Goal: Task Accomplishment & Management: Use online tool/utility

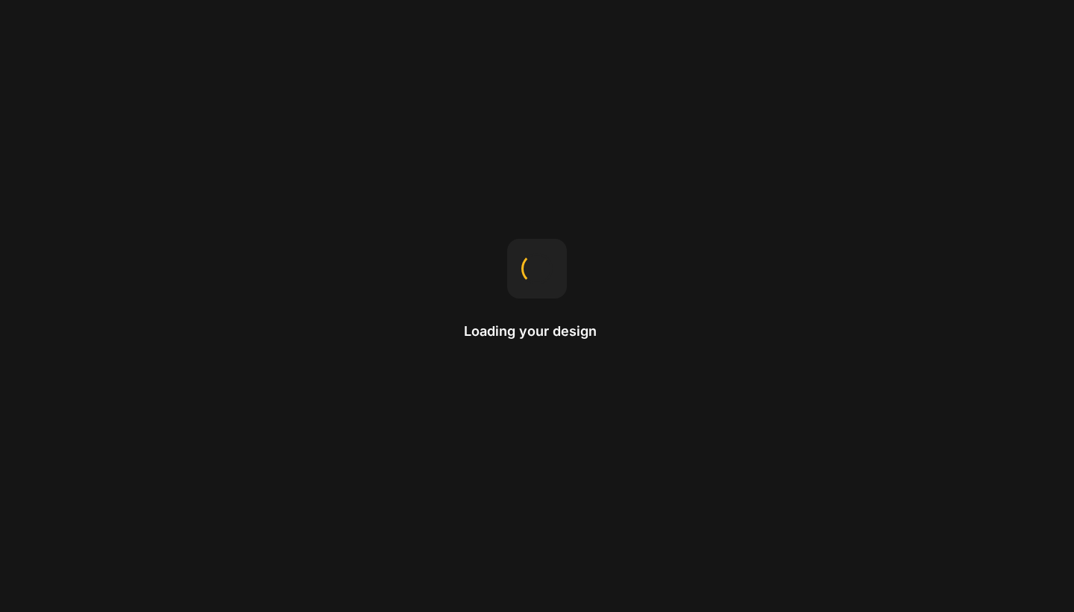
click at [1009, 353] on div "Loading your design" at bounding box center [537, 306] width 1074 height 612
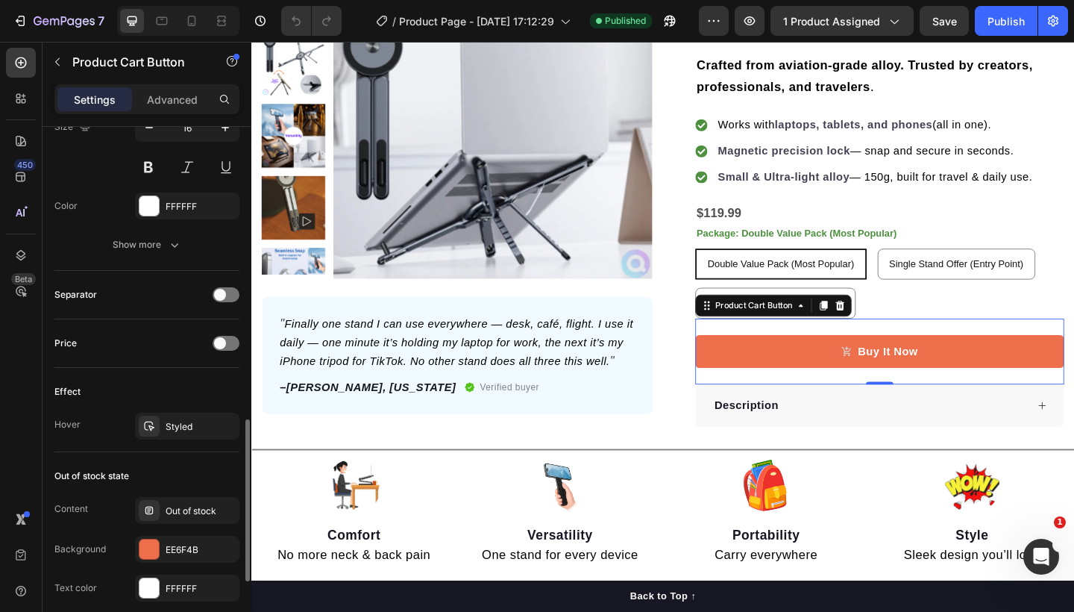
scroll to position [1046, 0]
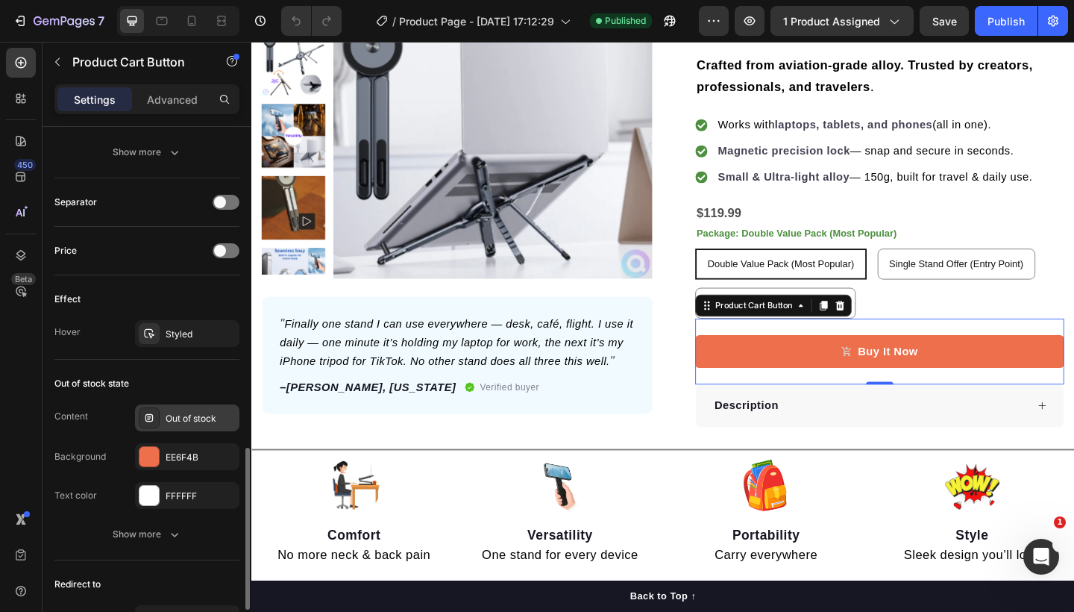
click at [202, 426] on div "Out of stock" at bounding box center [187, 417] width 104 height 27
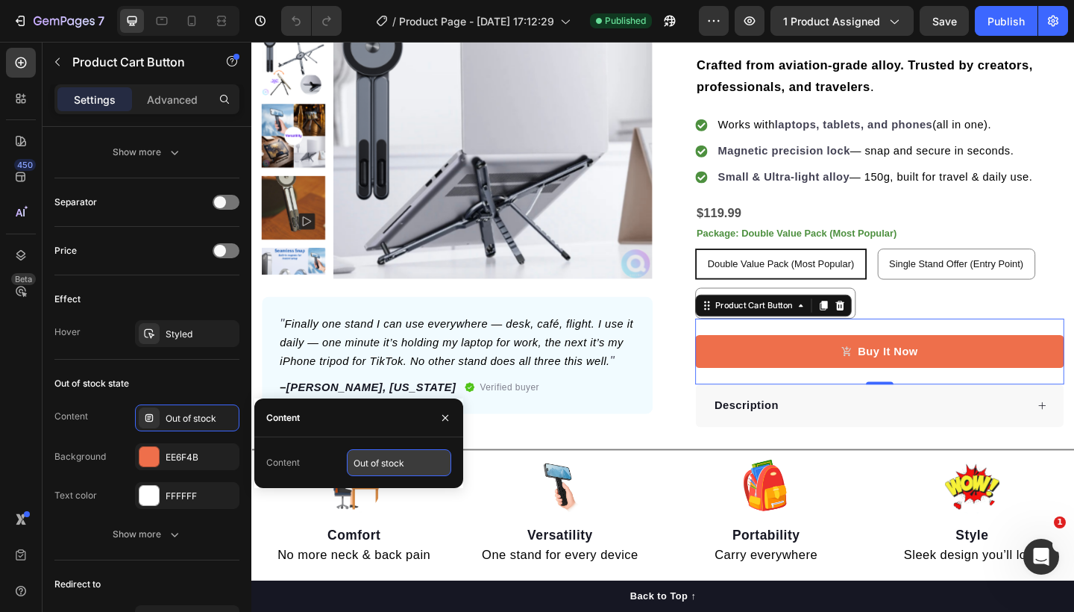
click at [413, 466] on input "Out of stock" at bounding box center [399, 462] width 104 height 27
drag, startPoint x: 448, startPoint y: 418, endPoint x: 87, endPoint y: 407, distance: 360.5
click at [448, 418] on icon "button" at bounding box center [445, 418] width 12 height 12
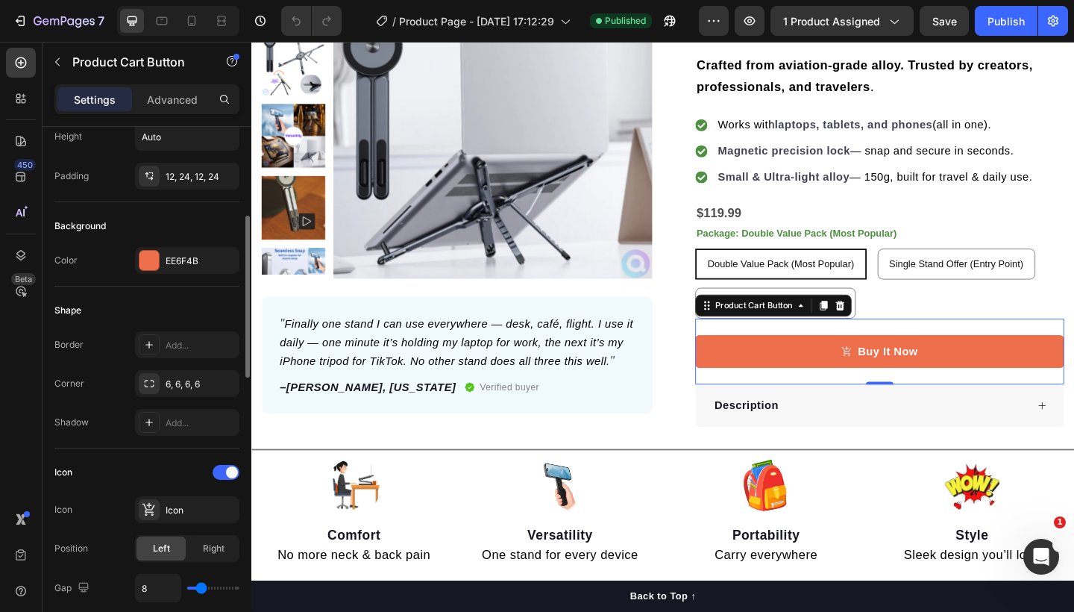
scroll to position [153, 0]
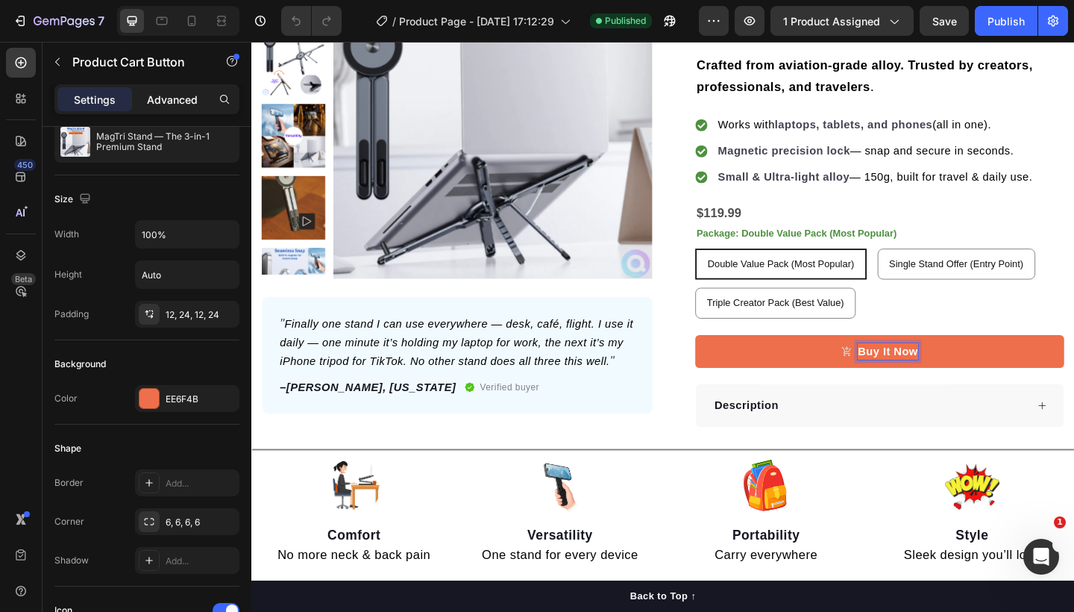
click at [170, 98] on p "Advanced" at bounding box center [172, 100] width 51 height 16
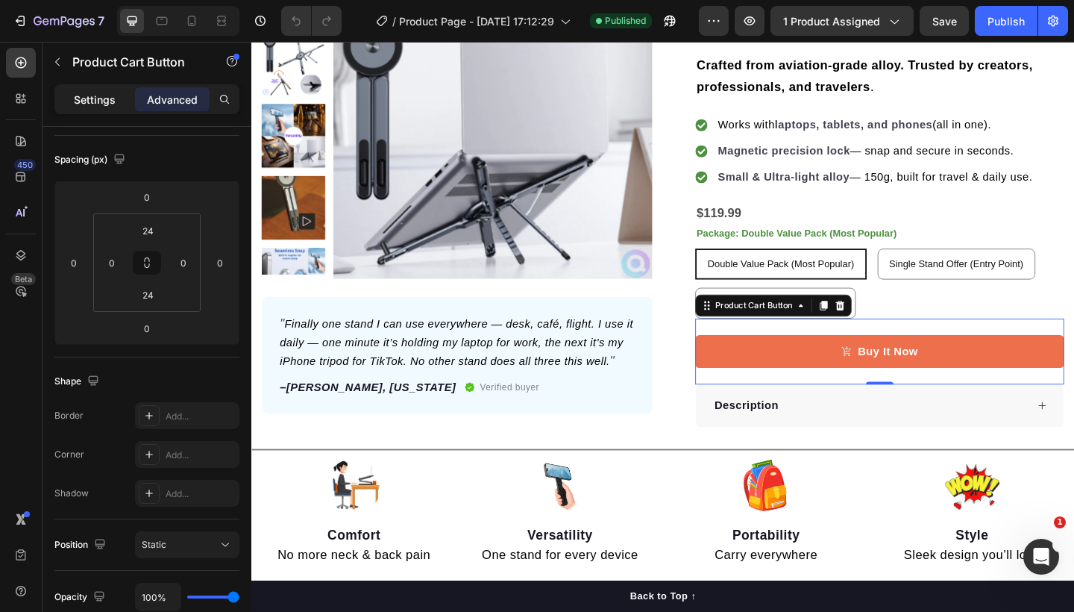
click at [88, 104] on p "Settings" at bounding box center [95, 100] width 42 height 16
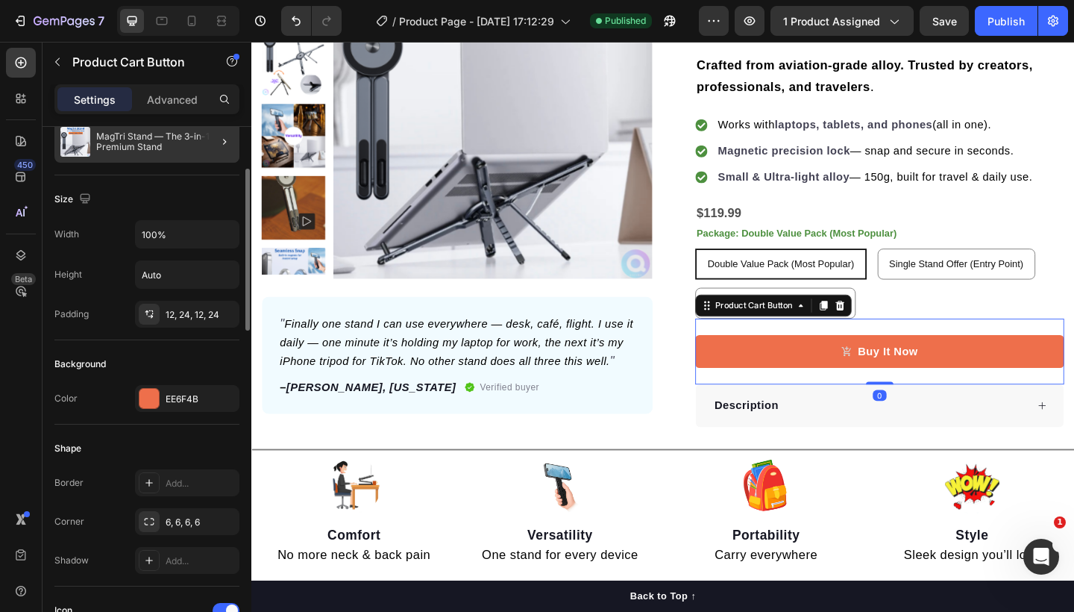
scroll to position [134, 0]
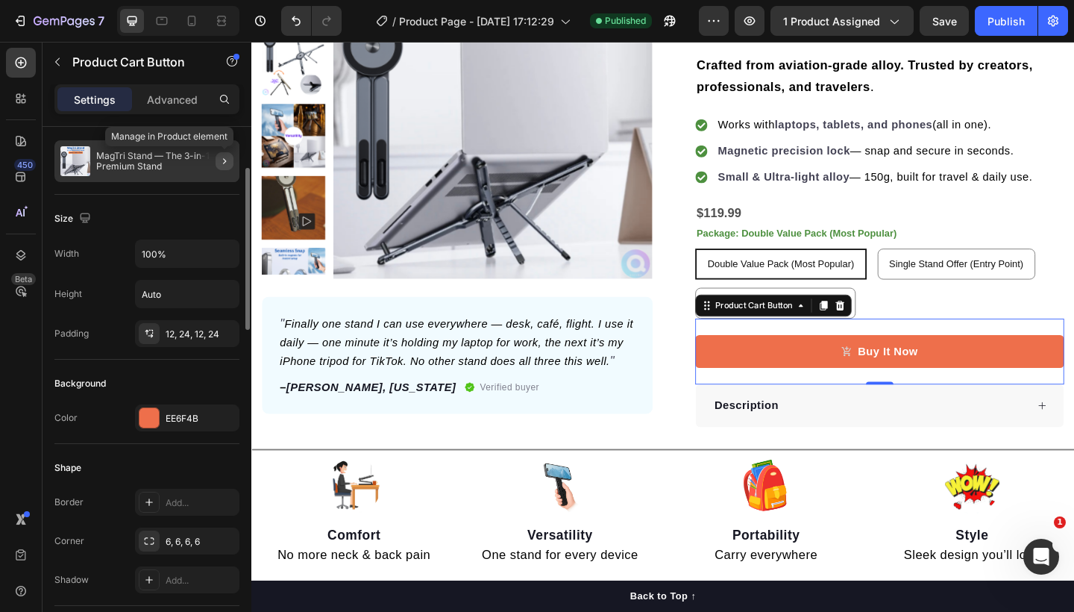
click at [225, 160] on icon "button" at bounding box center [224, 161] width 3 height 6
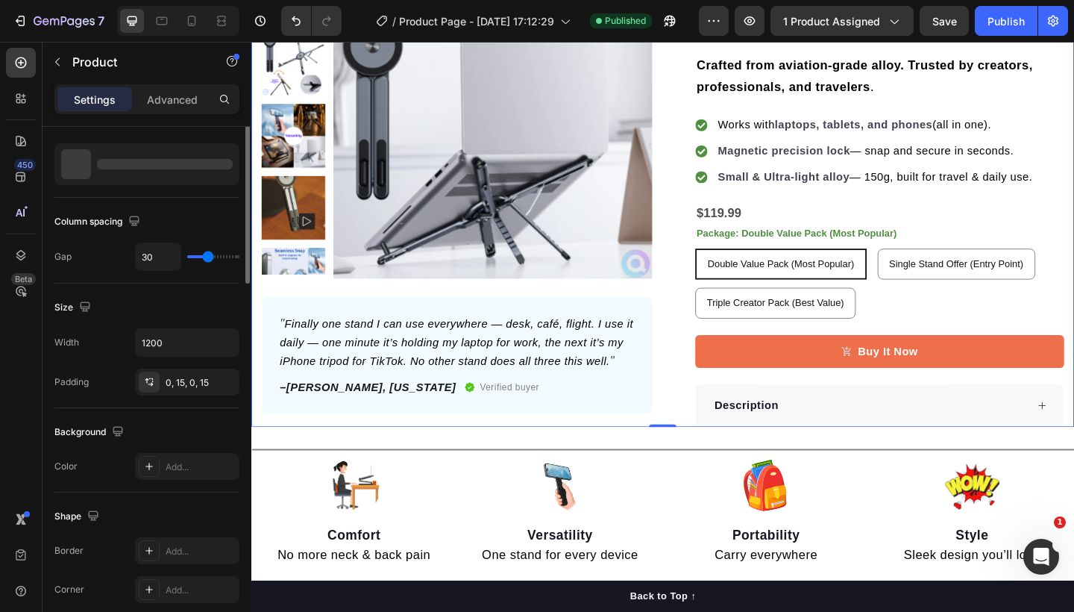
scroll to position [0, 0]
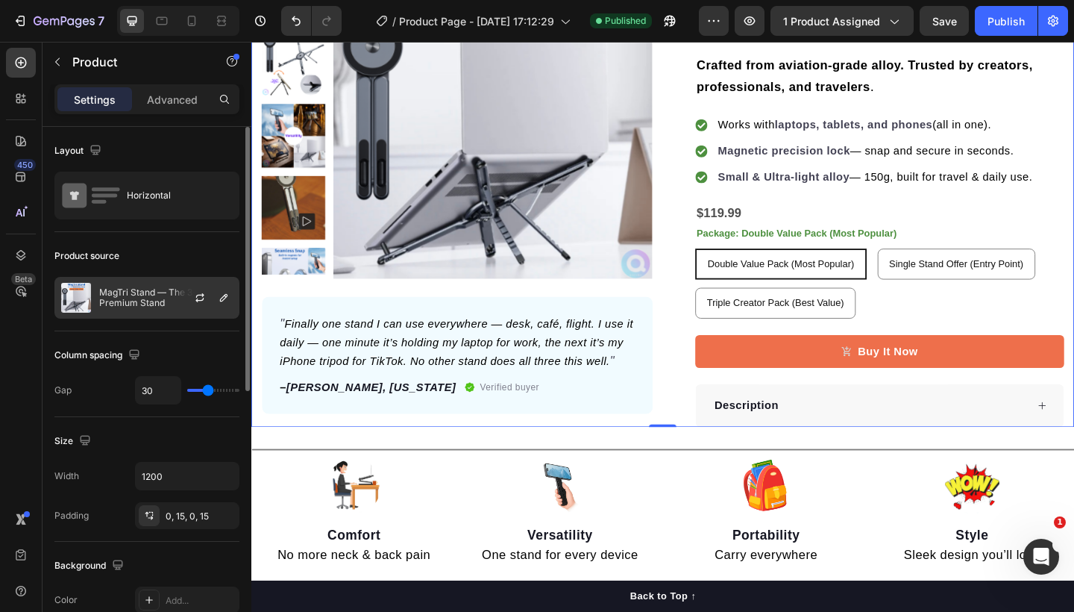
click at [135, 300] on p "MagTri Stand — The 3-in-1 Premium Stand" at bounding box center [166, 297] width 134 height 21
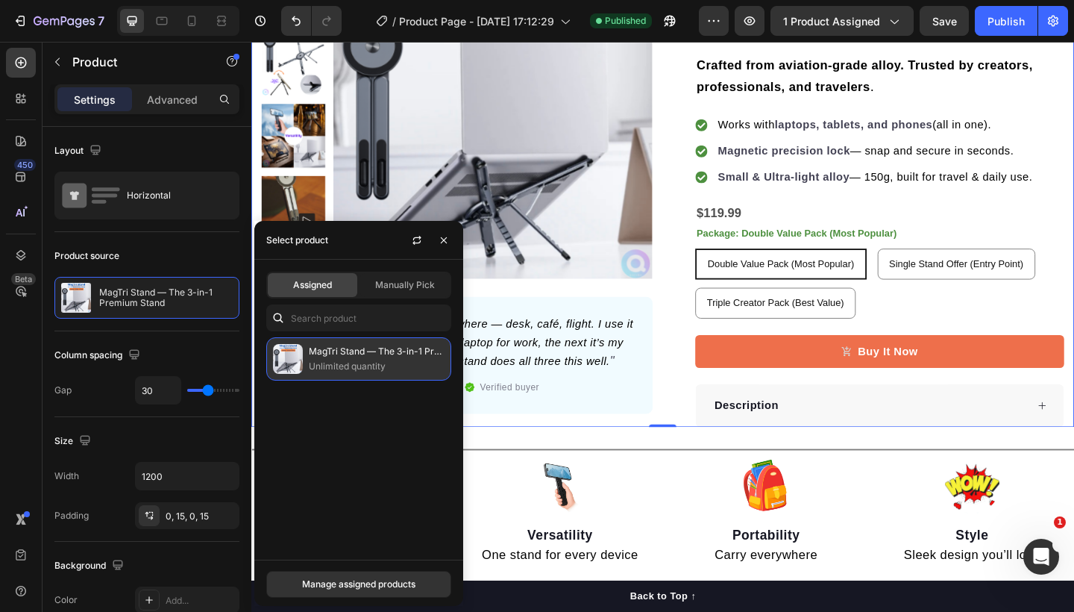
click at [390, 359] on p "MagTri Stand — The 3-in-1 Premium Stand" at bounding box center [377, 351] width 136 height 15
click at [333, 359] on p "MagTri Stand — The 3-in-1 Premium Stand" at bounding box center [377, 351] width 136 height 15
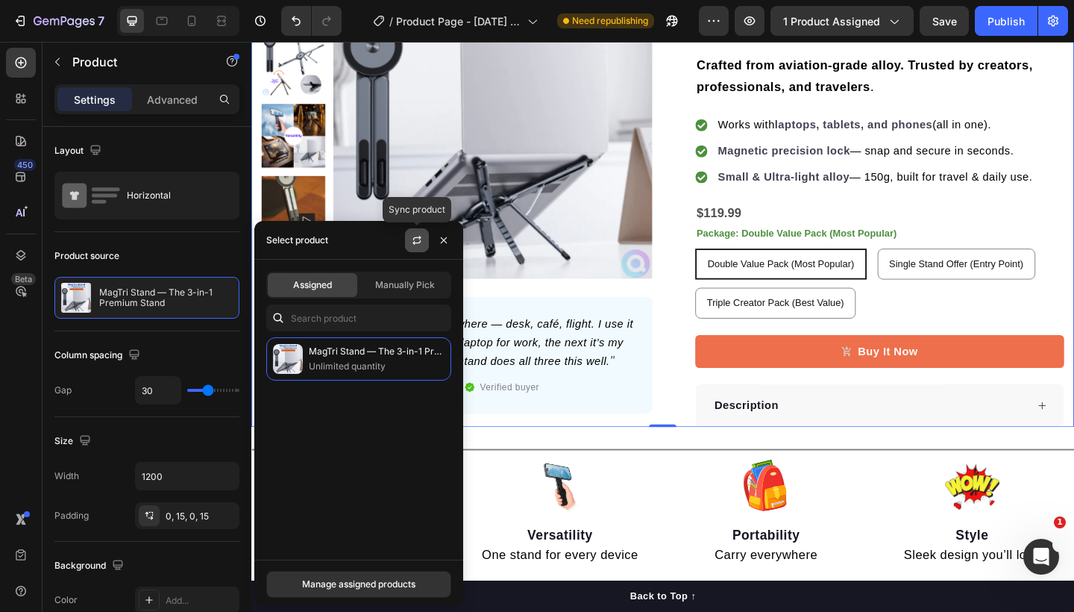
click at [420, 241] on icon "button" at bounding box center [417, 242] width 8 height 4
click at [447, 238] on icon "button" at bounding box center [444, 240] width 12 height 12
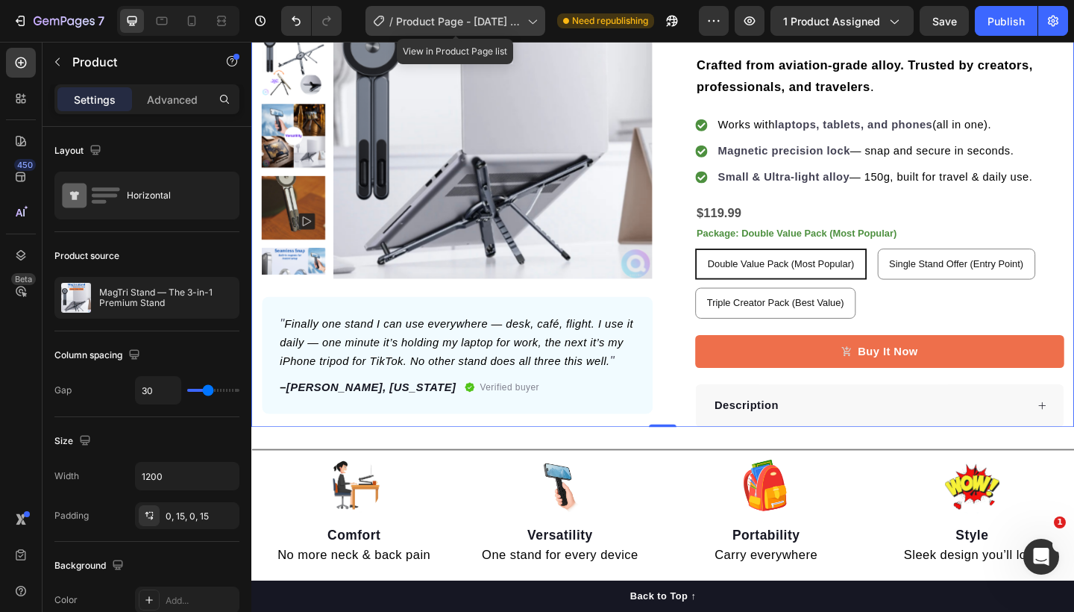
click at [529, 19] on icon at bounding box center [531, 20] width 15 height 15
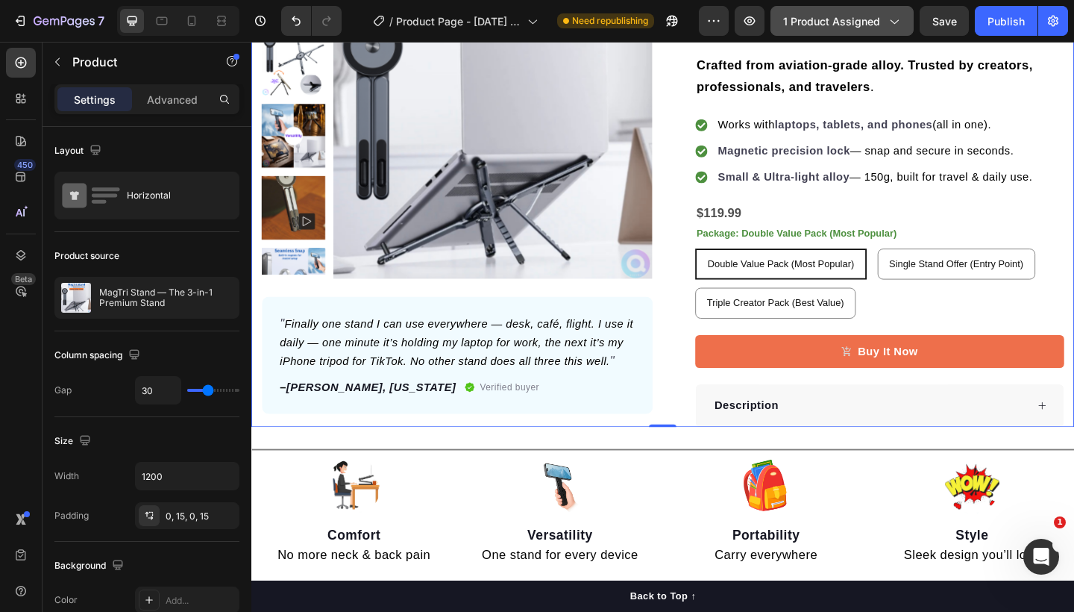
click at [897, 22] on icon "button" at bounding box center [895, 22] width 8 height 4
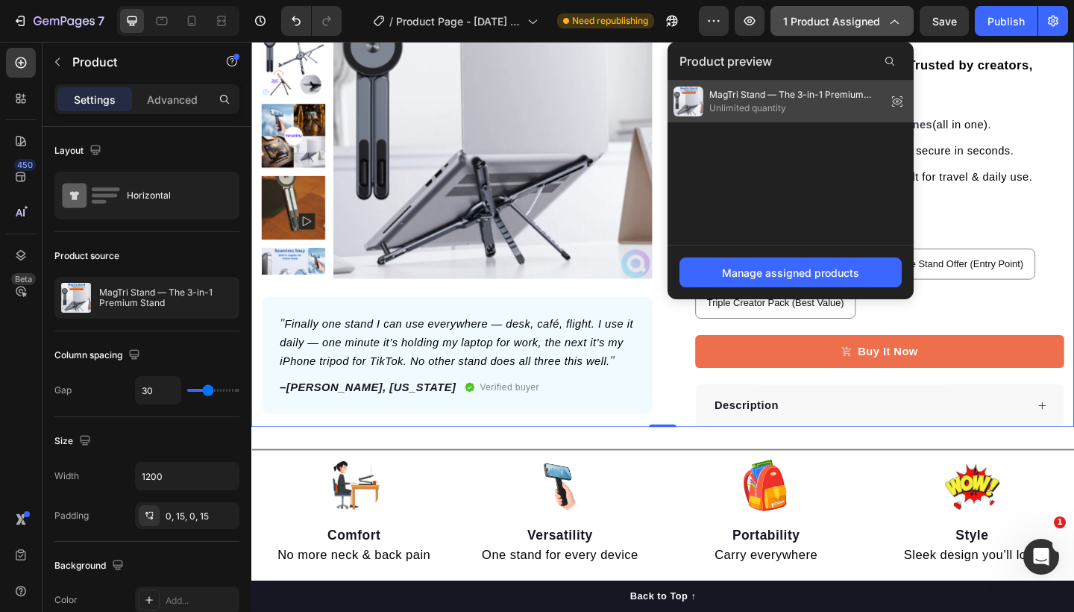
click at [785, 101] on span "MagTri Stand — The 3-in-1 Premium Stand" at bounding box center [796, 94] width 172 height 13
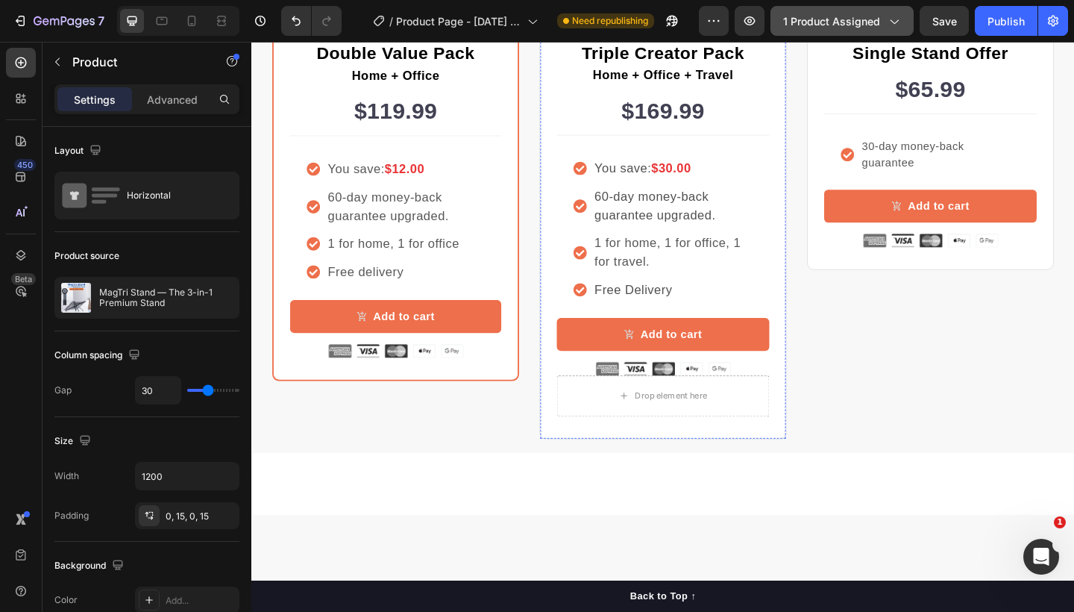
scroll to position [3504, 0]
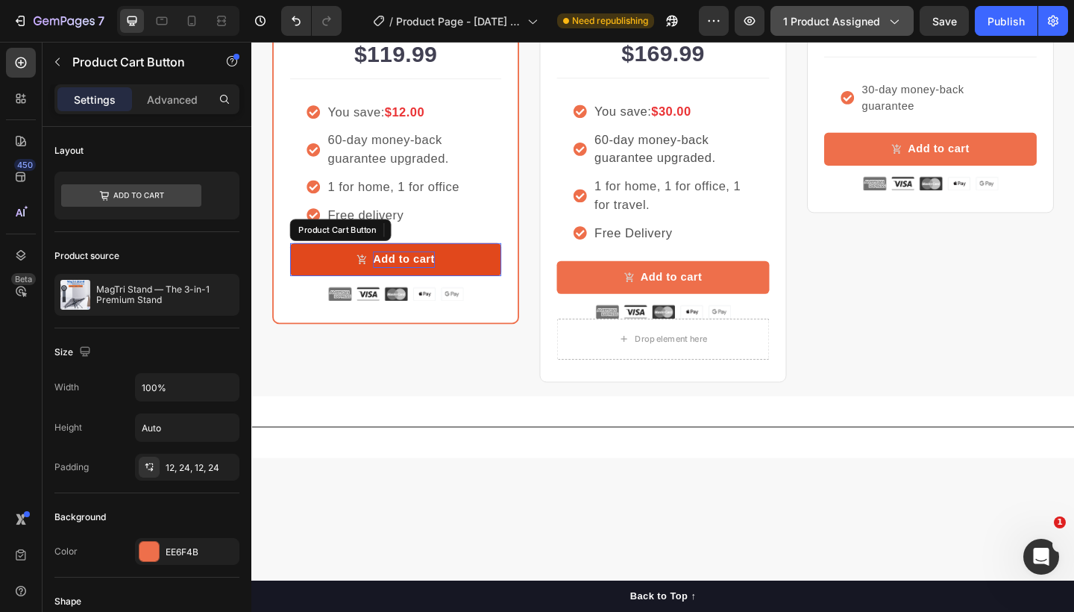
click at [417, 288] on div "Add to cart" at bounding box center [416, 279] width 67 height 18
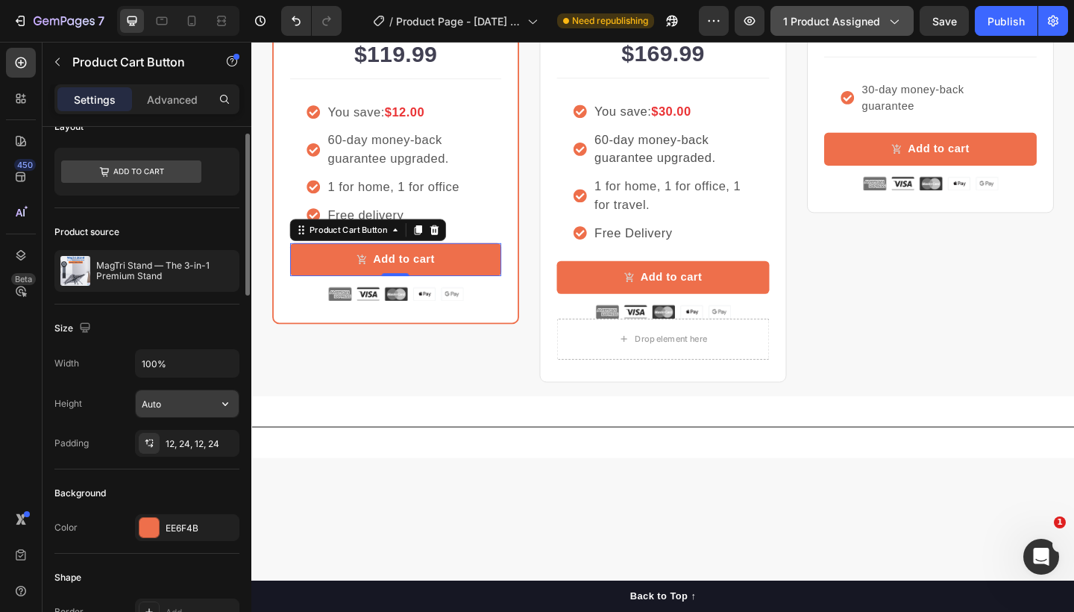
scroll to position [124, 0]
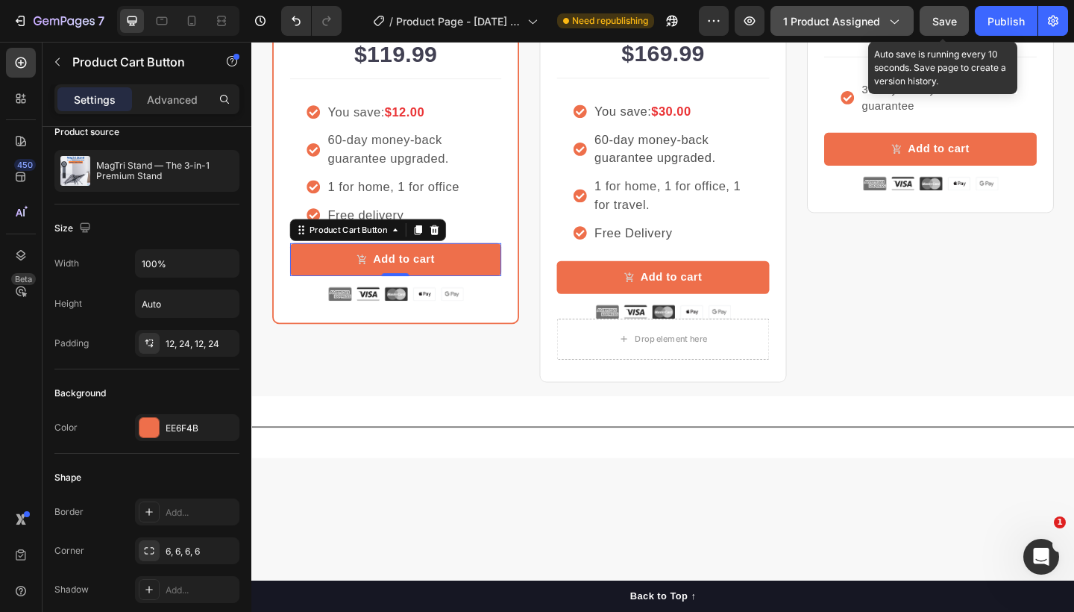
click at [950, 19] on span "Save" at bounding box center [945, 21] width 25 height 13
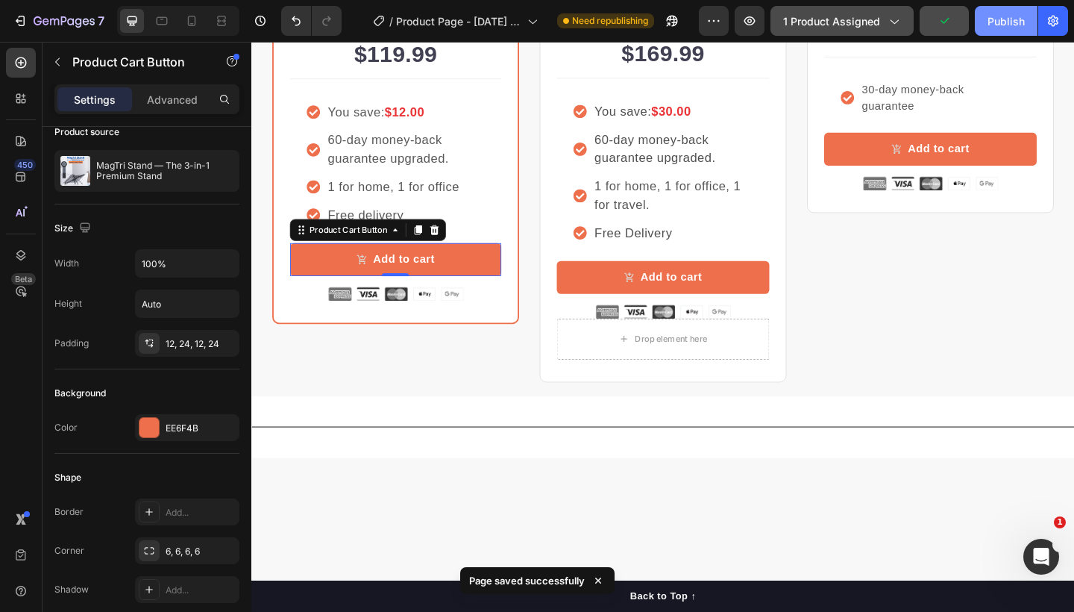
click at [1004, 25] on div "Publish" at bounding box center [1006, 21] width 37 height 16
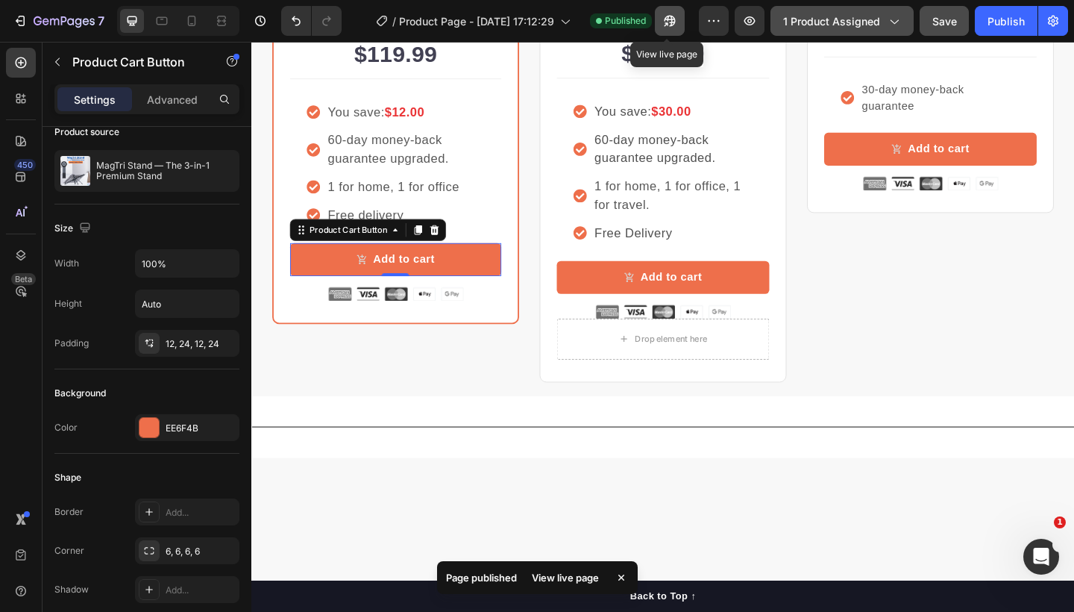
click at [665, 25] on icon "button" at bounding box center [666, 24] width 4 height 4
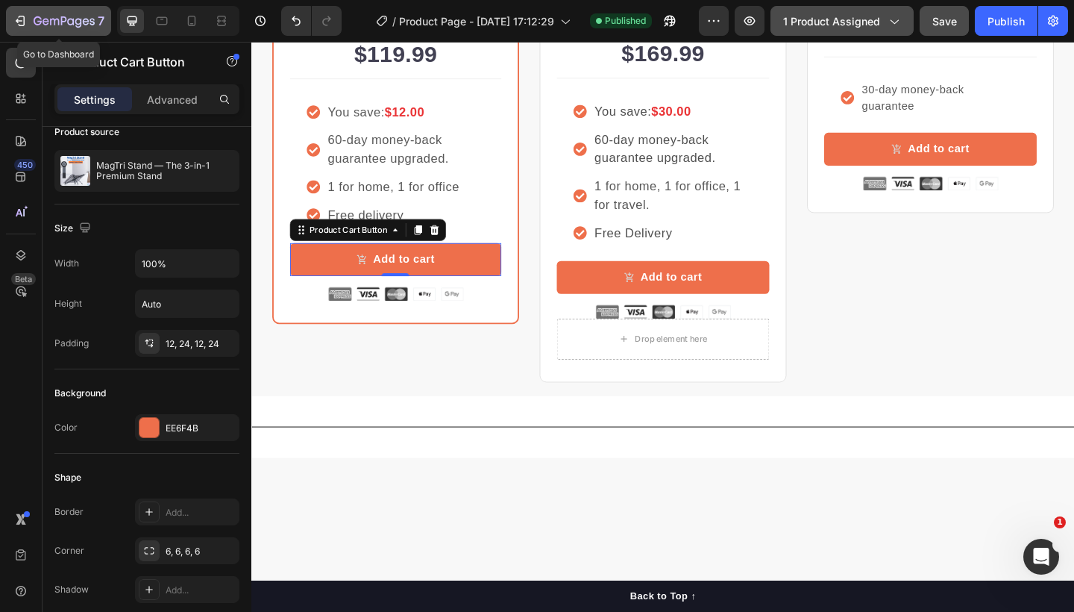
click at [22, 16] on icon "button" at bounding box center [22, 21] width 7 height 10
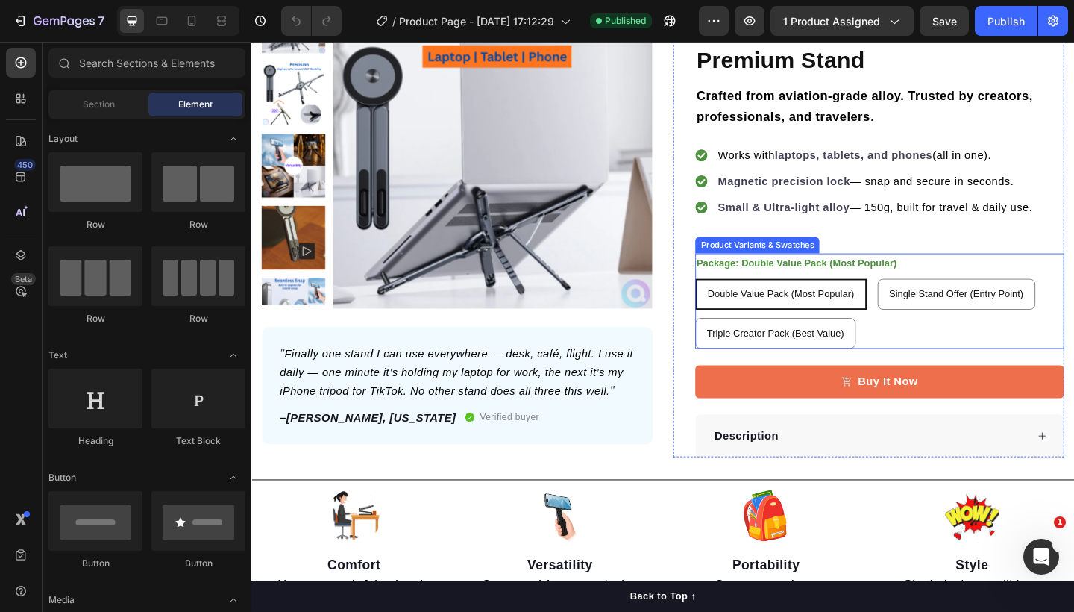
scroll to position [239, 0]
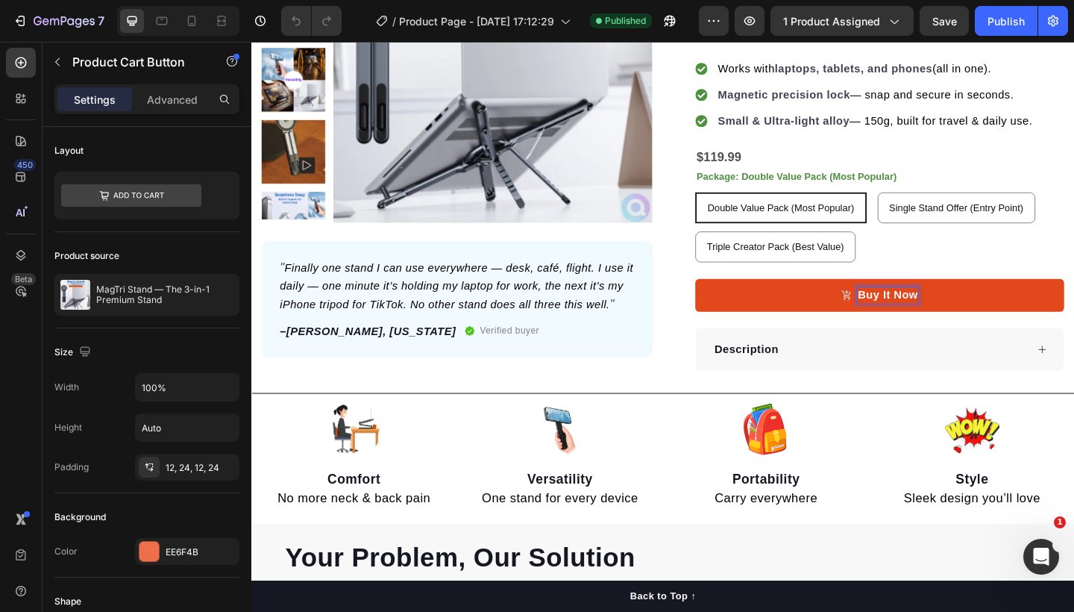
click at [950, 316] on p "Buy It Now" at bounding box center [944, 318] width 66 height 18
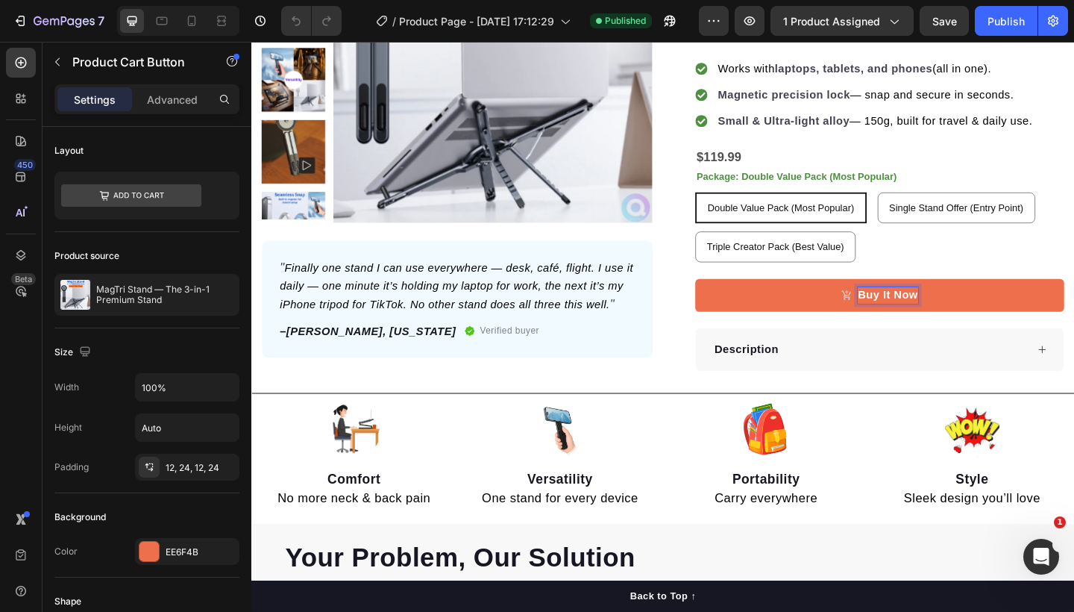
click at [1006, 282] on div "Buy It Now Product Cart Button 0" at bounding box center [934, 318] width 401 height 72
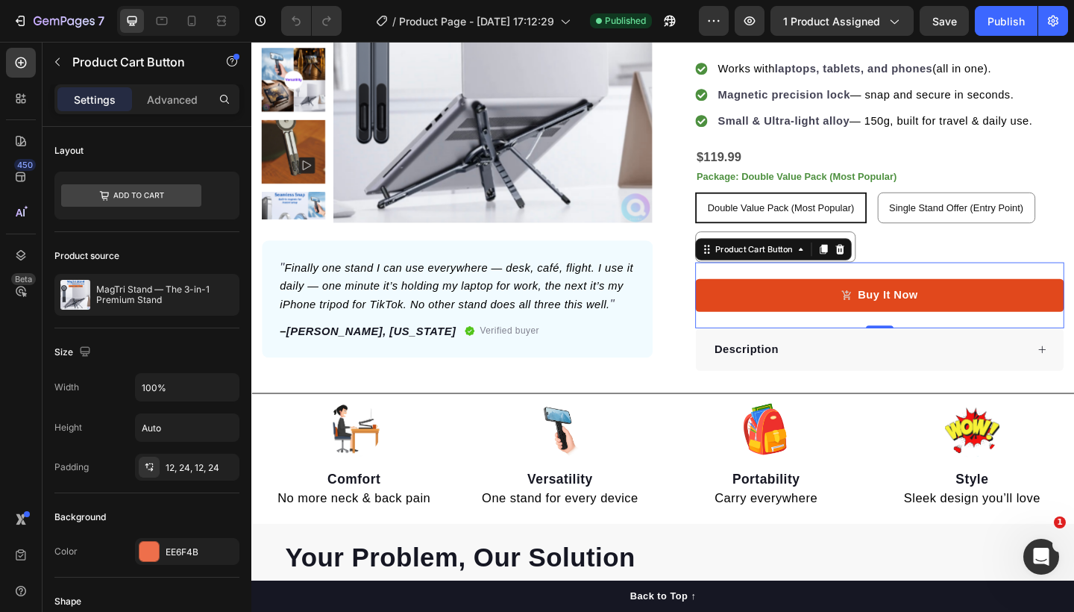
click at [1011, 310] on button "Buy It Now" at bounding box center [934, 318] width 401 height 36
click at [1012, 315] on button "Buy It Now" at bounding box center [934, 318] width 401 height 36
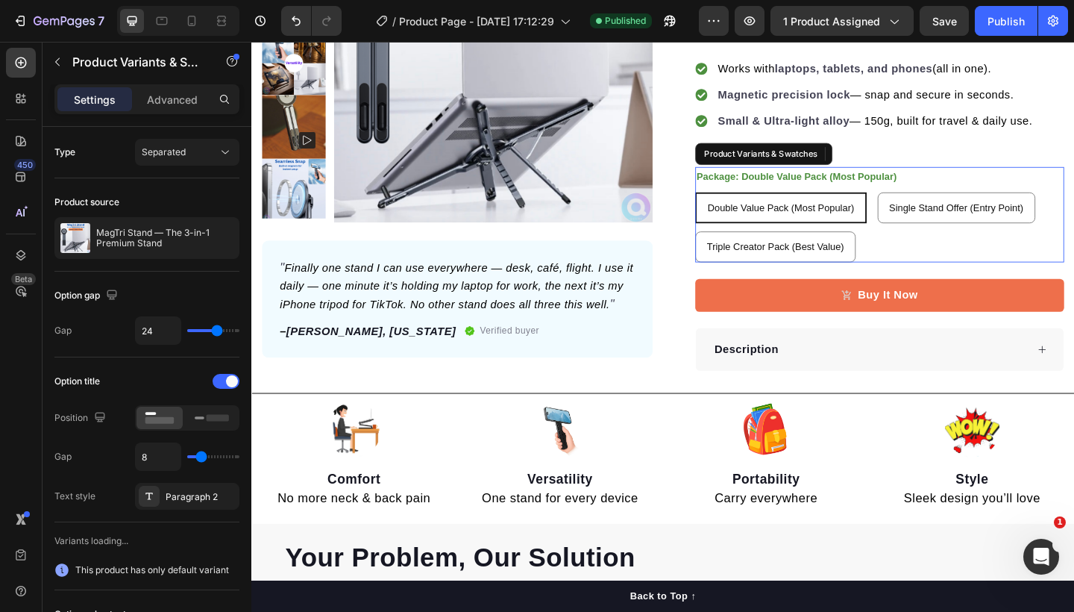
click at [871, 220] on span "Double Value Pack (Most Popular)" at bounding box center [828, 222] width 160 height 12
click at [734, 206] on input "Double Value Pack (Most Popular) Double Value Pack (Most Popular) Double Value …" at bounding box center [733, 205] width 1 height 1
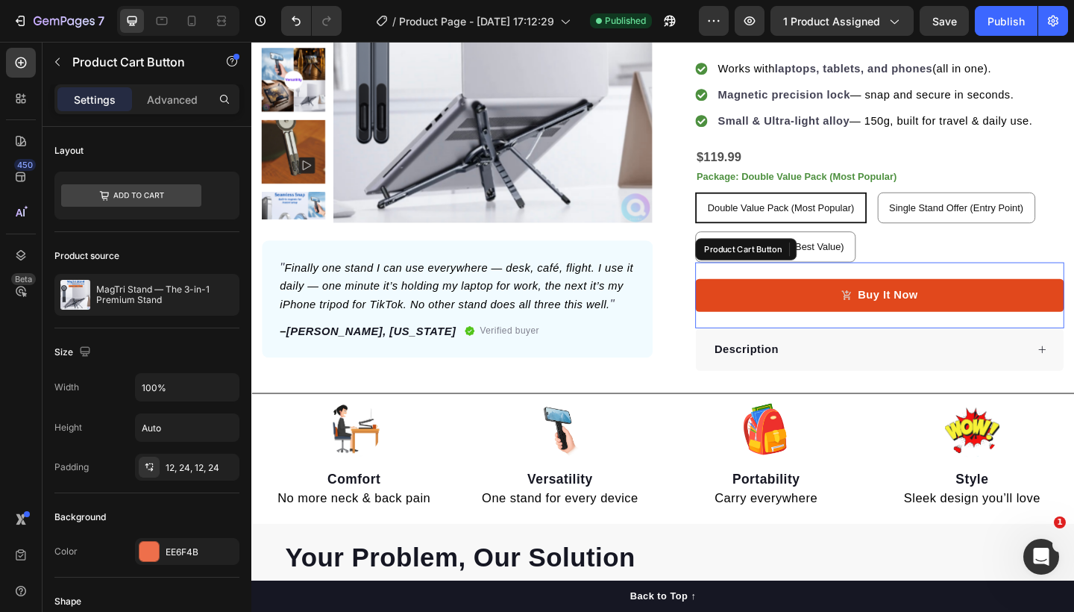
click at [1004, 319] on button "Buy It Now" at bounding box center [934, 318] width 401 height 36
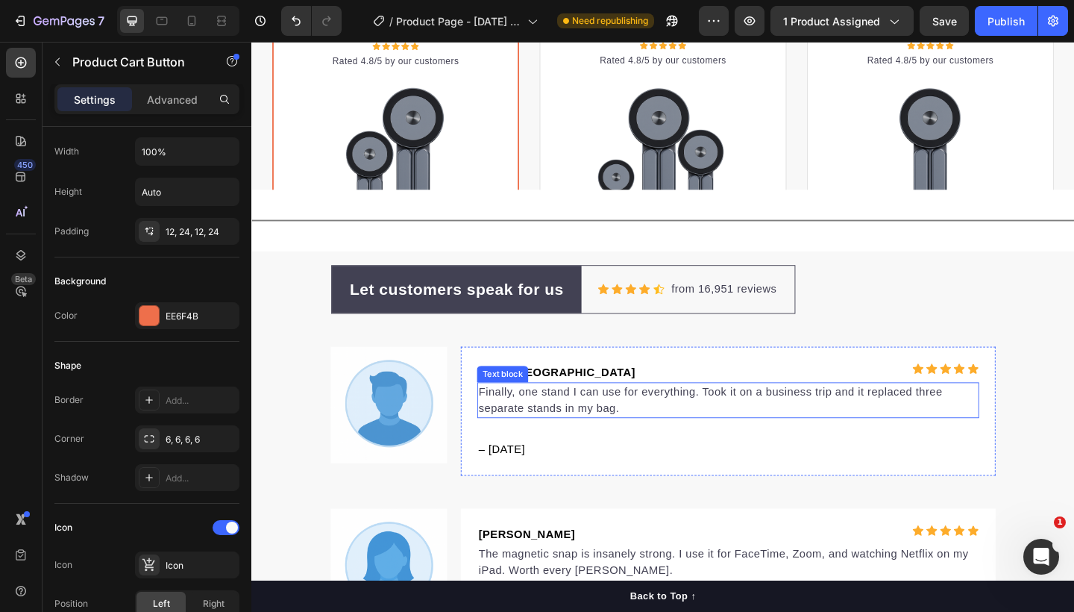
scroll to position [3576, 0]
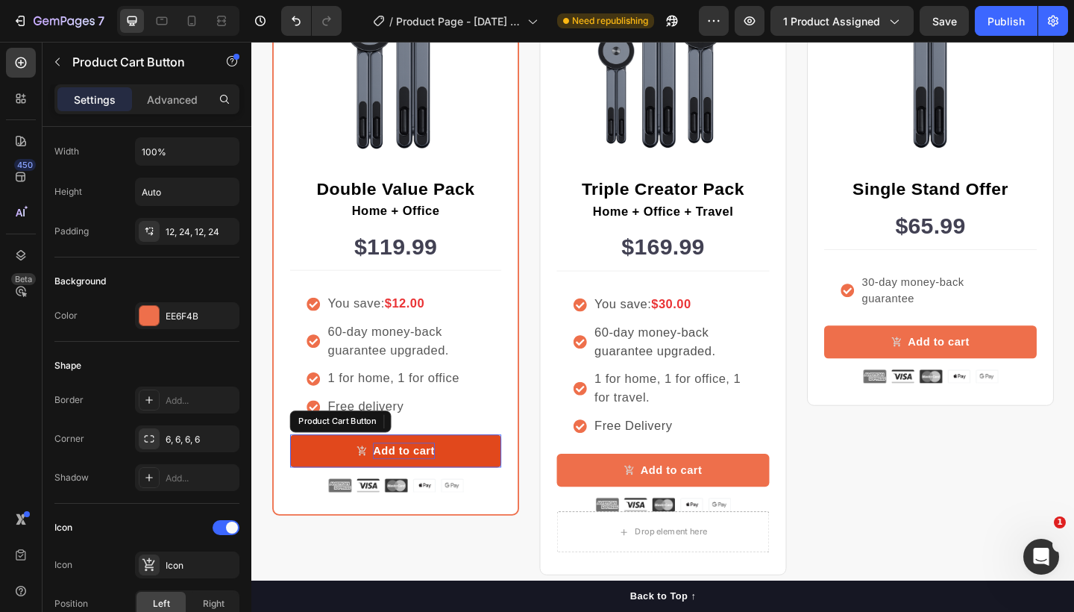
click at [428, 486] on div "Add to cart" at bounding box center [416, 487] width 67 height 18
click at [469, 482] on button "Add to cart" at bounding box center [408, 487] width 230 height 36
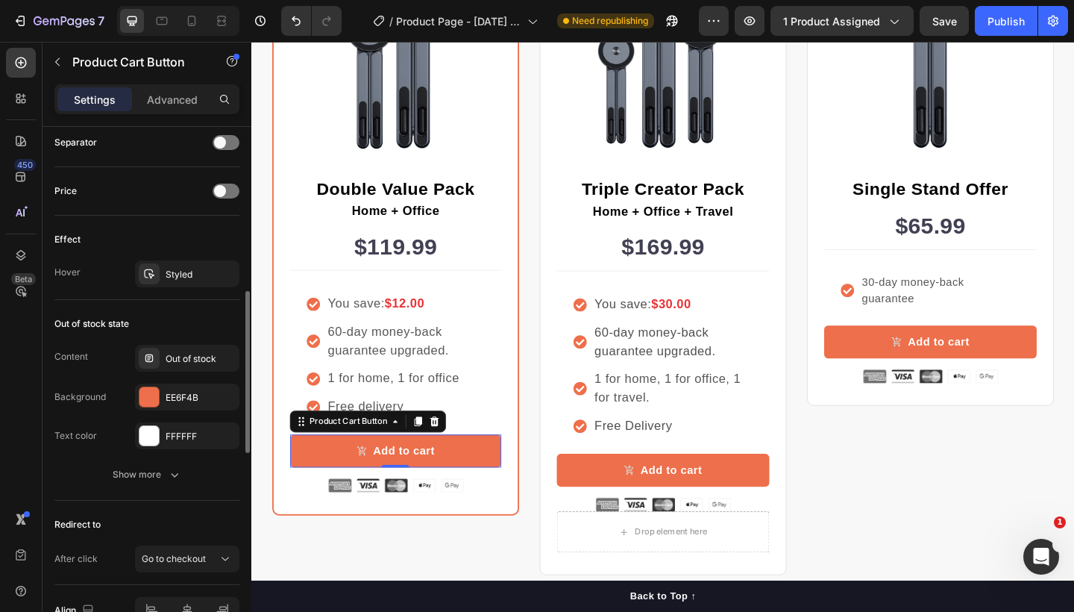
scroll to position [1189, 0]
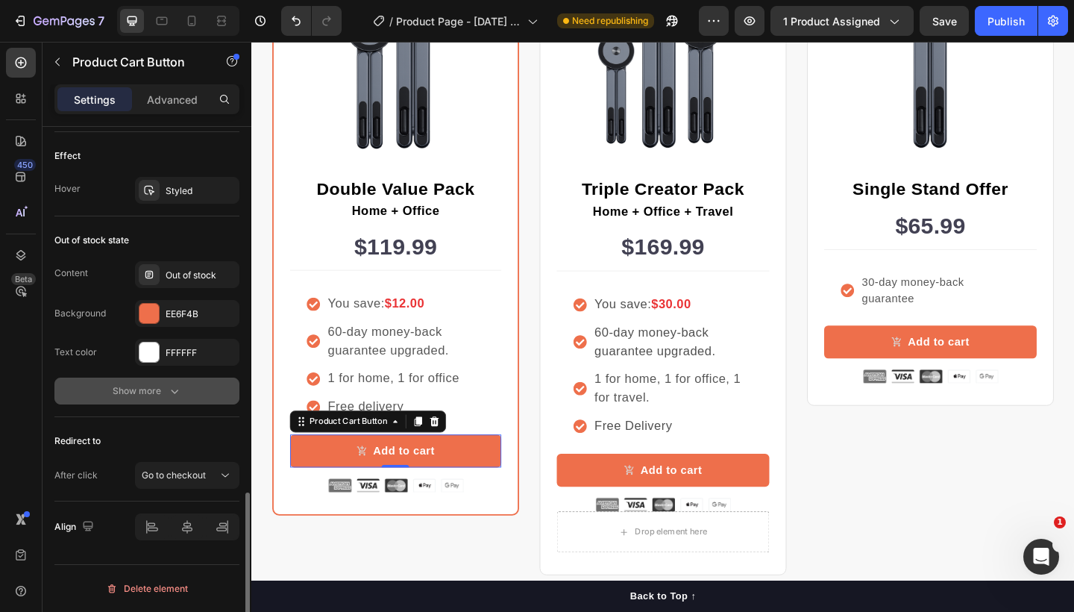
click at [173, 394] on icon "button" at bounding box center [174, 390] width 15 height 15
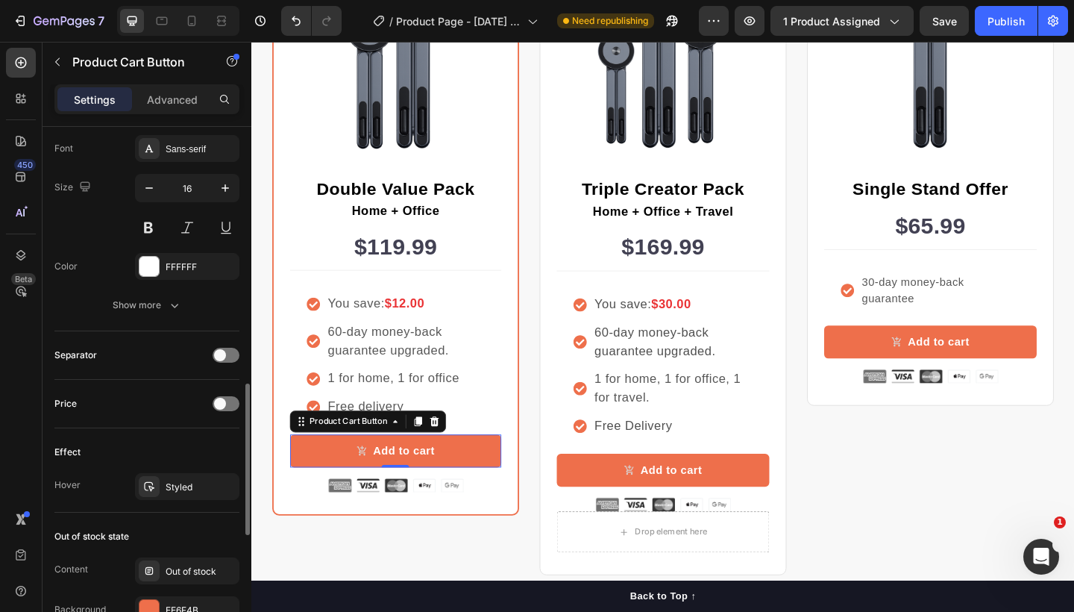
scroll to position [889, 0]
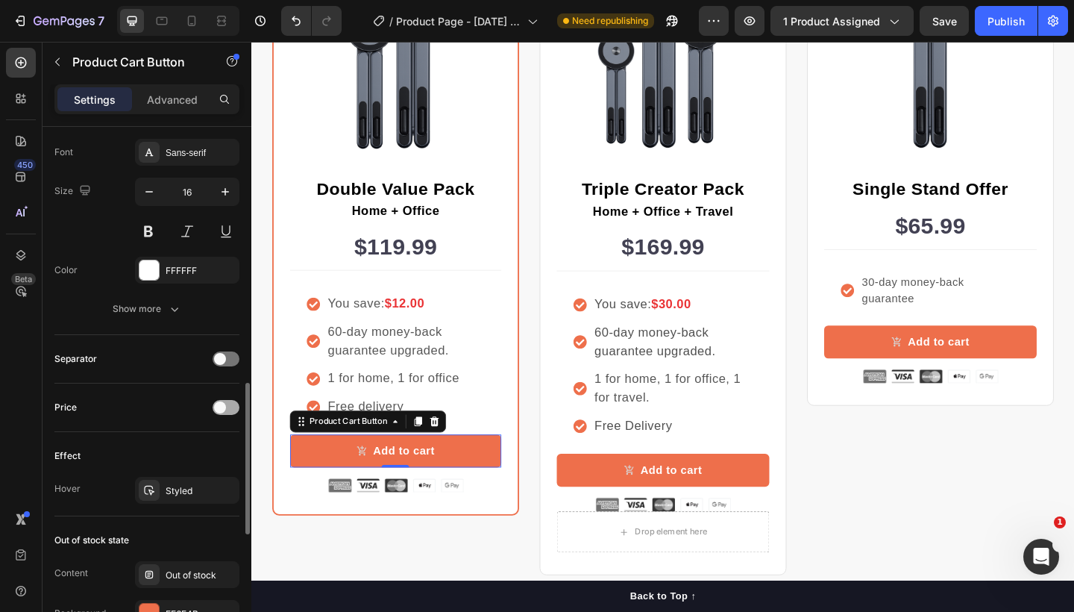
click at [227, 407] on div at bounding box center [226, 407] width 27 height 15
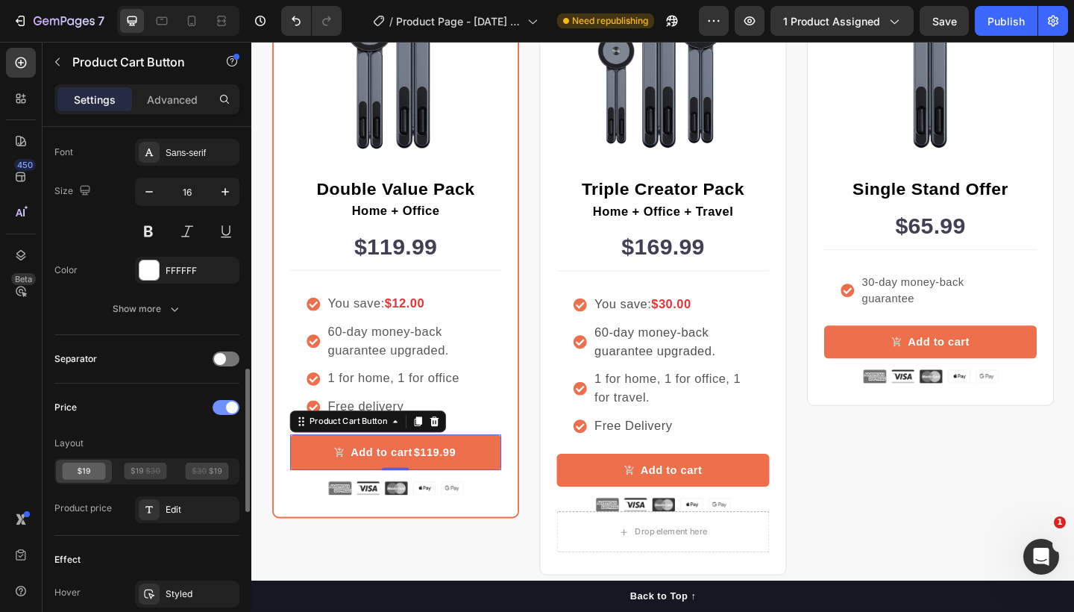
click at [222, 405] on div at bounding box center [226, 407] width 27 height 15
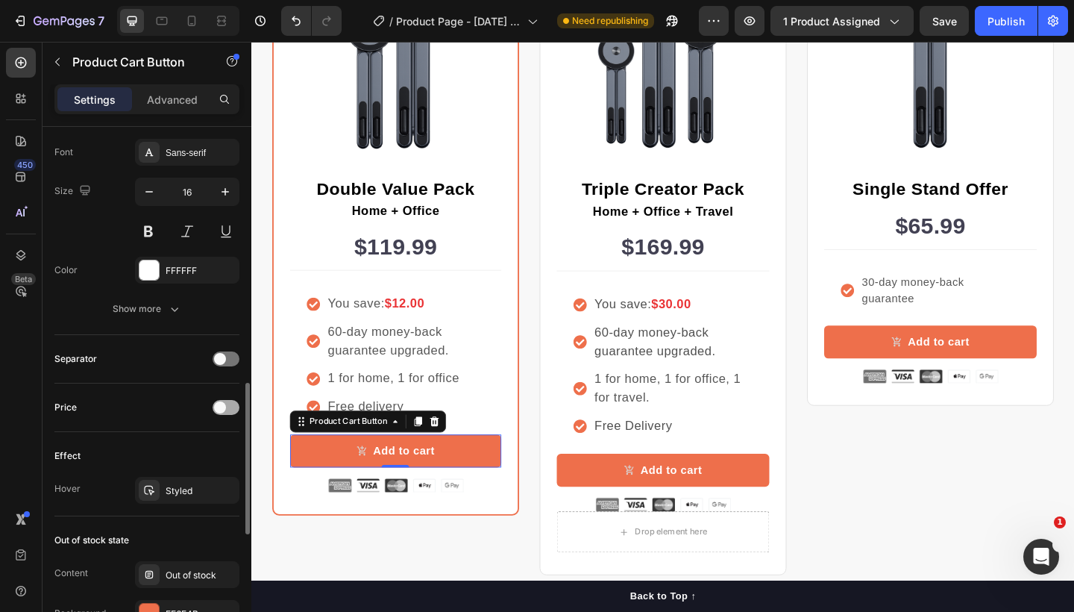
click at [232, 404] on div at bounding box center [226, 407] width 27 height 15
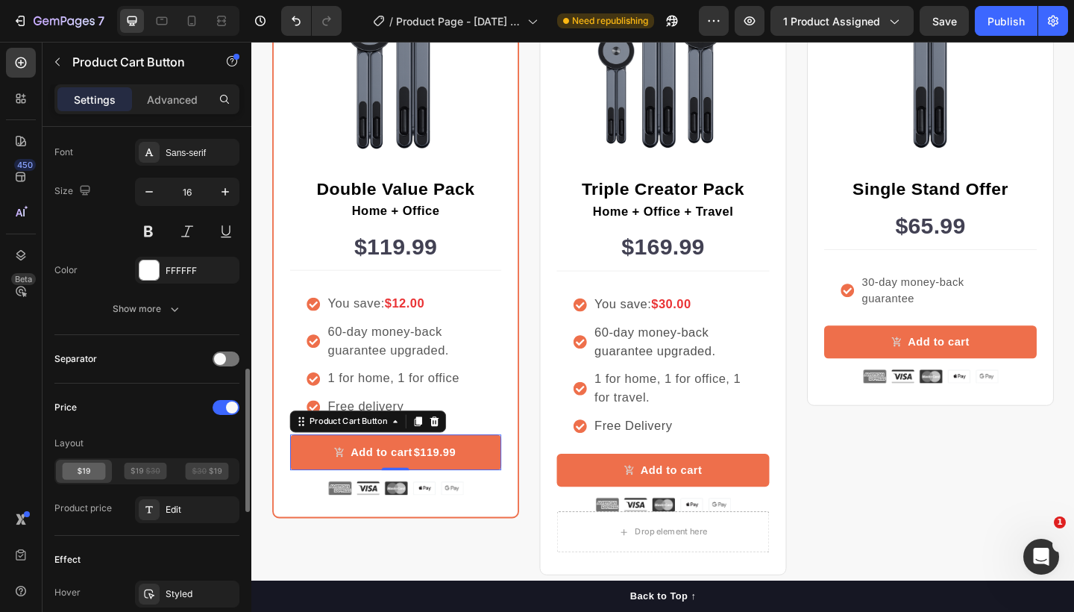
click at [207, 403] on div "Price" at bounding box center [146, 407] width 185 height 24
click at [215, 407] on div at bounding box center [226, 407] width 27 height 15
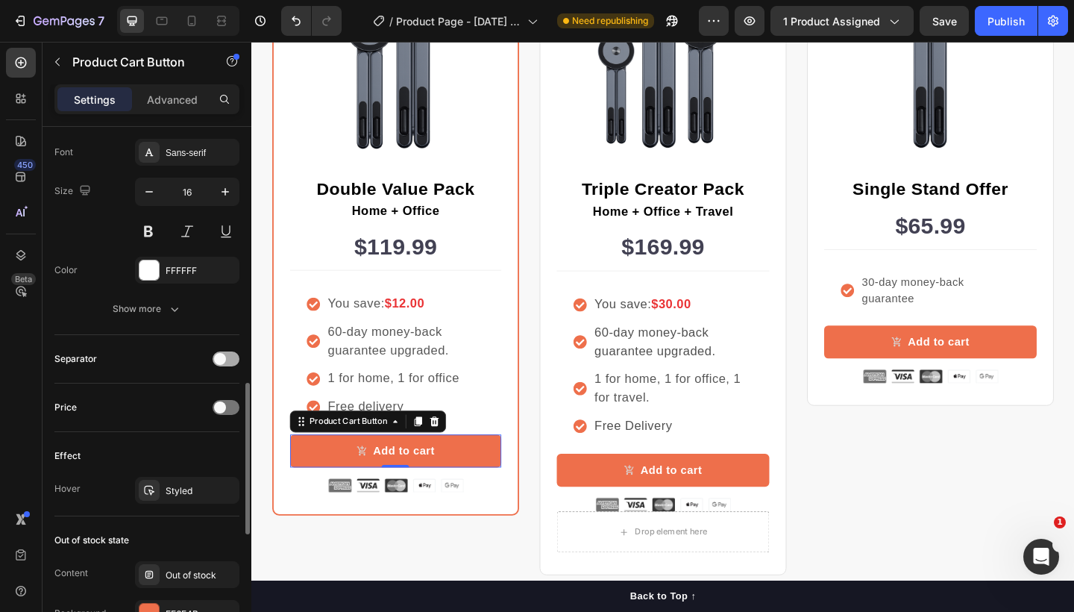
click at [227, 360] on div at bounding box center [226, 358] width 27 height 15
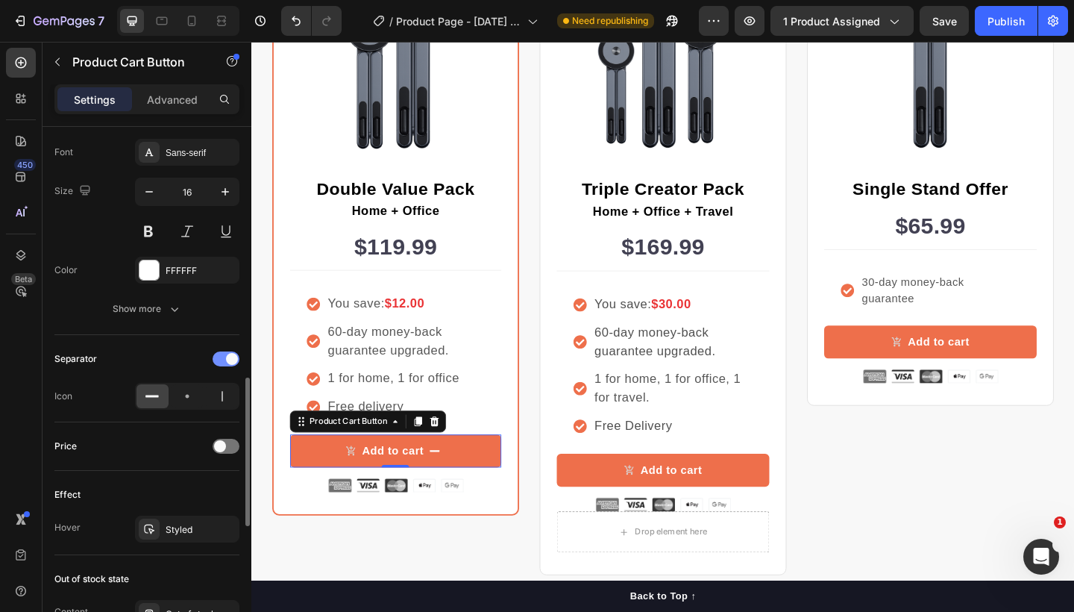
click at [215, 360] on div at bounding box center [226, 358] width 27 height 15
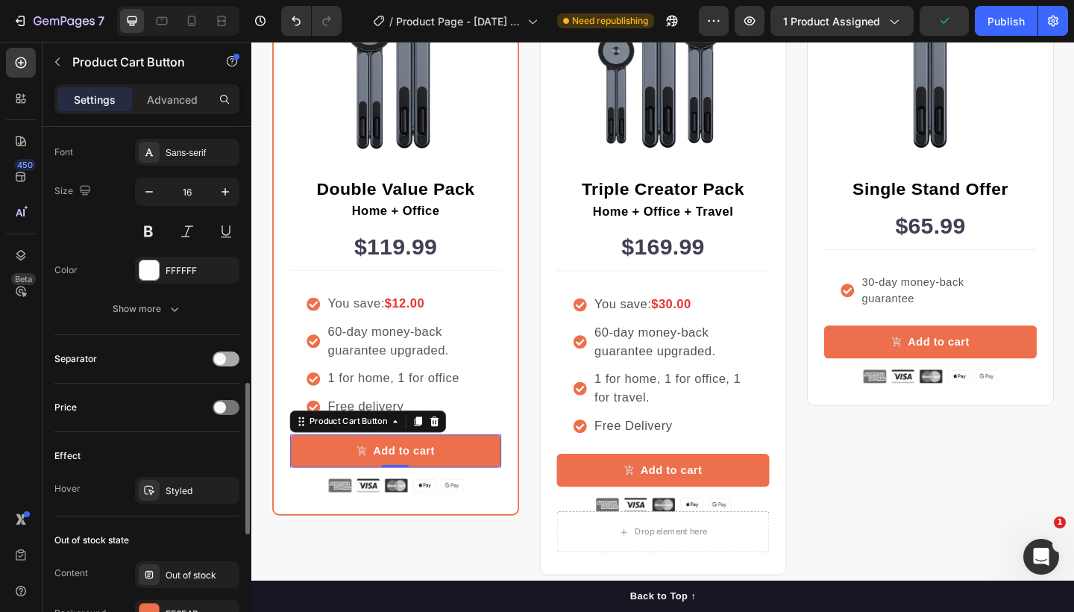
click at [232, 360] on div at bounding box center [226, 358] width 27 height 15
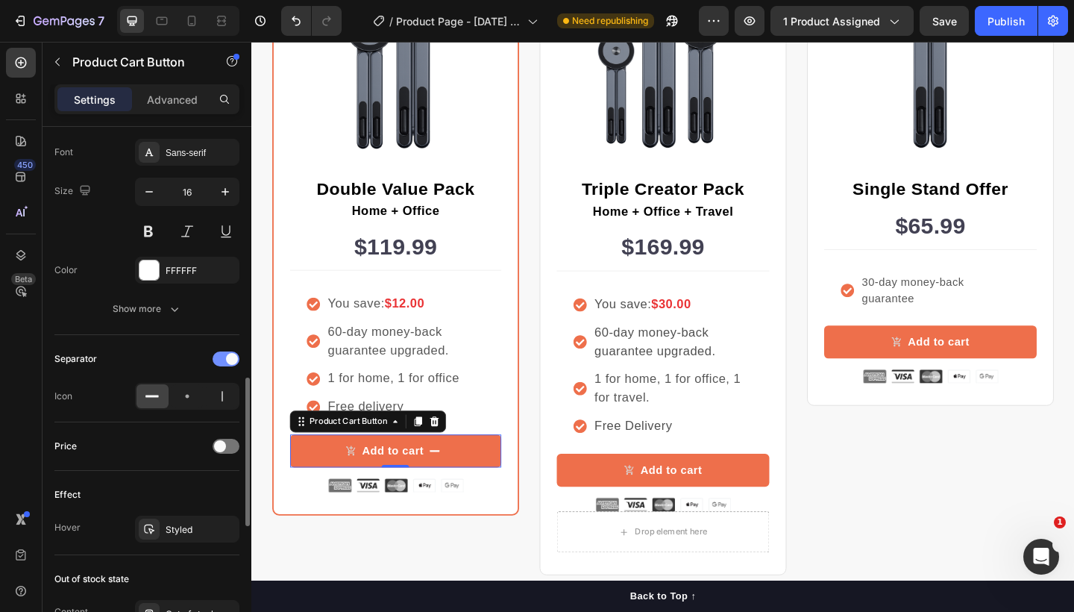
click at [219, 357] on div at bounding box center [226, 358] width 27 height 15
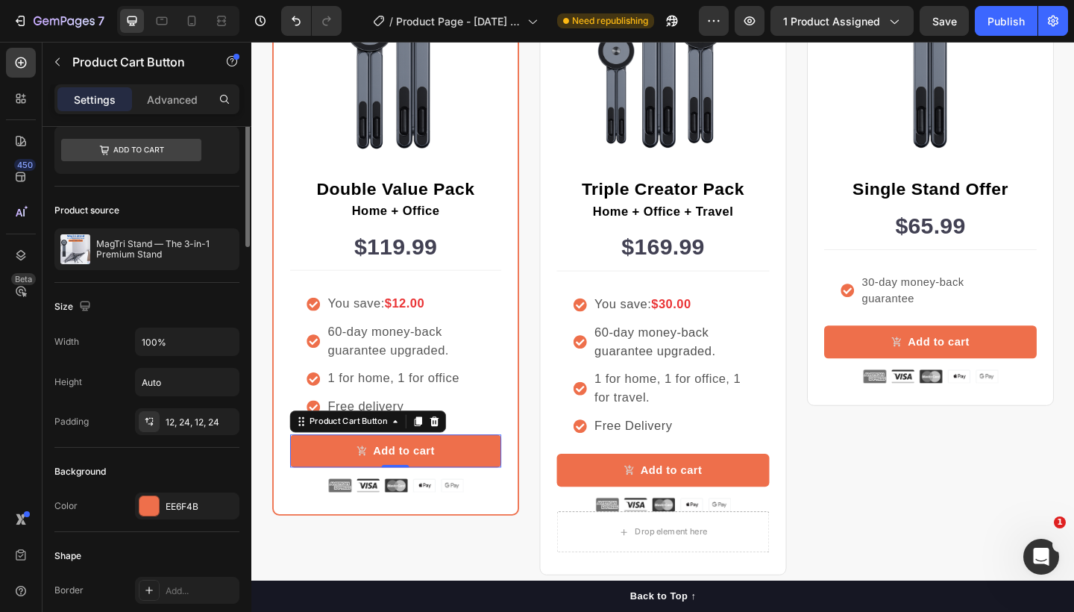
scroll to position [11, 0]
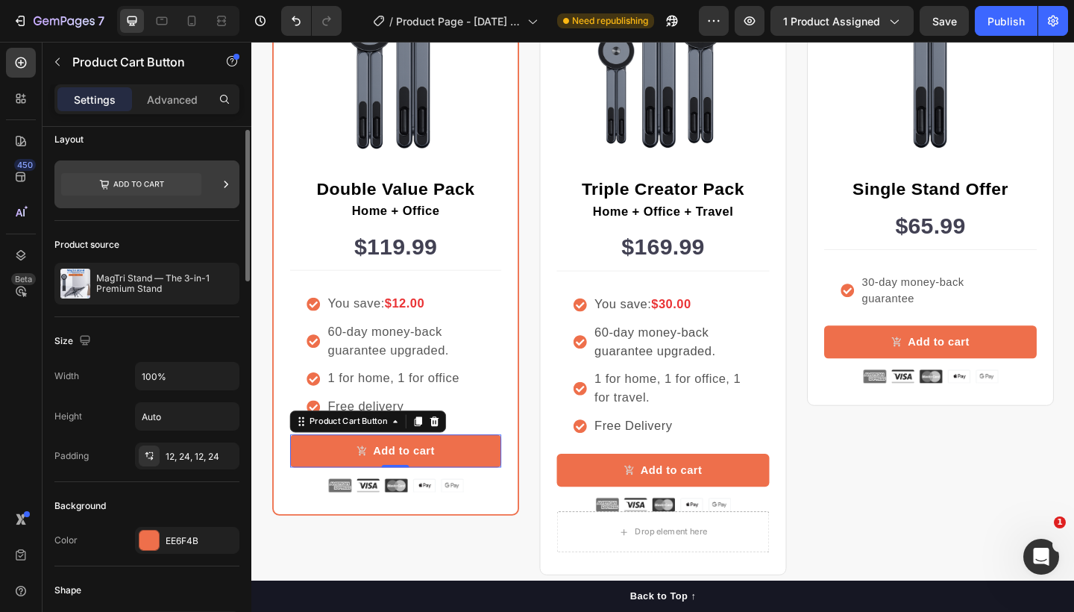
click at [222, 185] on icon at bounding box center [226, 184] width 15 height 15
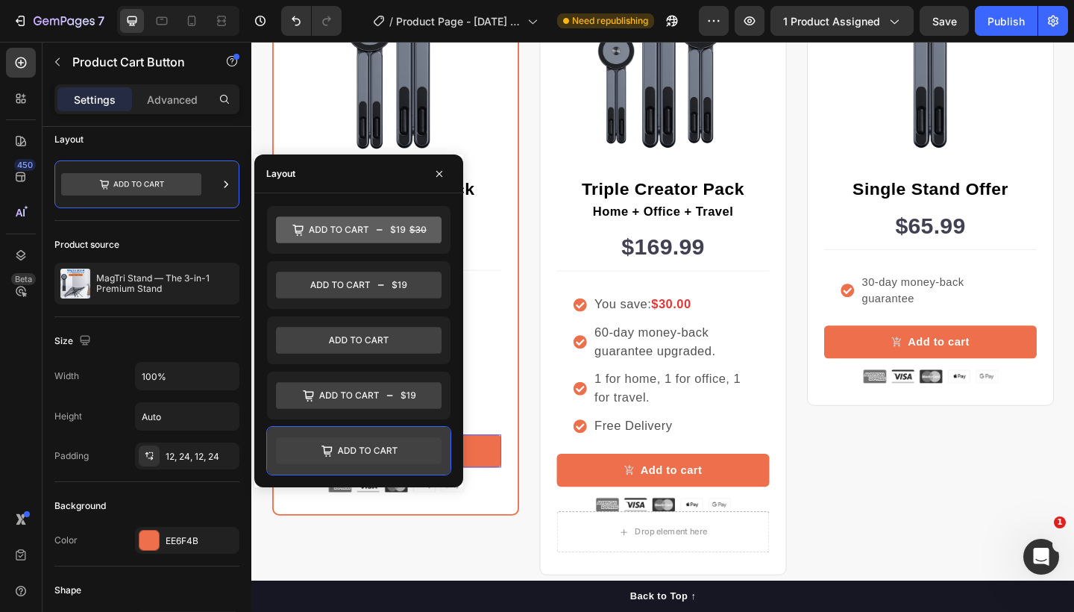
click at [373, 448] on icon at bounding box center [359, 450] width 166 height 27
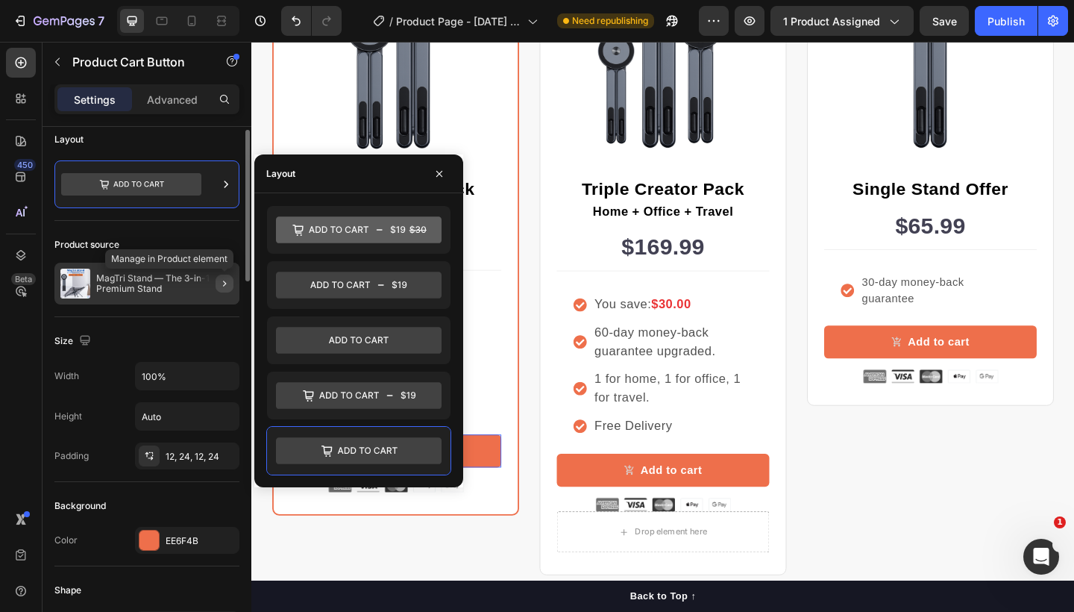
click at [222, 281] on icon "button" at bounding box center [225, 284] width 12 height 12
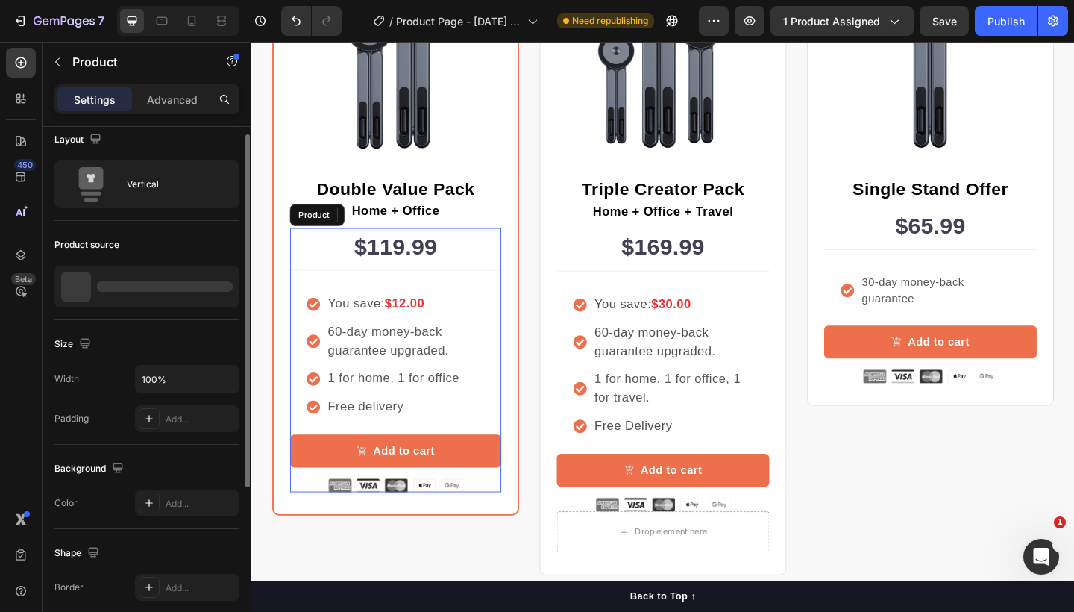
scroll to position [0, 0]
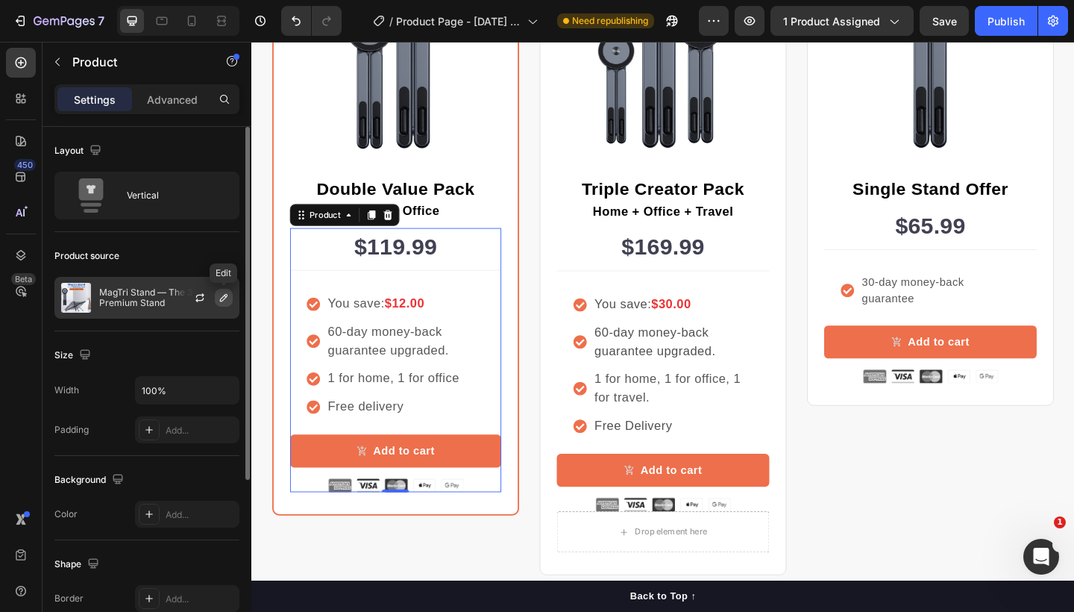
click at [220, 292] on icon "button" at bounding box center [224, 298] width 12 height 12
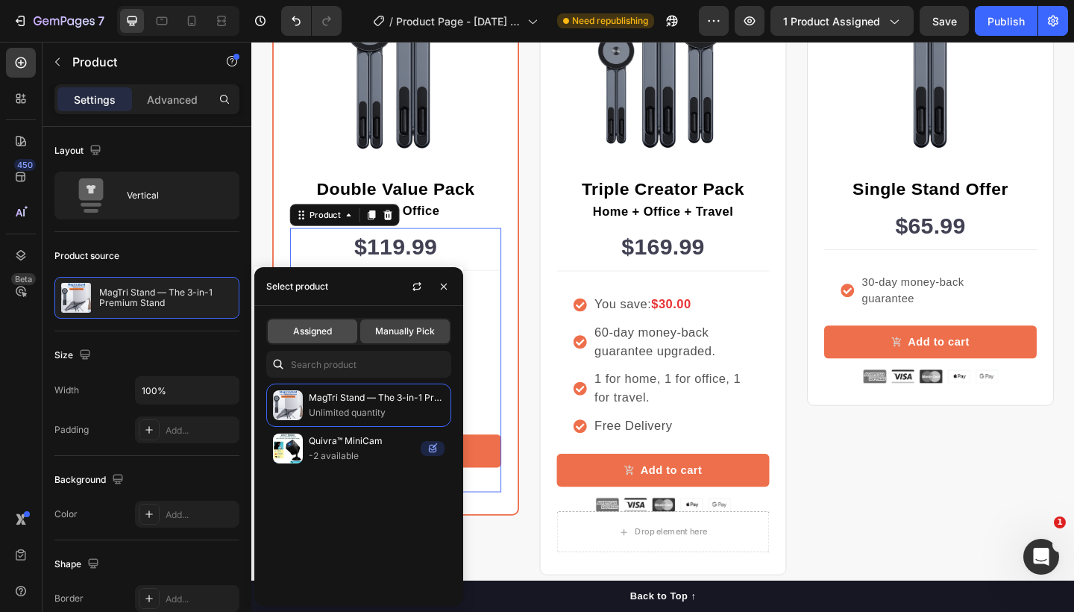
click at [340, 336] on div "Assigned" at bounding box center [313, 331] width 90 height 24
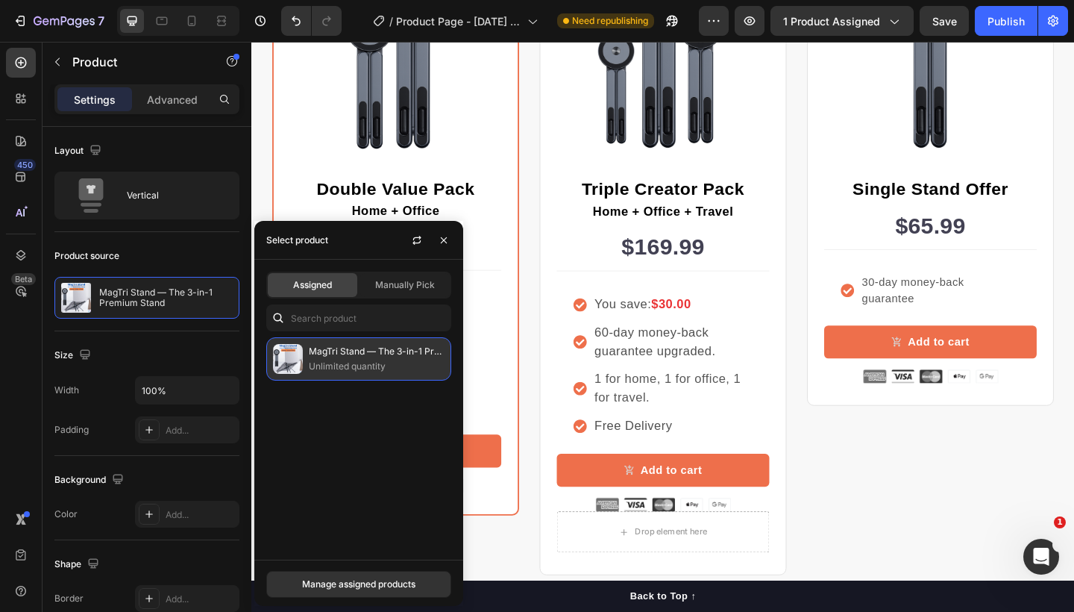
click at [384, 356] on p "MagTri Stand — The 3-in-1 Premium Stand" at bounding box center [377, 351] width 136 height 15
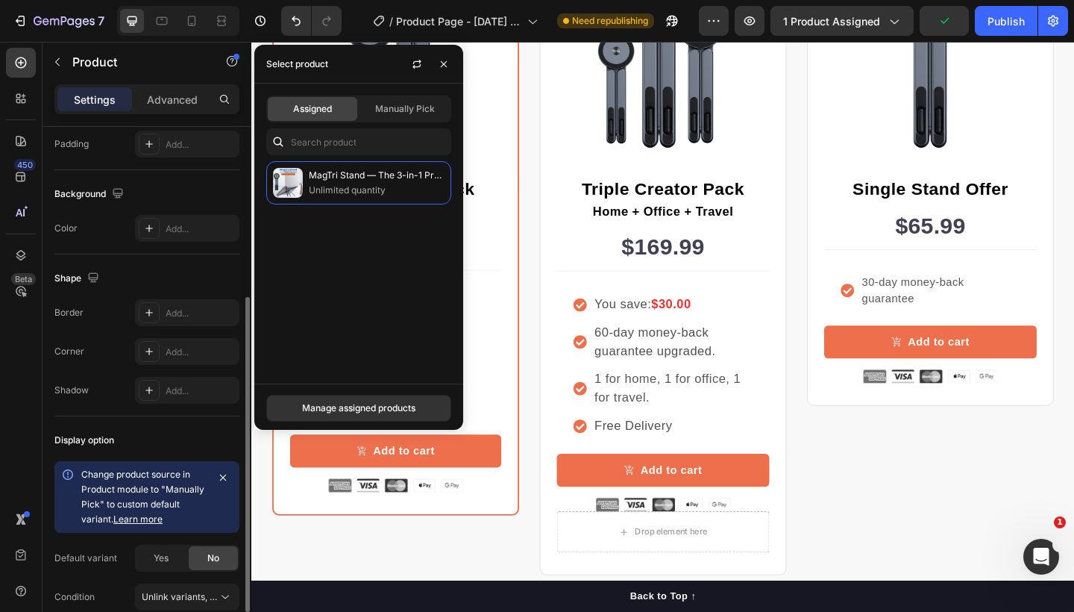
scroll to position [356, 0]
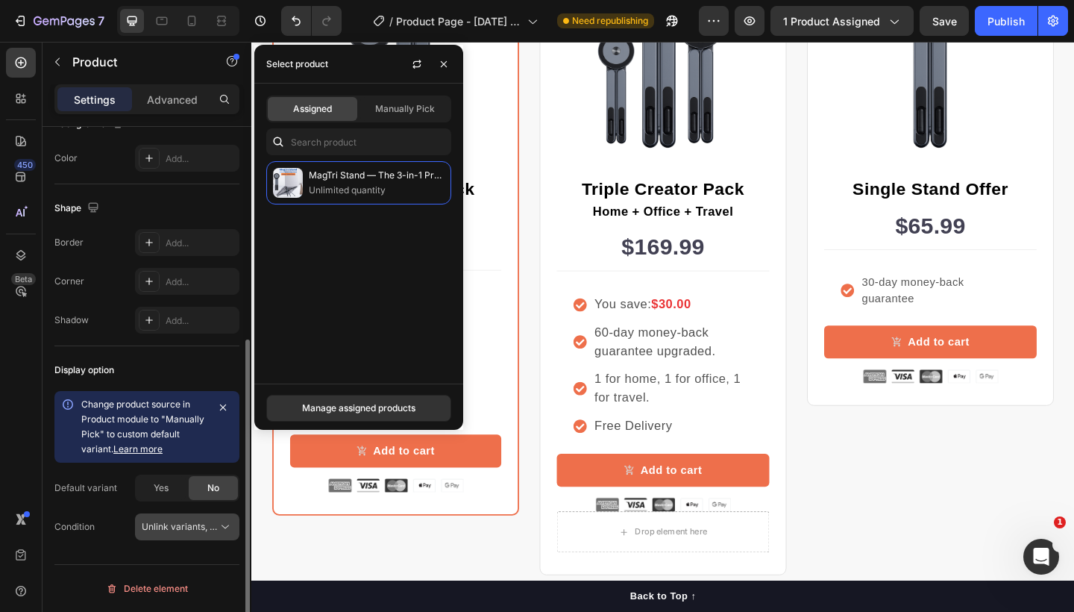
click at [198, 524] on span "Unlink variants, quantity <br> between same products" at bounding box center [256, 526] width 229 height 11
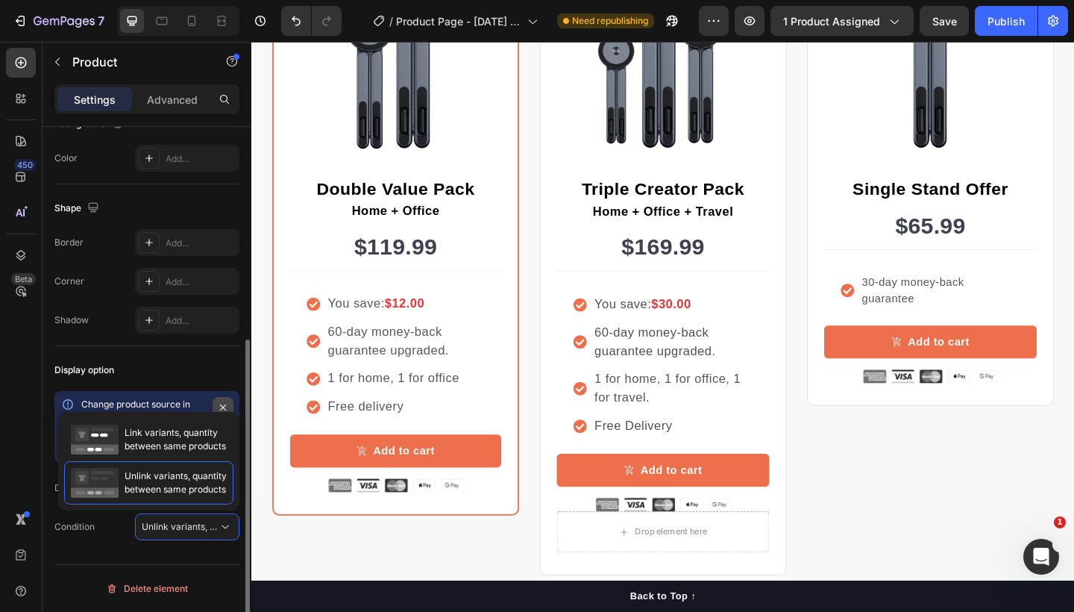
click at [219, 410] on icon "button" at bounding box center [223, 407] width 12 height 12
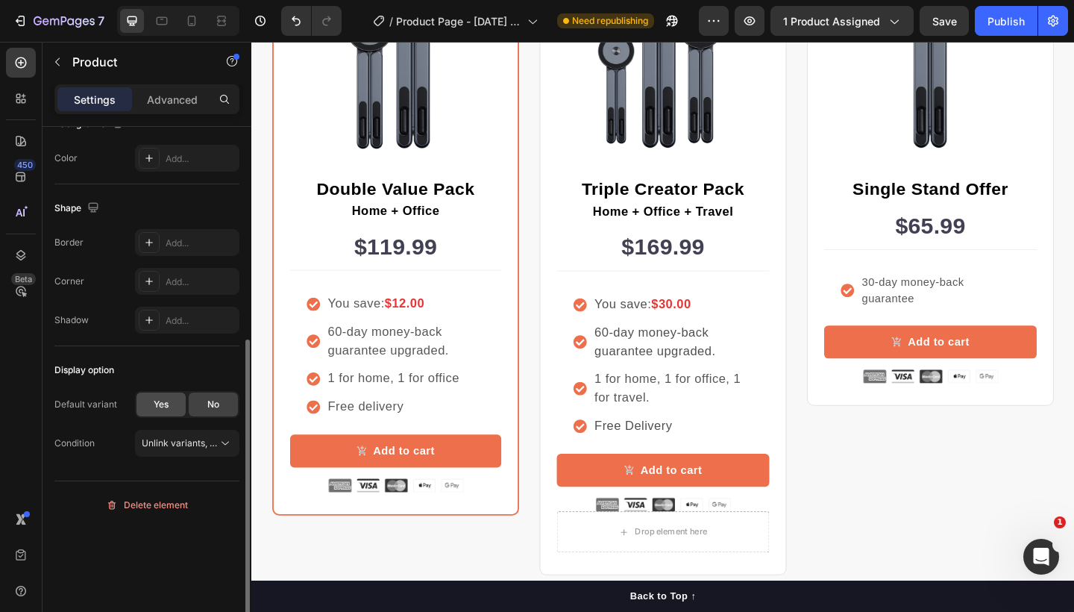
click at [166, 402] on span "Yes" at bounding box center [161, 404] width 15 height 13
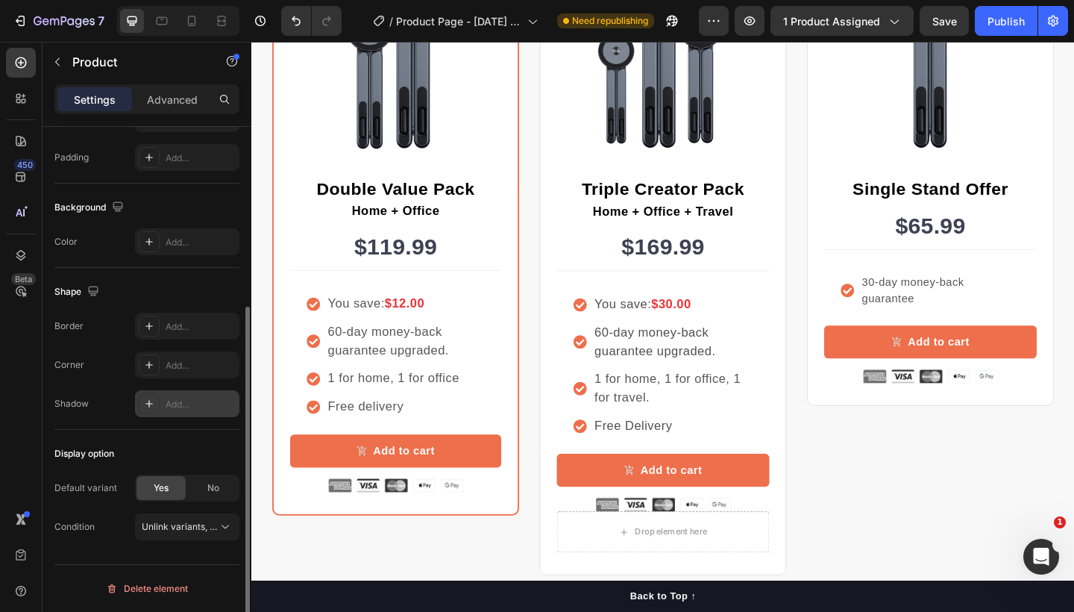
scroll to position [272, 0]
click at [213, 527] on span "Unlink variants, quantity <br> between same products" at bounding box center [256, 526] width 229 height 11
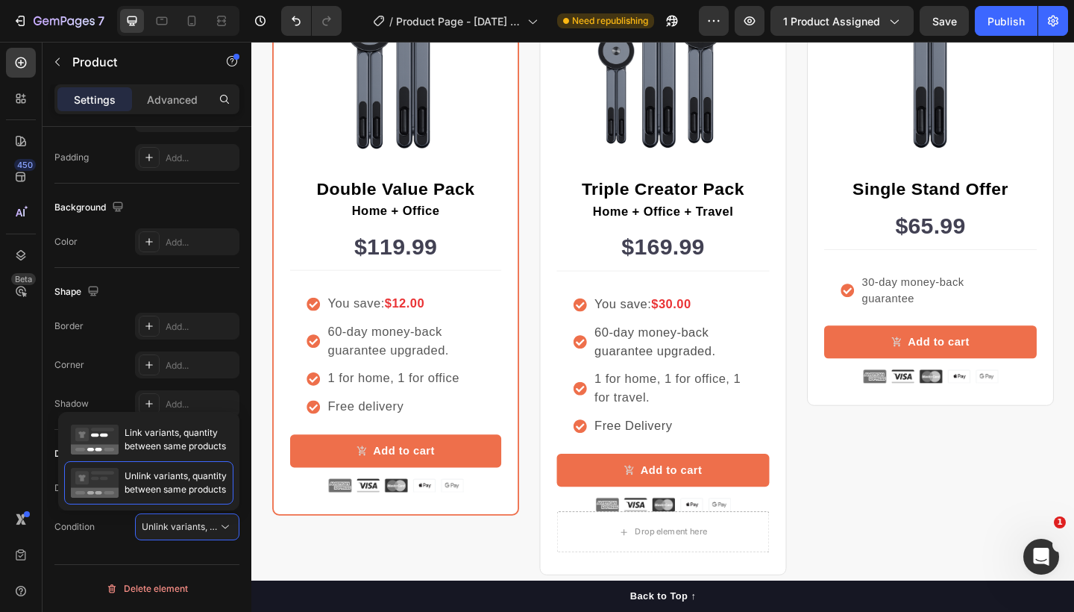
click at [22, 452] on div "450 Beta" at bounding box center [21, 276] width 30 height 457
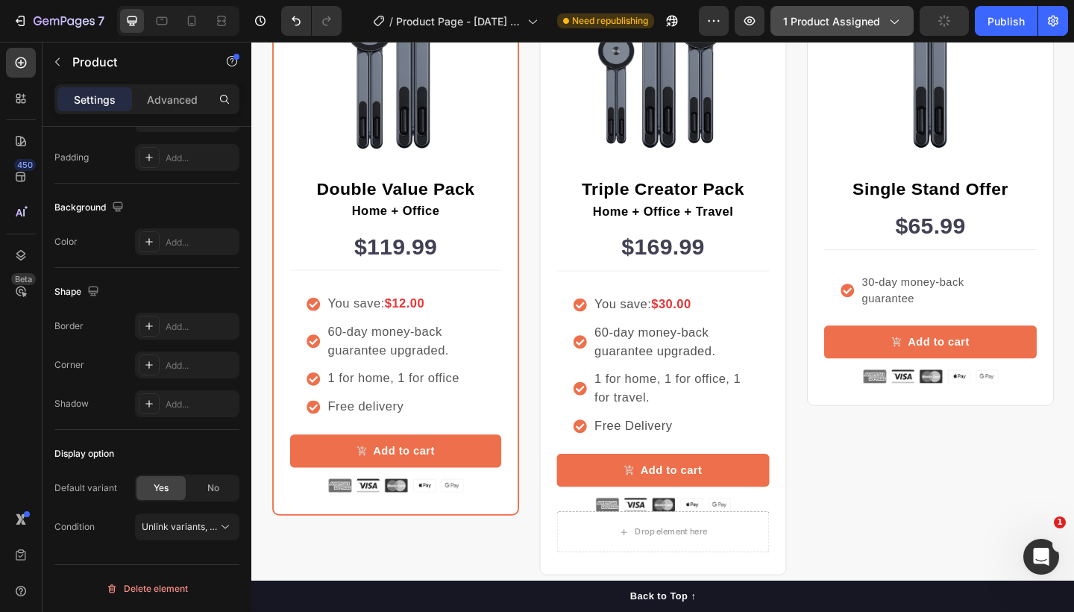
click at [900, 17] on icon "button" at bounding box center [893, 20] width 15 height 15
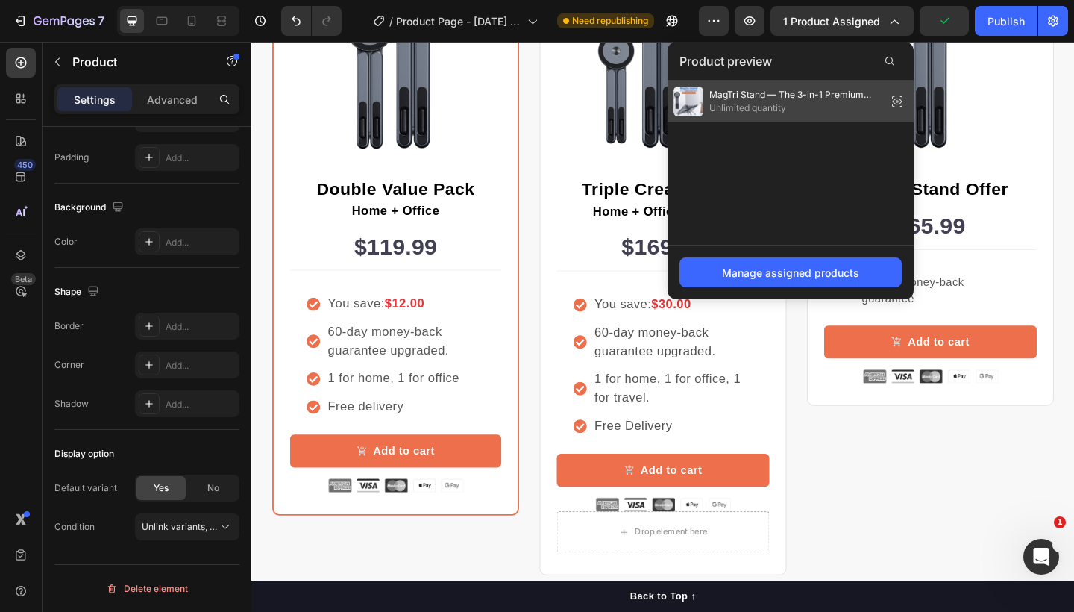
click at [807, 93] on span "MagTri Stand — The 3-in-1 Premium Stand" at bounding box center [796, 94] width 172 height 13
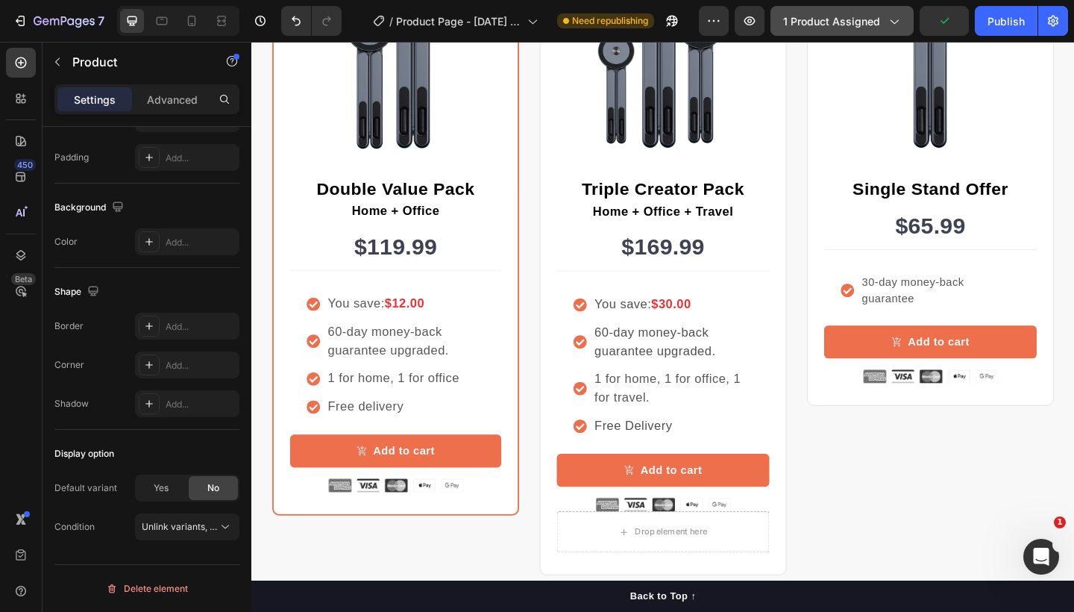
click at [895, 25] on icon "button" at bounding box center [893, 20] width 15 height 15
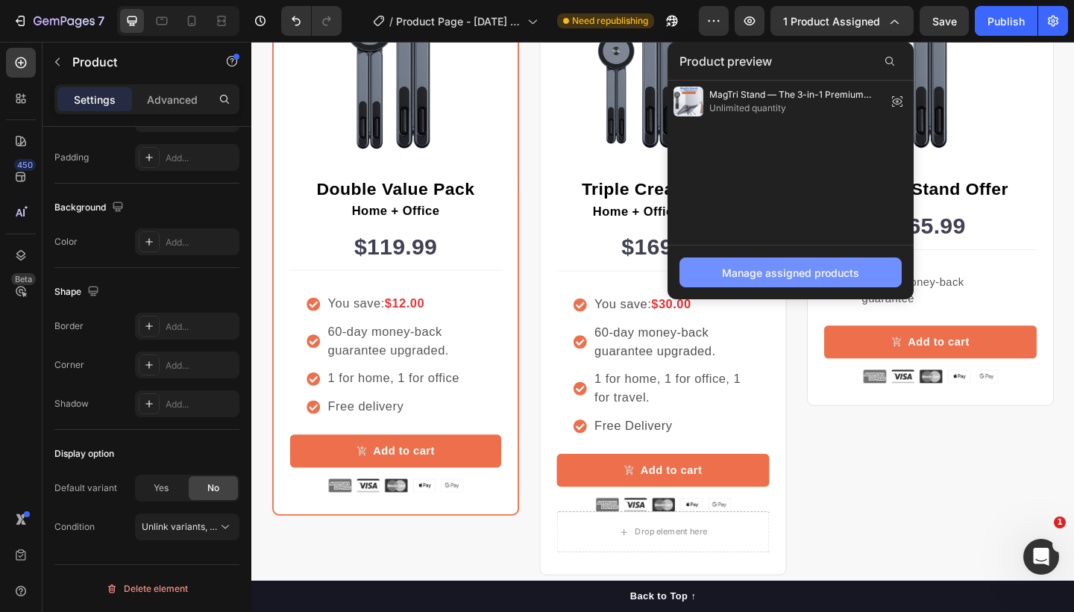
click at [791, 274] on div "Manage assigned products" at bounding box center [790, 273] width 137 height 16
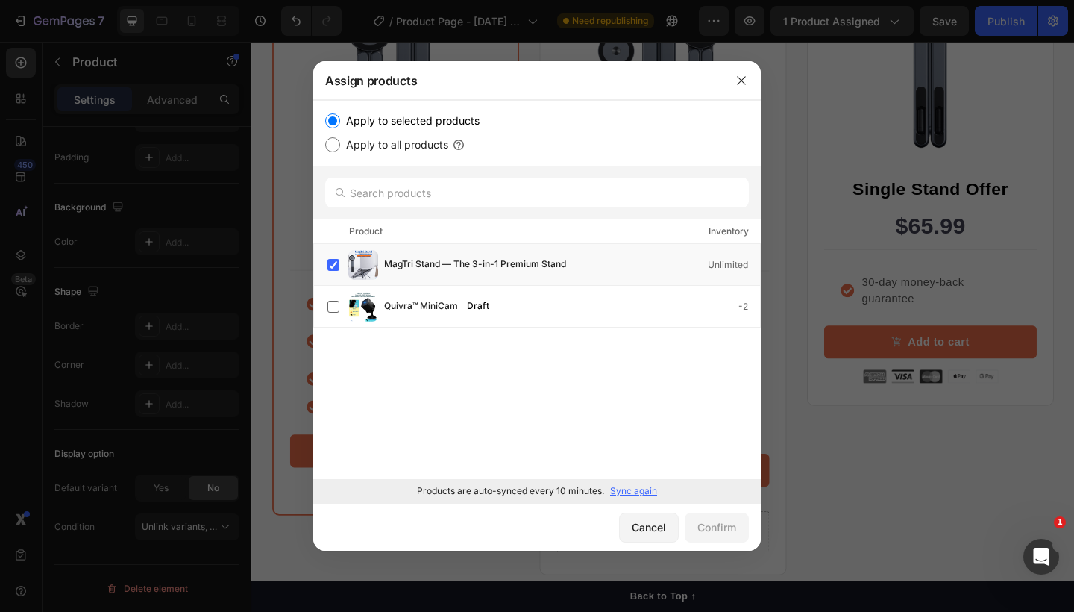
drag, startPoint x: 657, startPoint y: 528, endPoint x: 663, endPoint y: 452, distance: 76.3
click at [663, 452] on div "Assign products Apply to selected products Apply to all products Product Invent…" at bounding box center [537, 305] width 448 height 489
click at [636, 492] on p "Sync again" at bounding box center [633, 490] width 47 height 13
drag, startPoint x: 654, startPoint y: 533, endPoint x: 440, endPoint y: 533, distance: 214.1
click at [654, 533] on div "Cancel" at bounding box center [649, 527] width 34 height 16
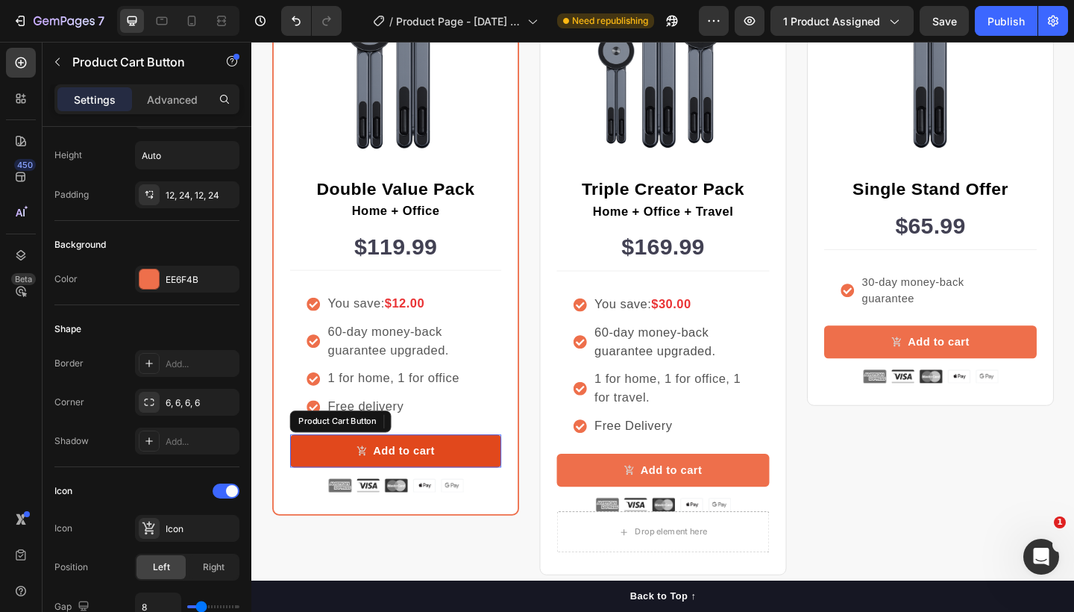
click at [452, 480] on button "Add to cart" at bounding box center [408, 487] width 230 height 36
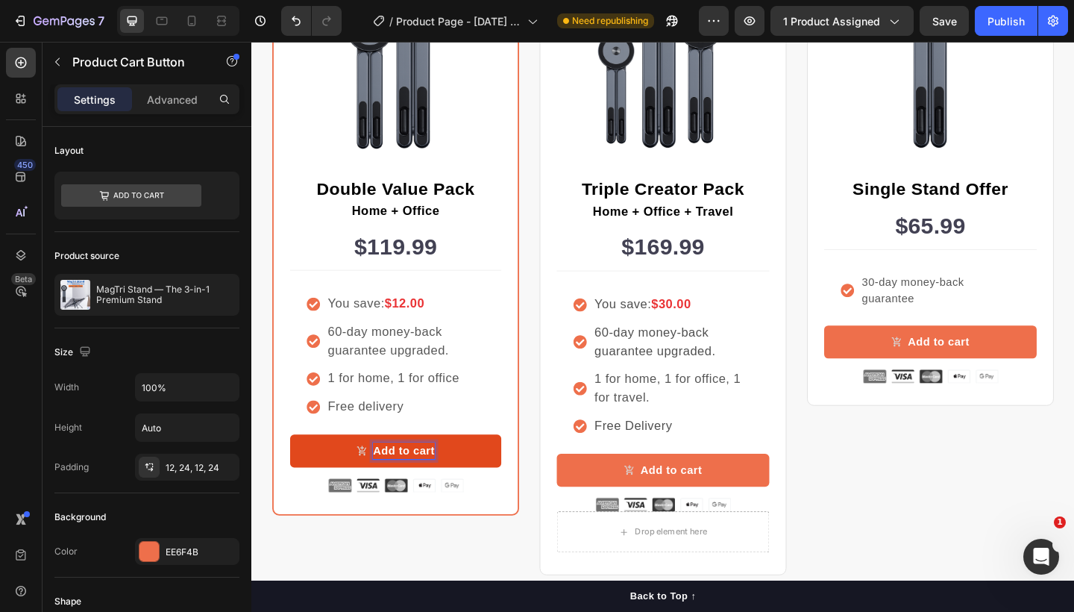
click at [338, 484] on button "Add to cart" at bounding box center [408, 487] width 230 height 36
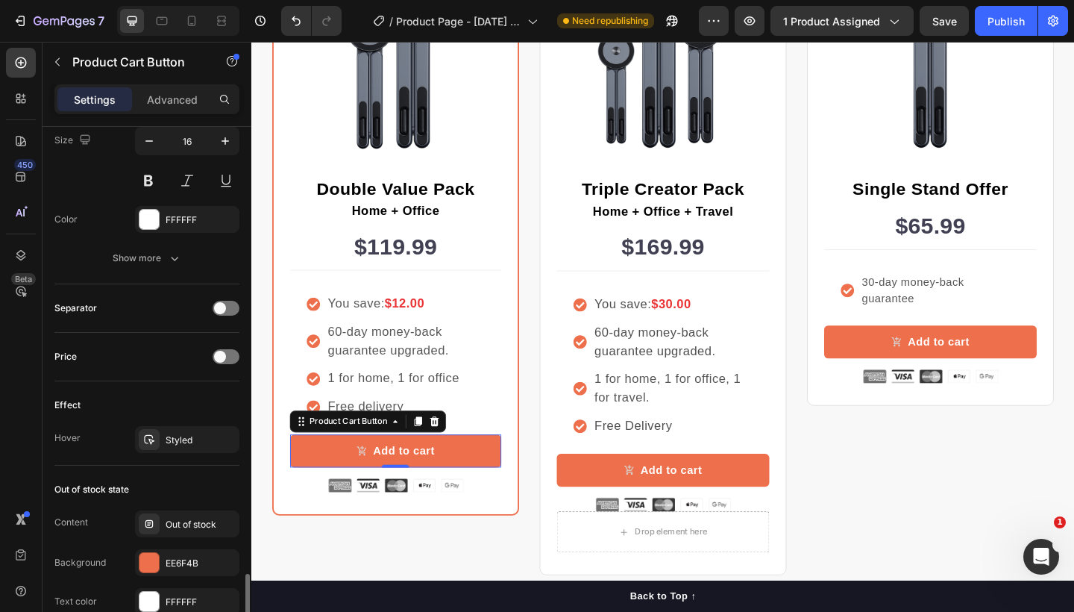
scroll to position [1189, 0]
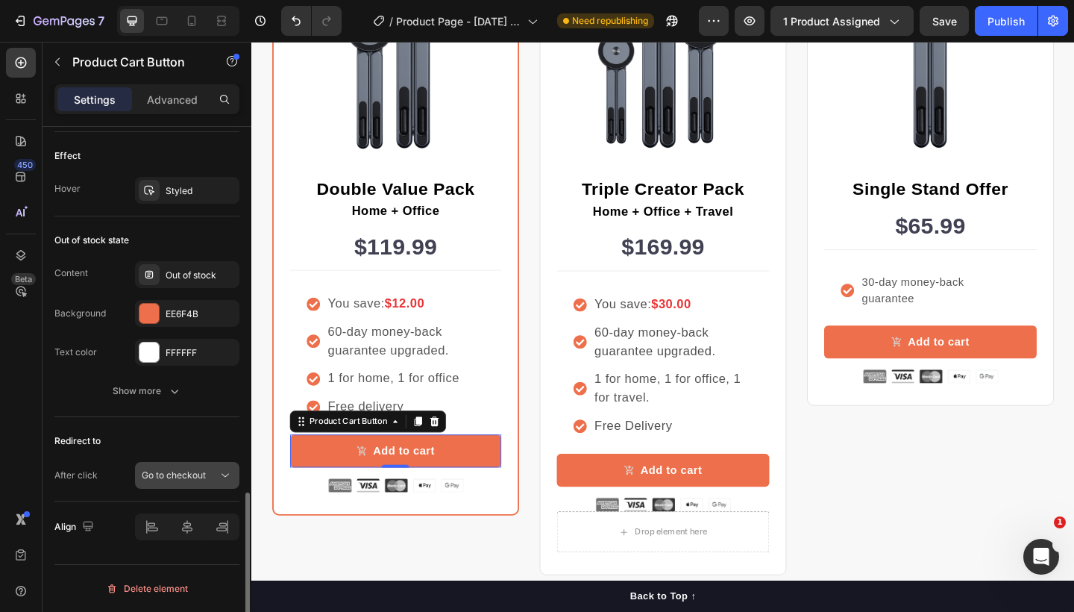
click at [221, 474] on icon at bounding box center [225, 475] width 15 height 15
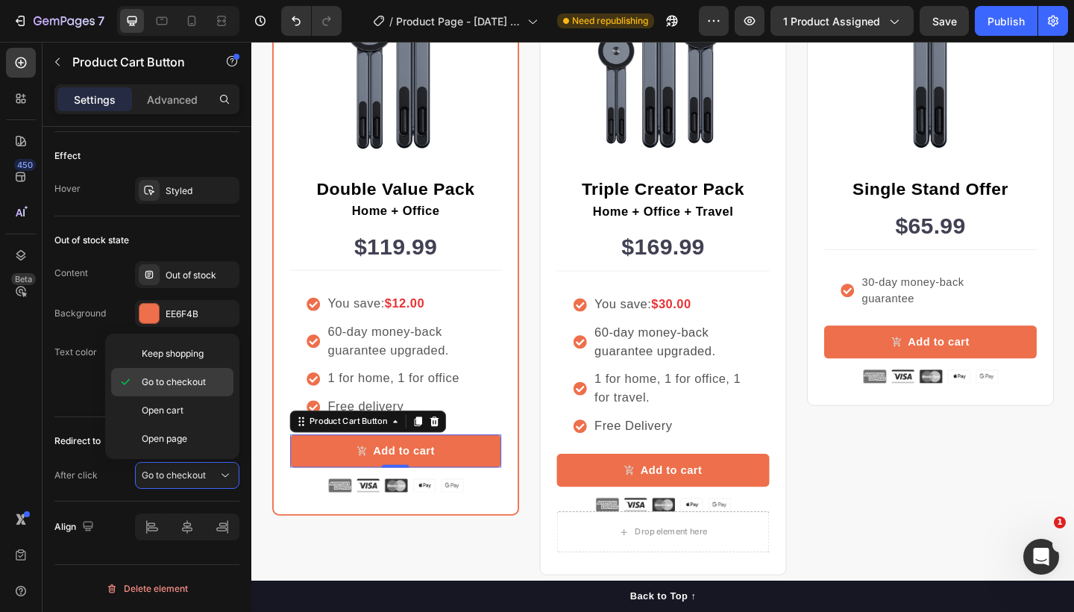
click at [203, 374] on div "Go to checkout" at bounding box center [172, 382] width 122 height 28
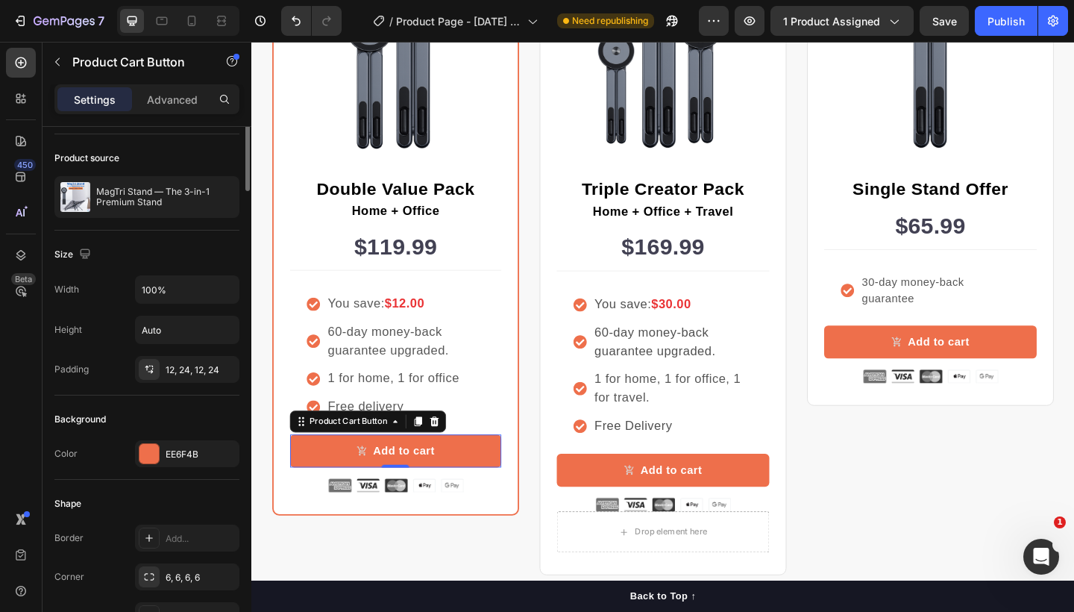
scroll to position [0, 0]
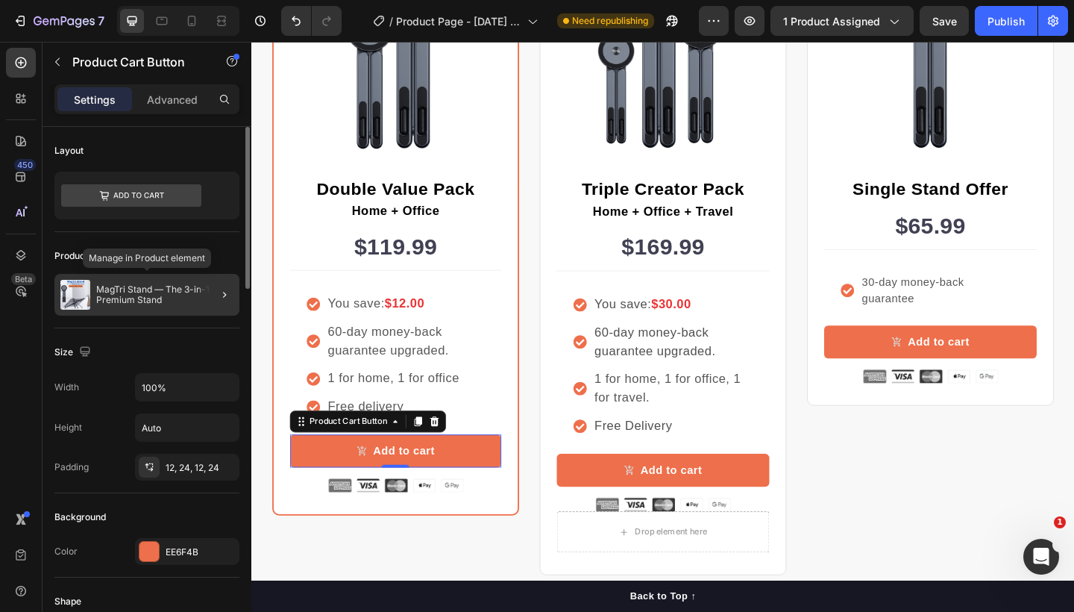
click at [187, 290] on p "MagTri Stand — The 3-in-1 Premium Stand" at bounding box center [164, 294] width 137 height 21
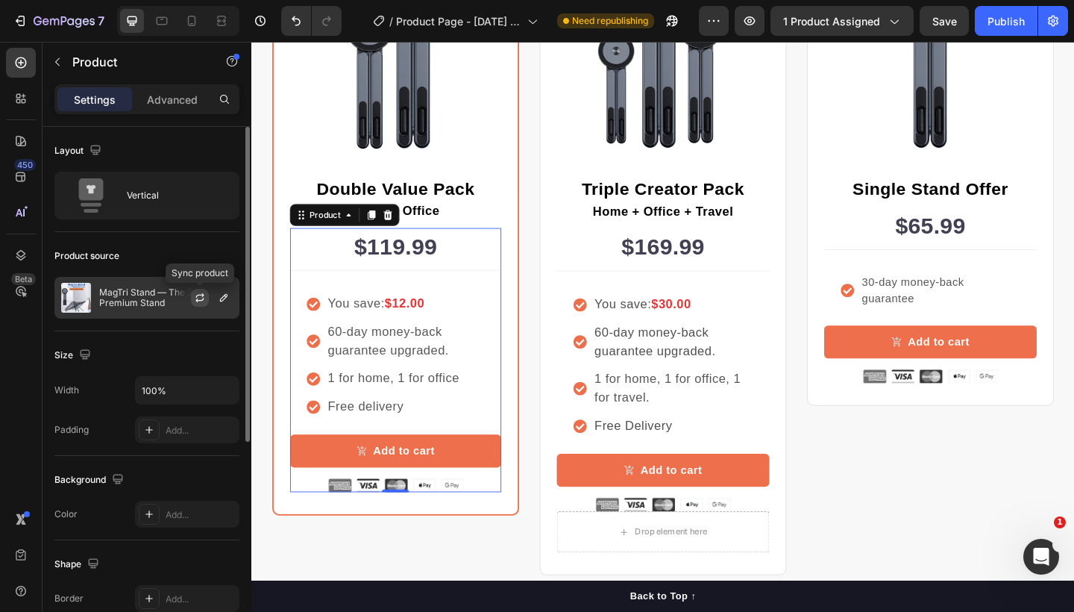
click at [201, 292] on icon "button" at bounding box center [200, 298] width 12 height 12
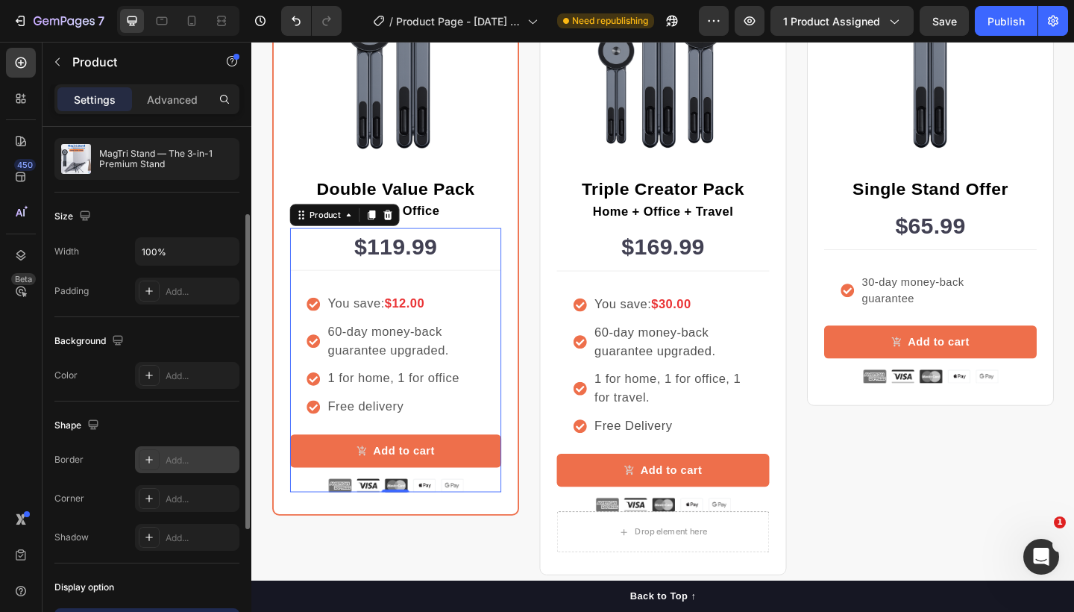
scroll to position [163, 0]
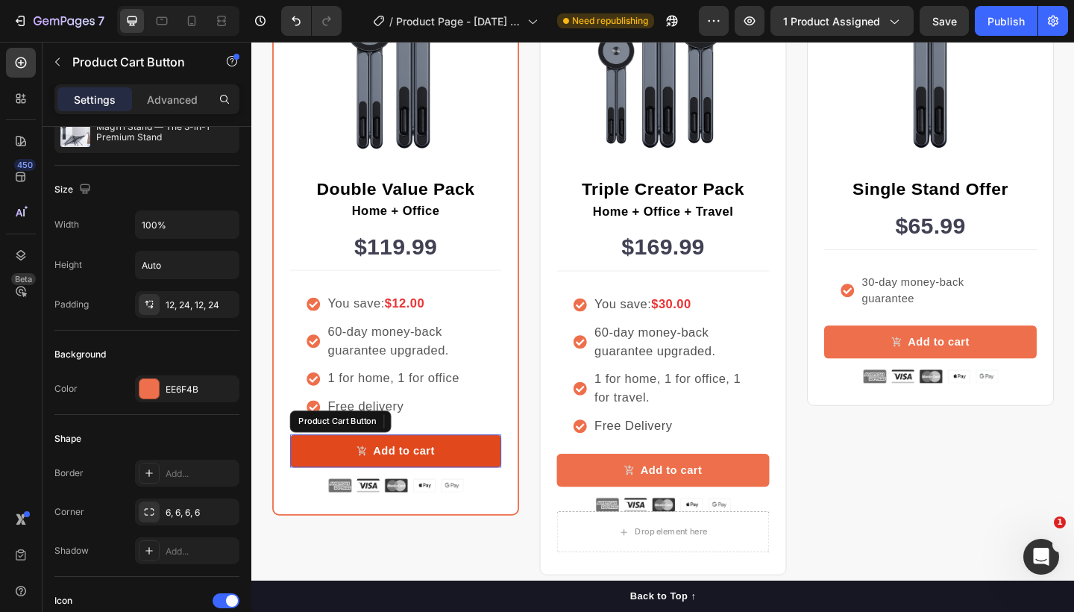
click at [491, 481] on button "Add to cart" at bounding box center [408, 487] width 230 height 36
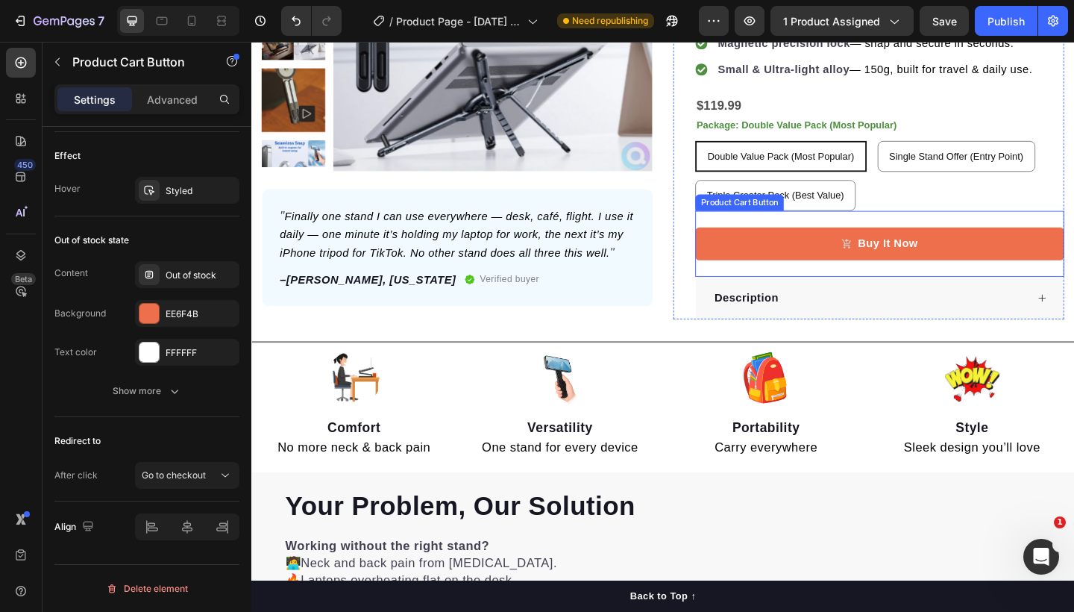
scroll to position [190, 0]
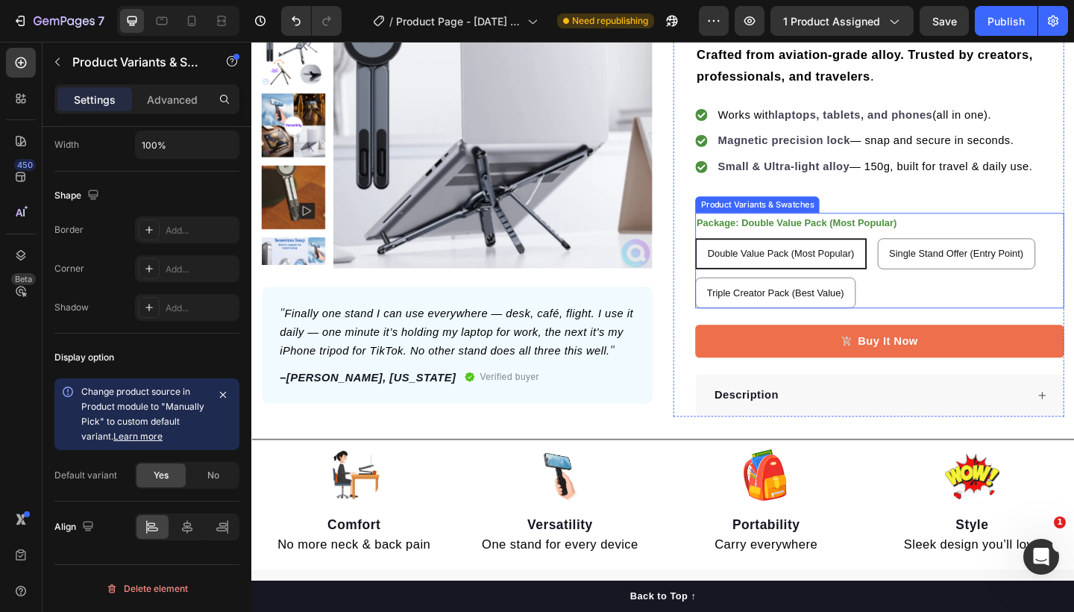
click at [862, 267] on span "Double Value Pack (Most Popular)" at bounding box center [828, 272] width 160 height 12
click at [734, 256] on input "Double Value Pack (Most Popular) Double Value Pack (Most Popular) Double Value …" at bounding box center [733, 255] width 1 height 1
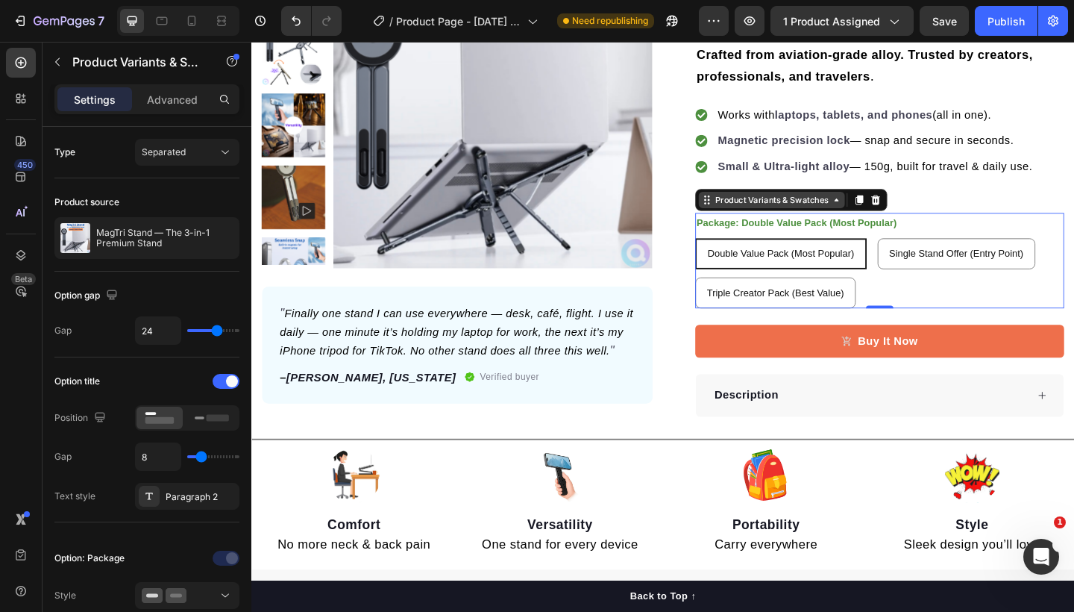
click at [883, 215] on icon at bounding box center [888, 214] width 12 height 12
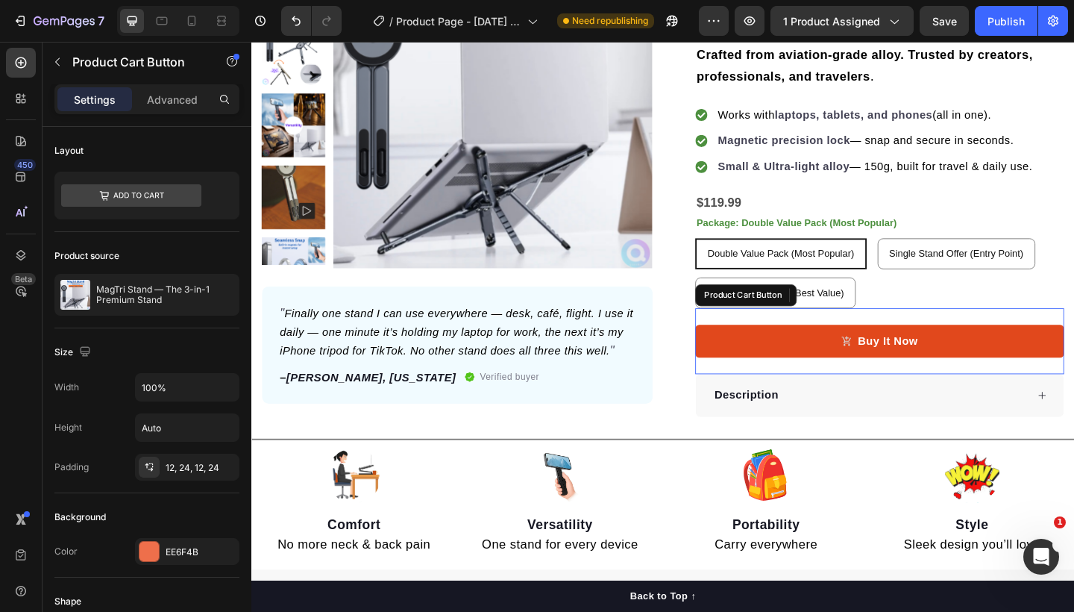
click at [939, 379] on button "Buy It Now" at bounding box center [934, 368] width 401 height 36
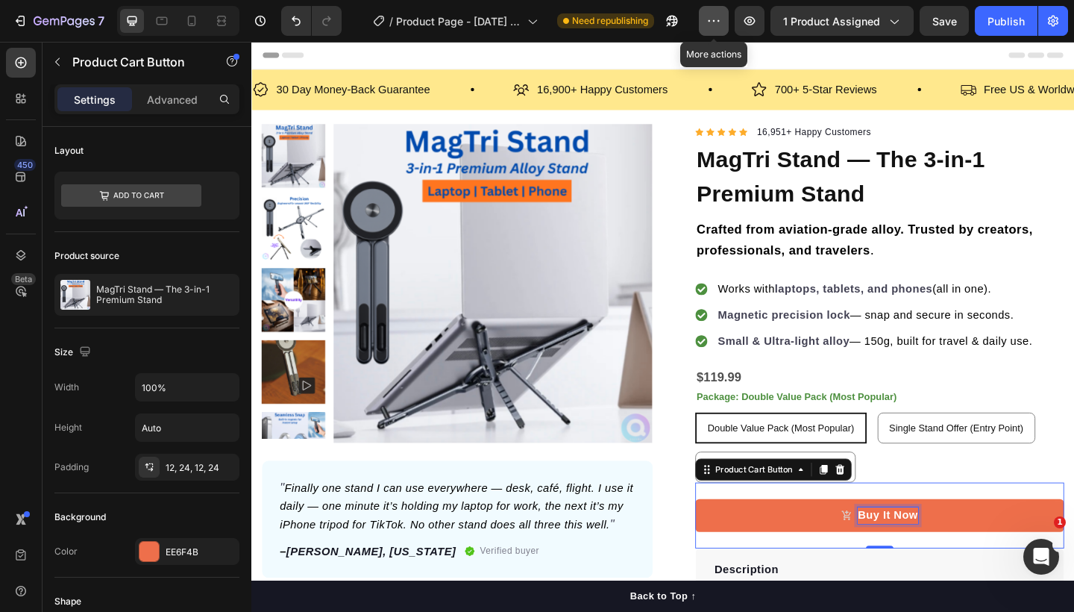
click at [720, 9] on button "button" at bounding box center [714, 21] width 30 height 30
click at [168, 104] on p "Advanced" at bounding box center [172, 100] width 51 height 16
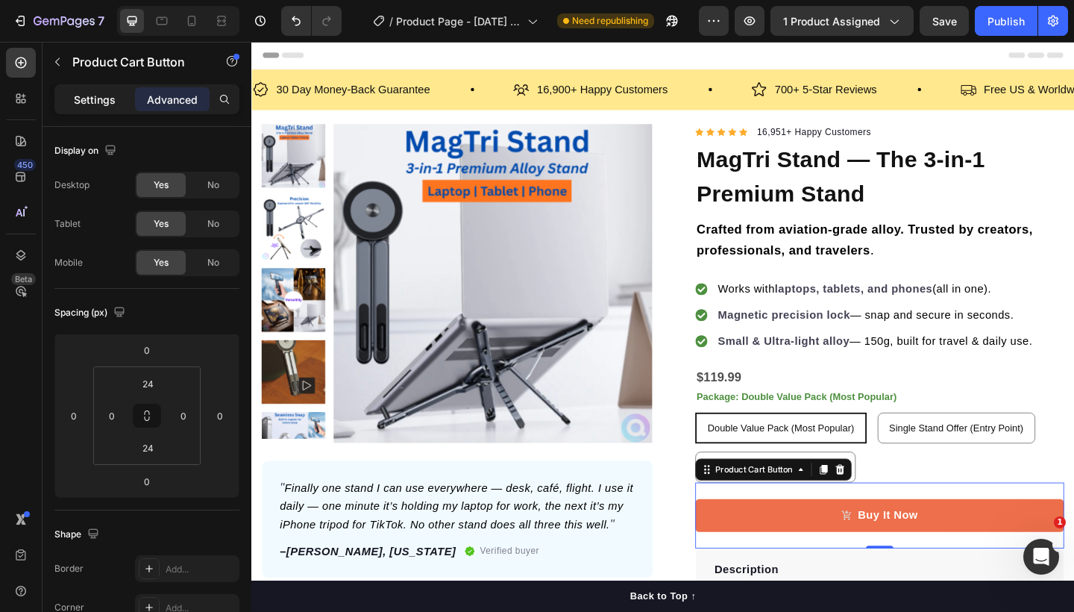
click at [98, 98] on p "Settings" at bounding box center [95, 100] width 42 height 16
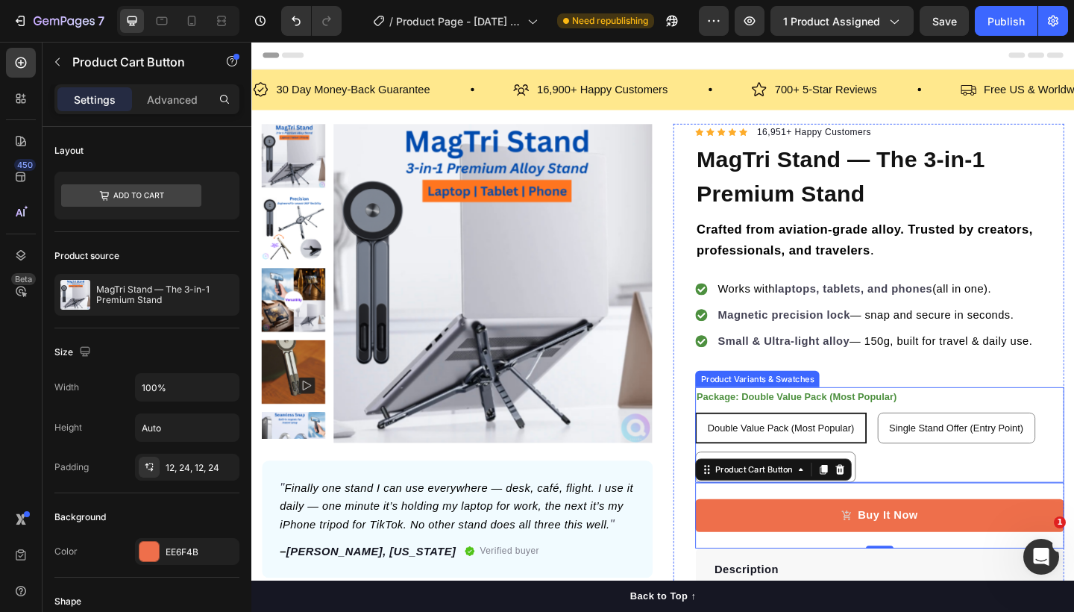
click at [830, 457] on span "Double Value Pack (Most Popular)" at bounding box center [828, 462] width 160 height 12
click at [734, 445] on input "Double Value Pack (Most Popular) Double Value Pack (Most Popular) Double Value …" at bounding box center [733, 445] width 1 height 1
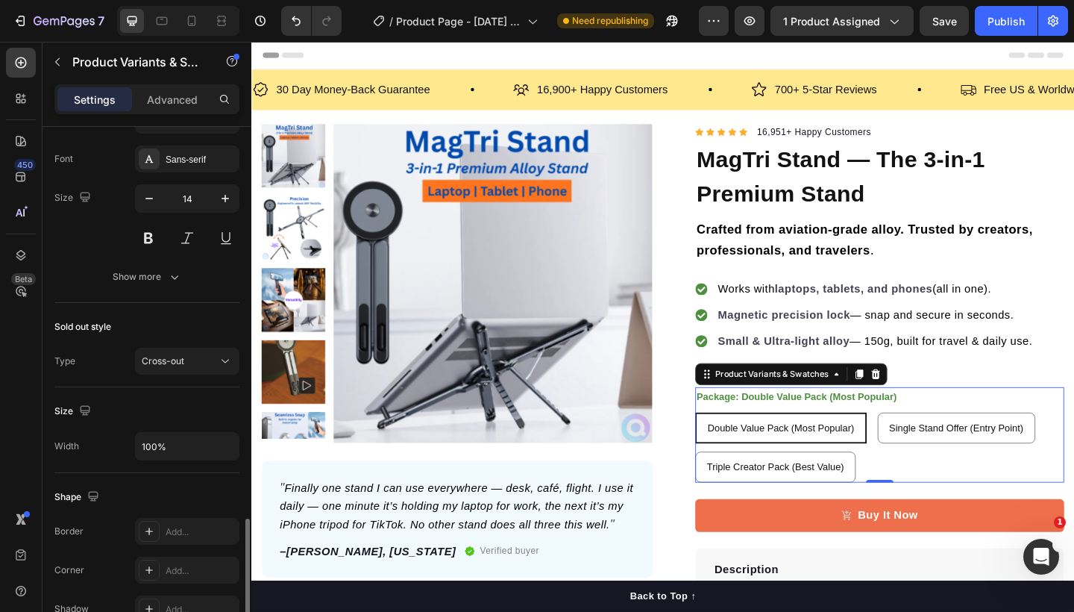
scroll to position [992, 0]
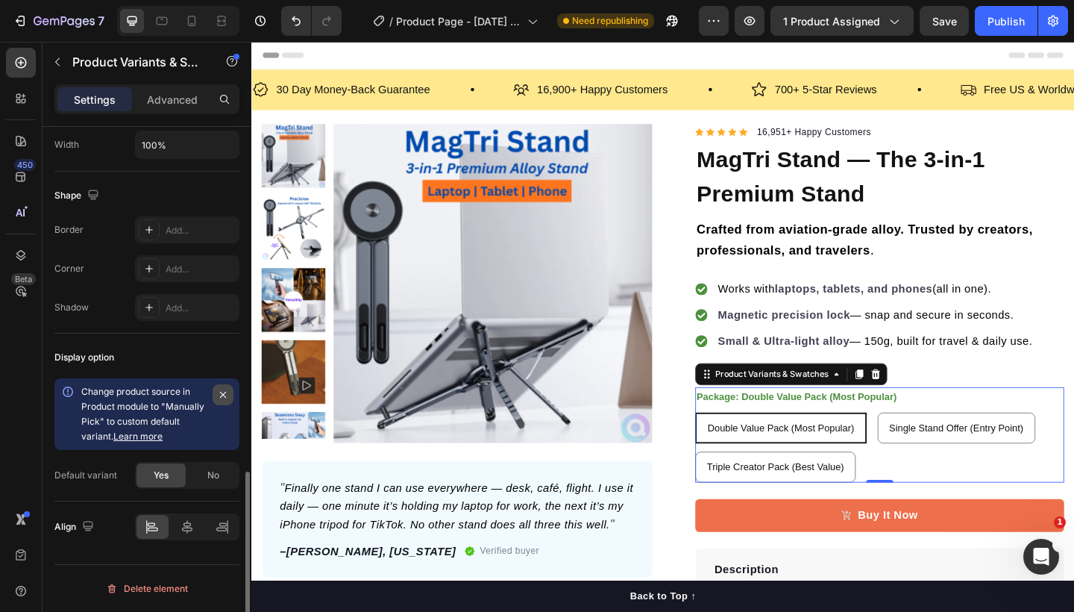
click at [220, 395] on icon "button" at bounding box center [223, 395] width 12 height 12
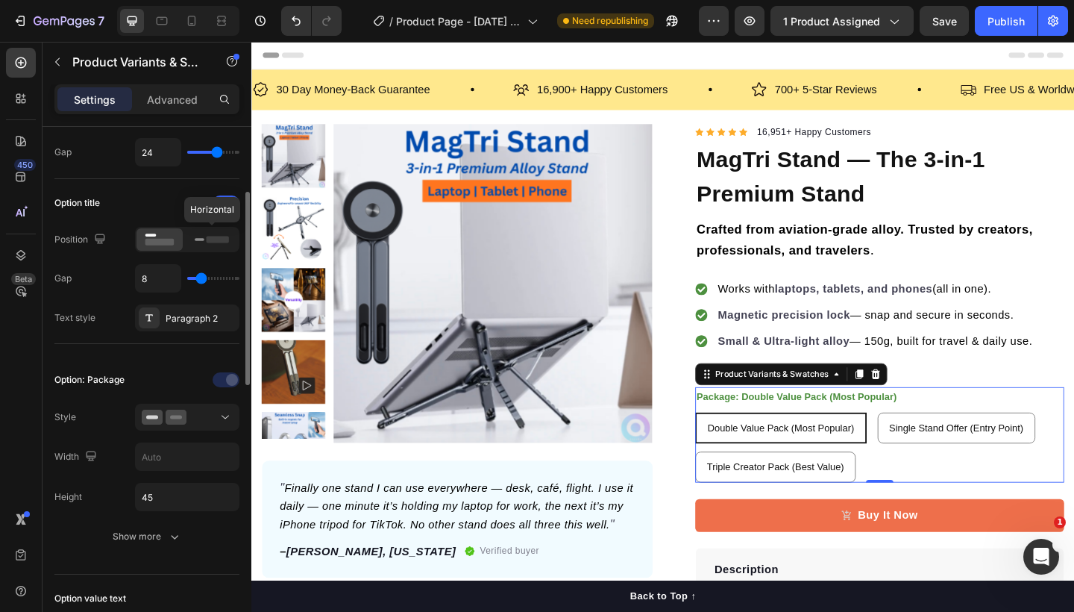
scroll to position [0, 0]
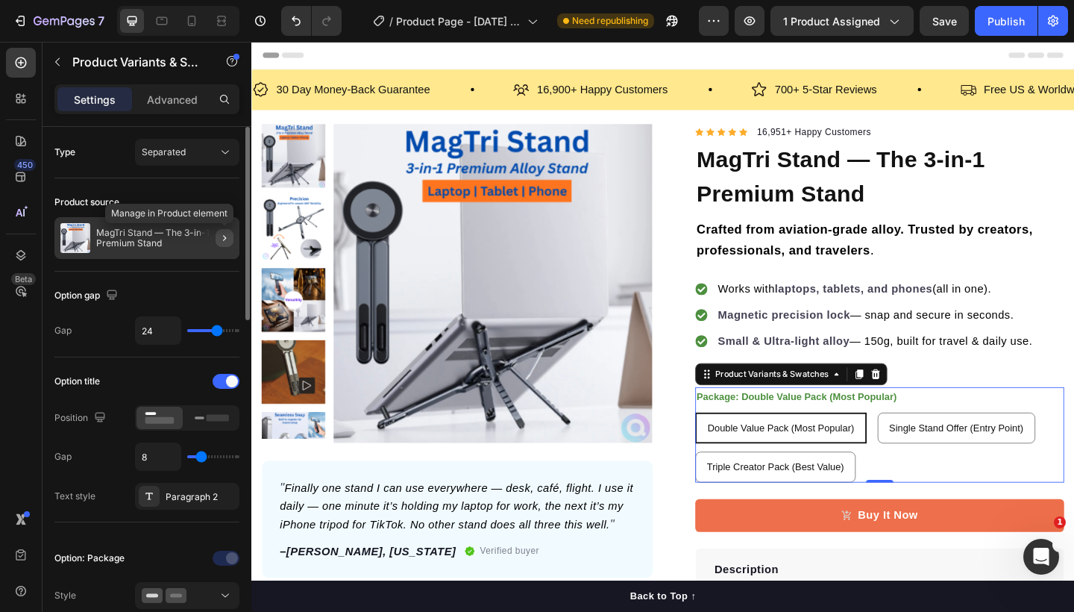
click at [224, 238] on icon "button" at bounding box center [225, 238] width 12 height 12
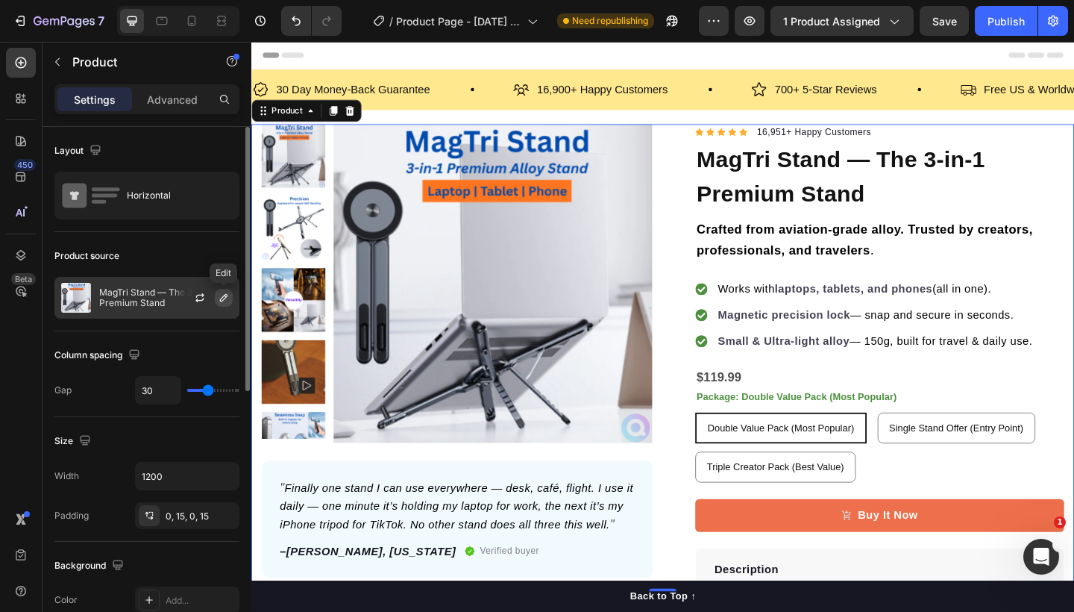
click at [220, 295] on icon "button" at bounding box center [224, 298] width 12 height 12
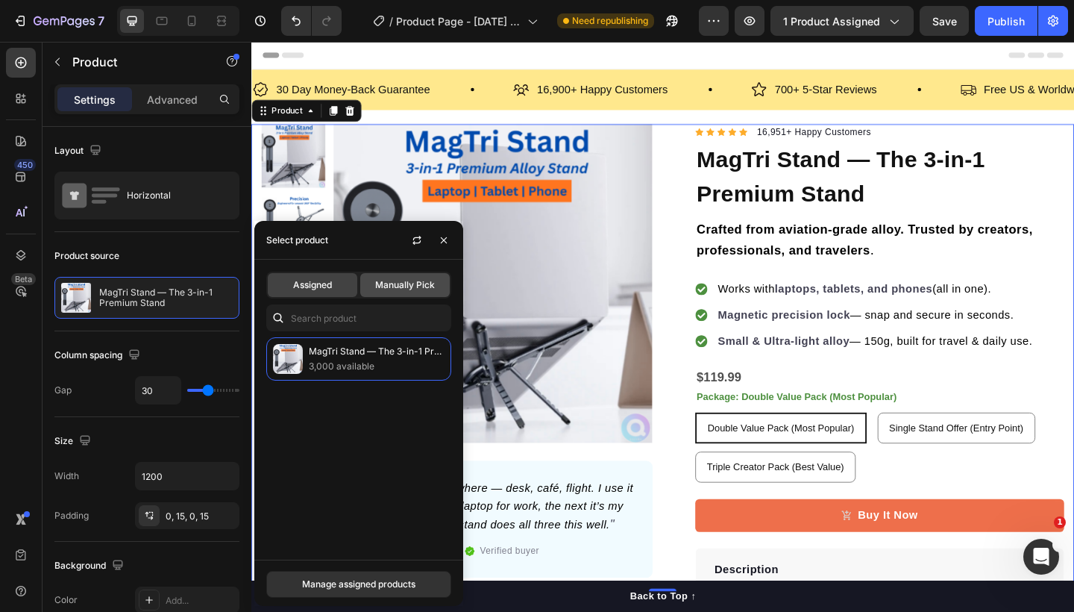
click at [400, 286] on span "Manually Pick" at bounding box center [405, 284] width 60 height 13
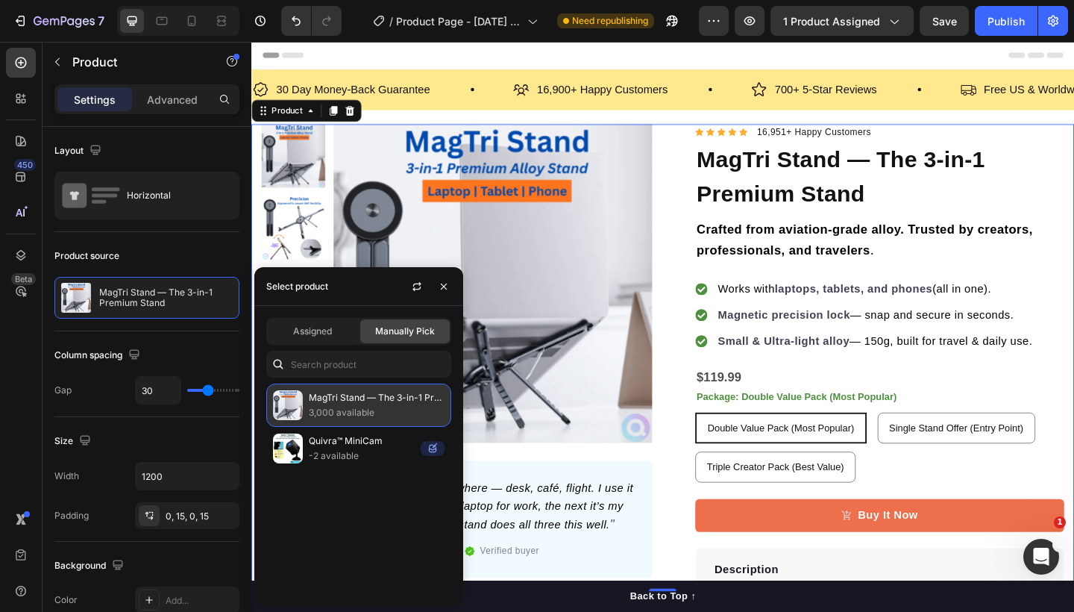
click at [360, 405] on p "MagTri Stand — The 3-in-1 Premium Stand" at bounding box center [377, 397] width 136 height 15
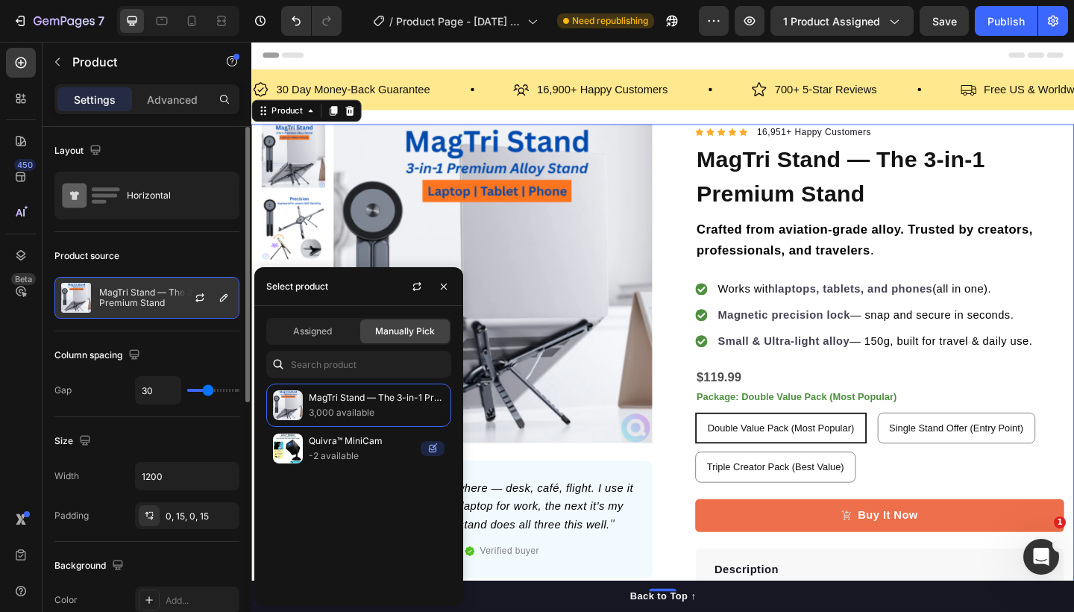
click at [174, 300] on div at bounding box center [206, 298] width 66 height 40
click at [201, 298] on icon "button" at bounding box center [200, 298] width 12 height 12
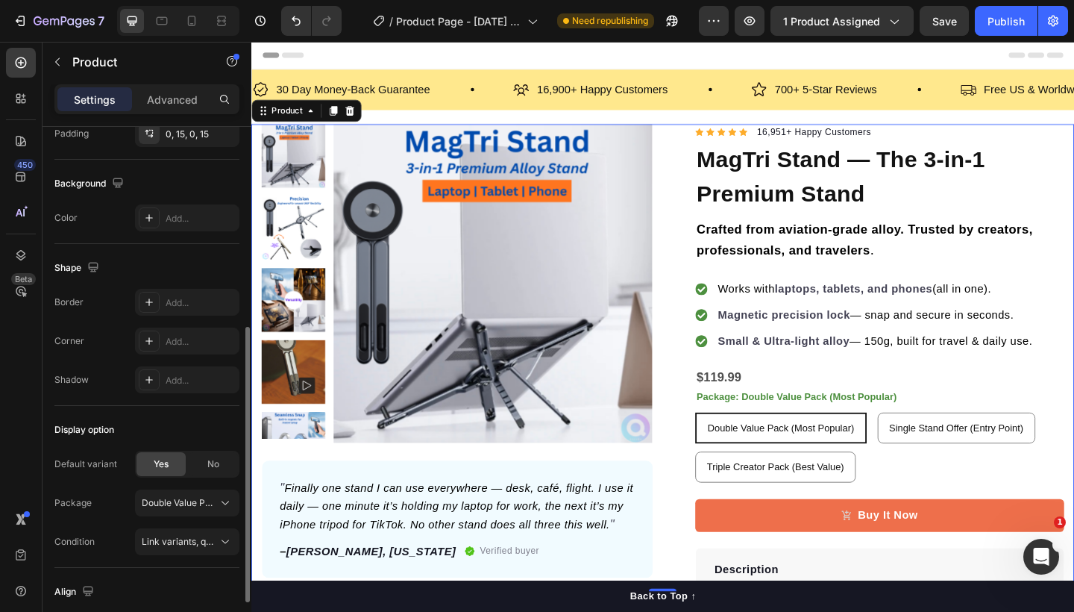
scroll to position [481, 0]
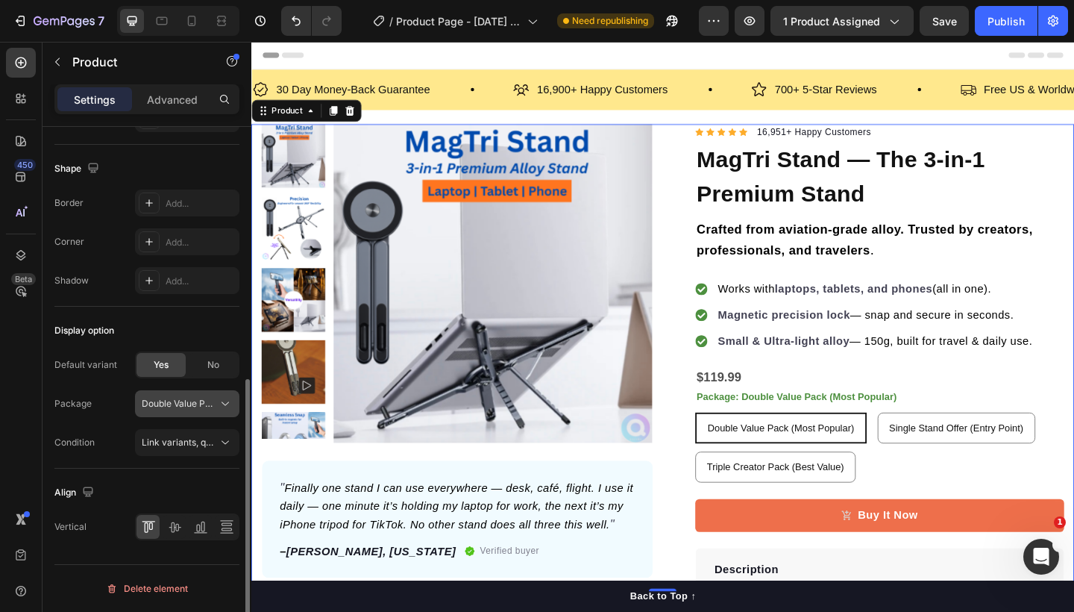
click at [226, 398] on icon at bounding box center [225, 403] width 15 height 15
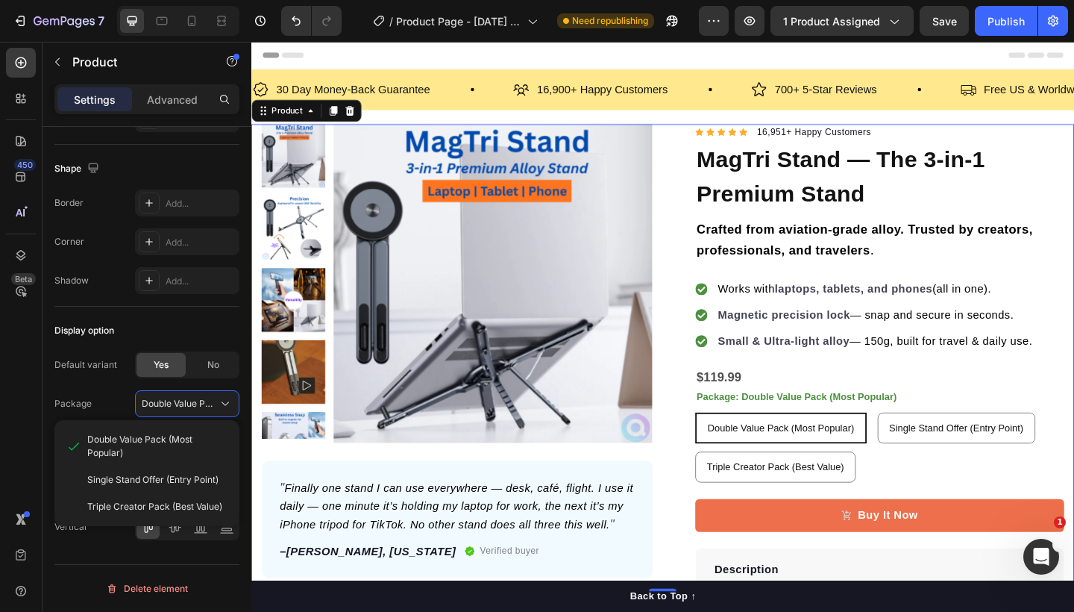
click at [25, 437] on div "450 Beta" at bounding box center [21, 276] width 30 height 457
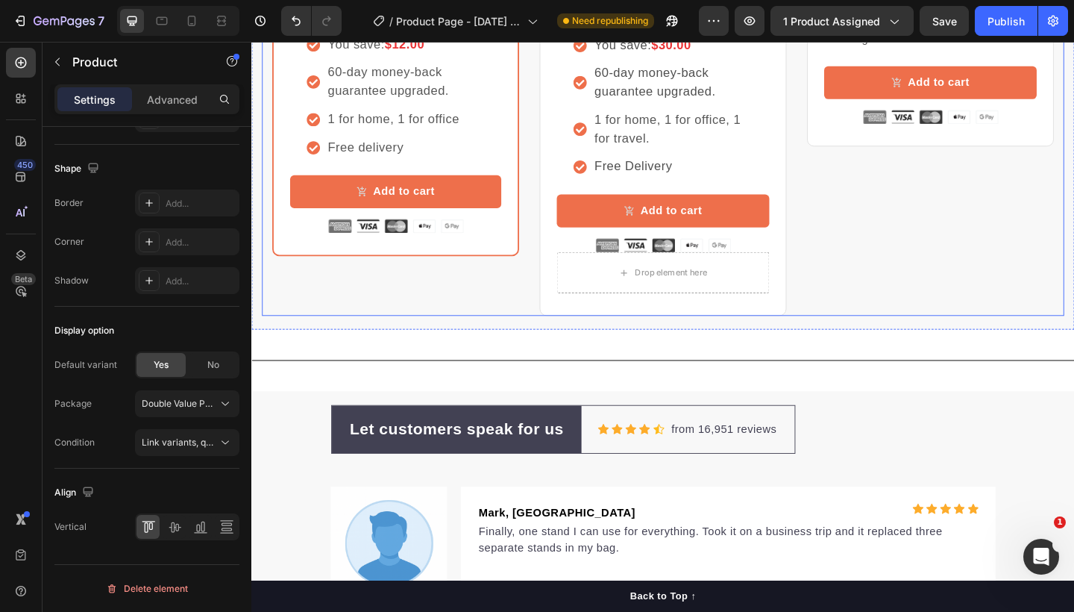
scroll to position [3561, 0]
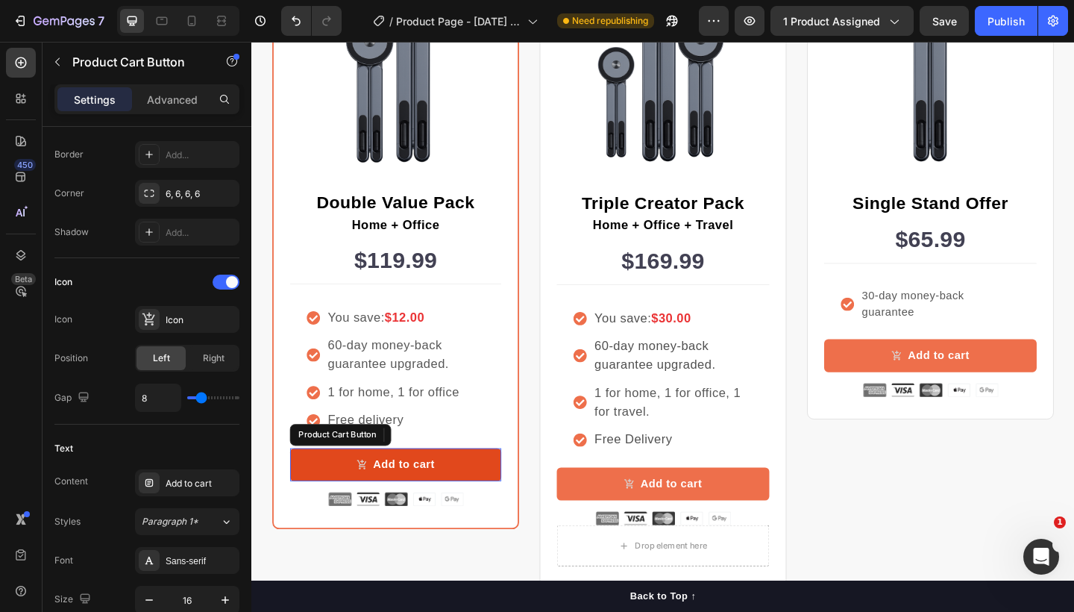
click at [495, 491] on button "Add to cart" at bounding box center [408, 502] width 230 height 36
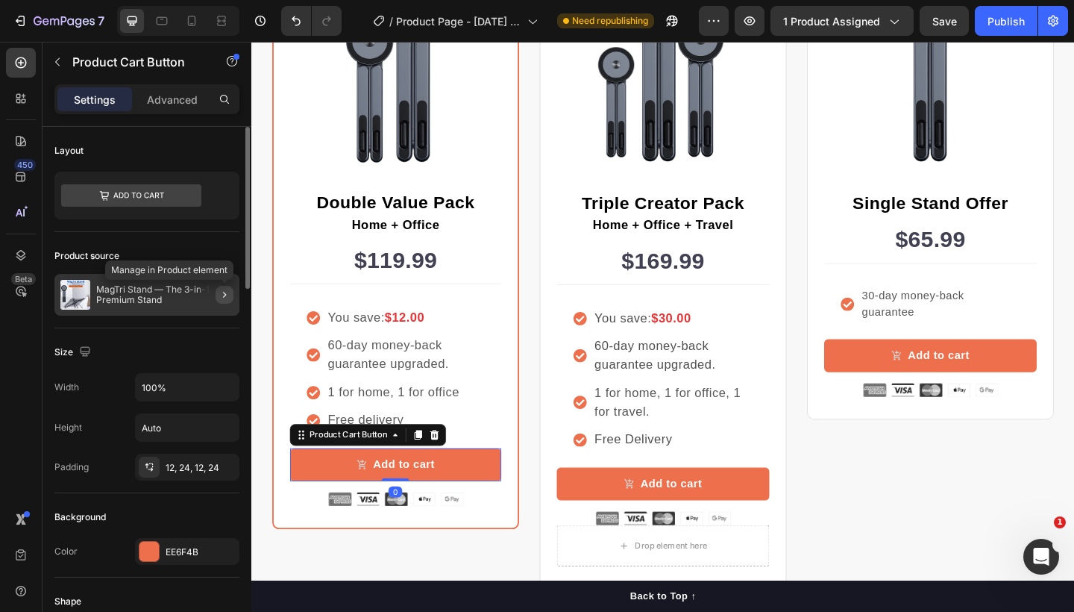
click at [227, 293] on icon "button" at bounding box center [225, 295] width 12 height 12
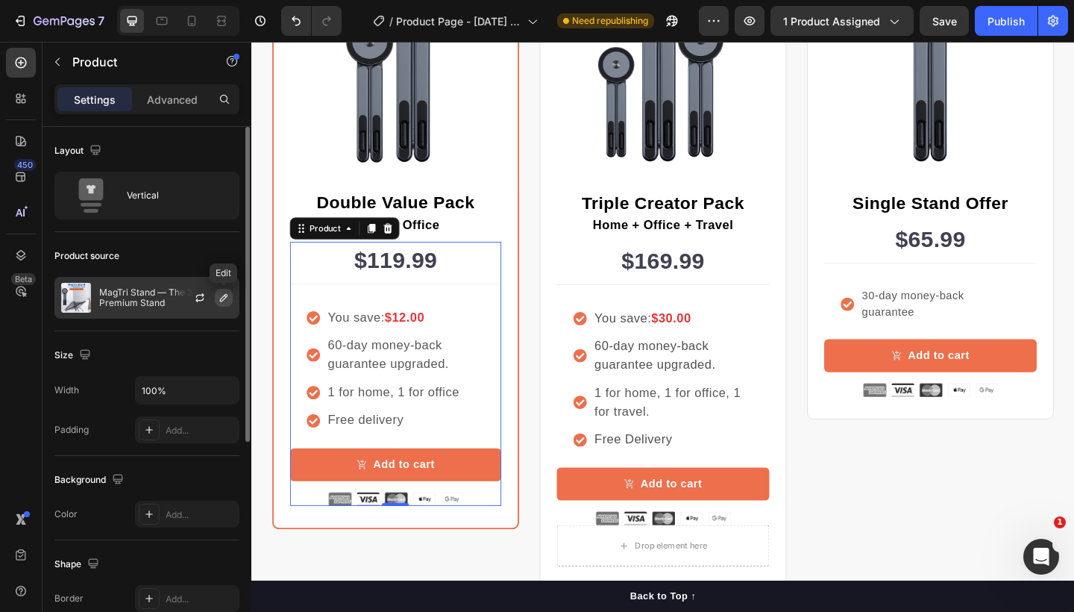
click at [219, 298] on icon "button" at bounding box center [224, 298] width 12 height 12
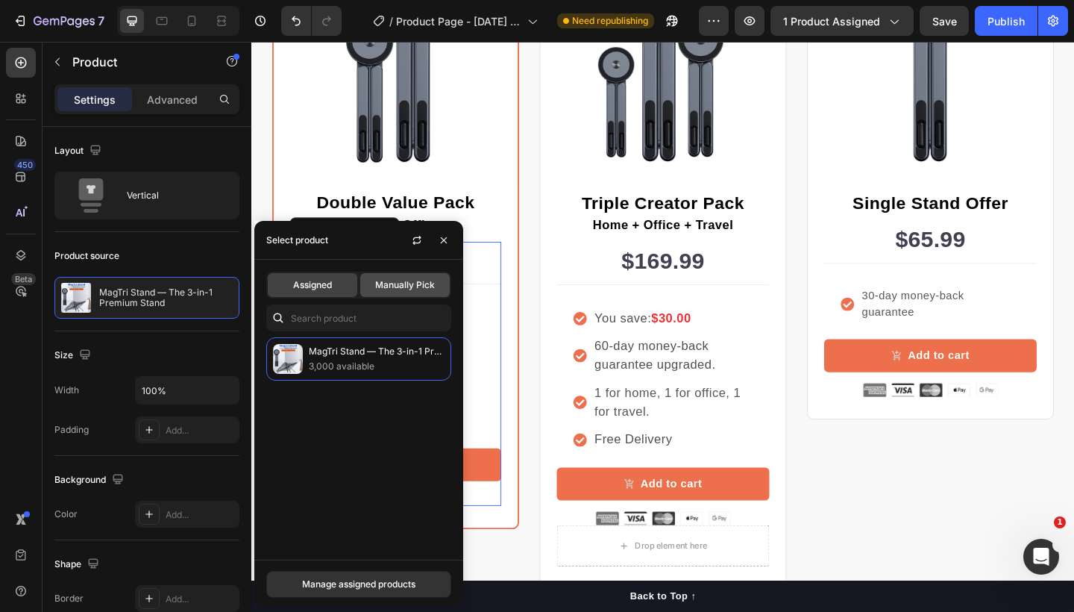
click at [399, 287] on span "Manually Pick" at bounding box center [405, 284] width 60 height 13
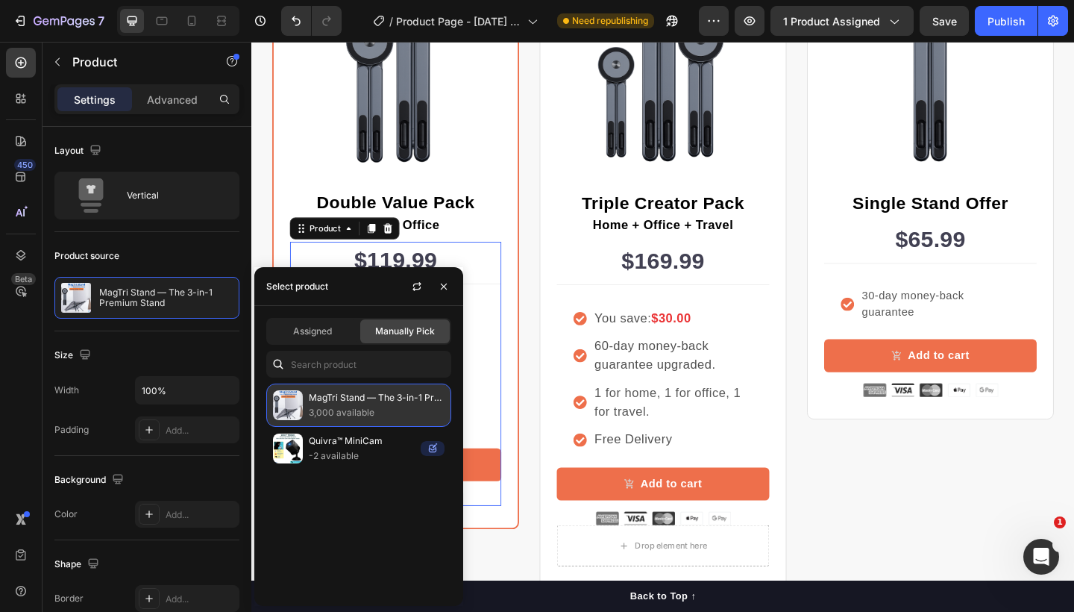
click at [378, 416] on div "MagTri Stand — The 3-in-1 Premium Stand 3,000 available" at bounding box center [358, 404] width 185 height 43
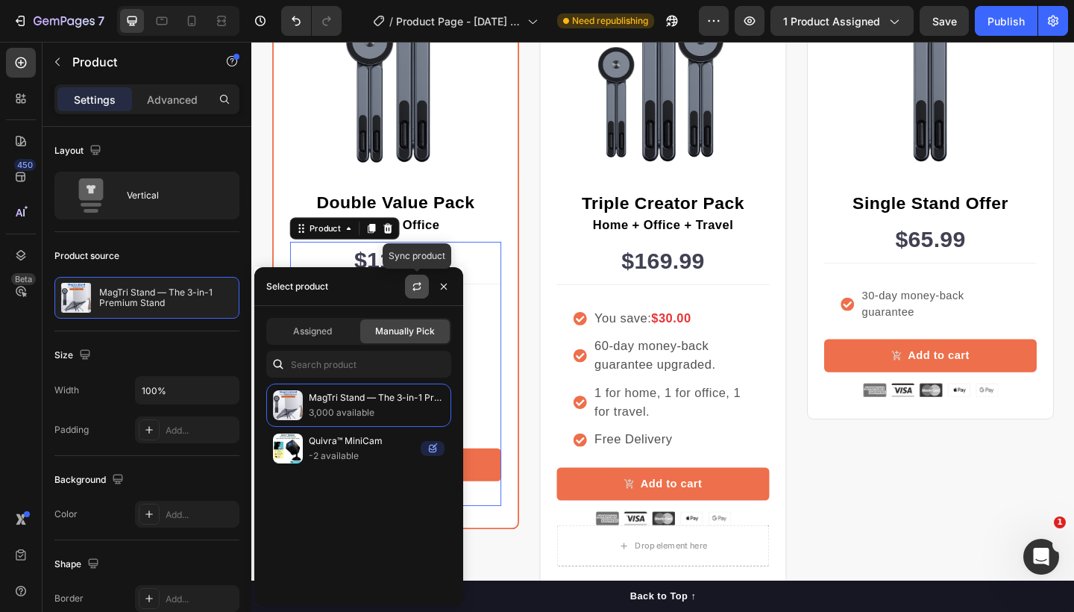
click at [407, 283] on button "button" at bounding box center [417, 287] width 24 height 24
click at [448, 289] on icon "button" at bounding box center [444, 287] width 12 height 12
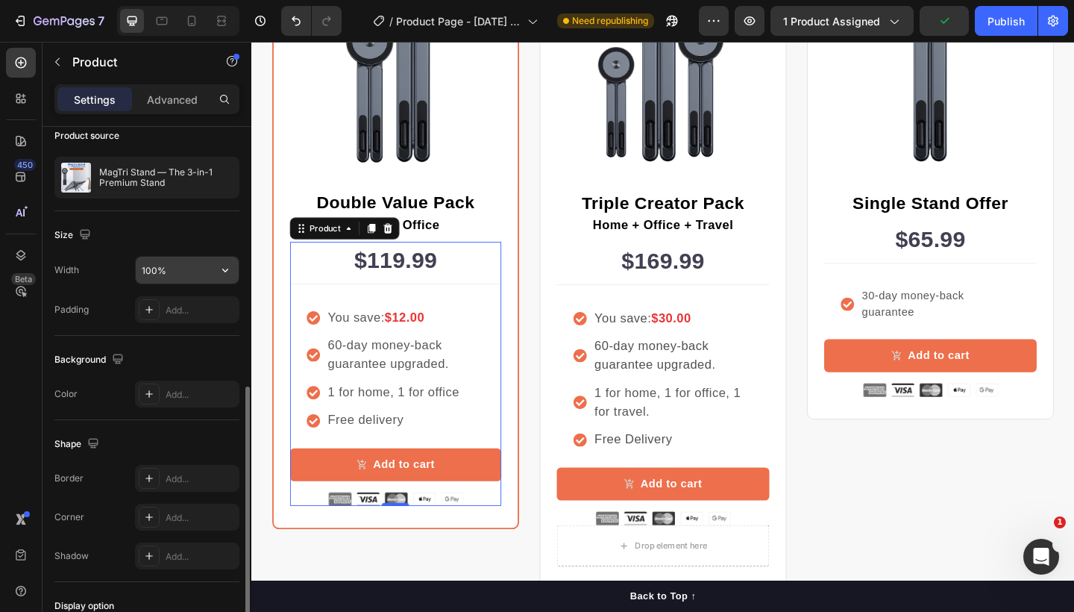
scroll to position [229, 0]
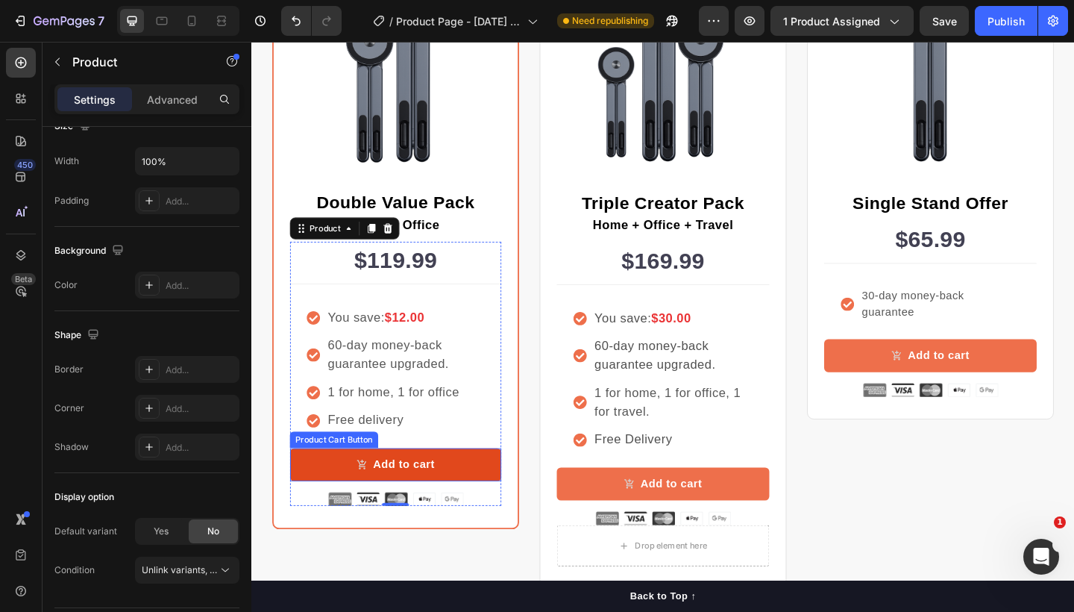
click at [465, 501] on button "Add to cart" at bounding box center [408, 502] width 230 height 36
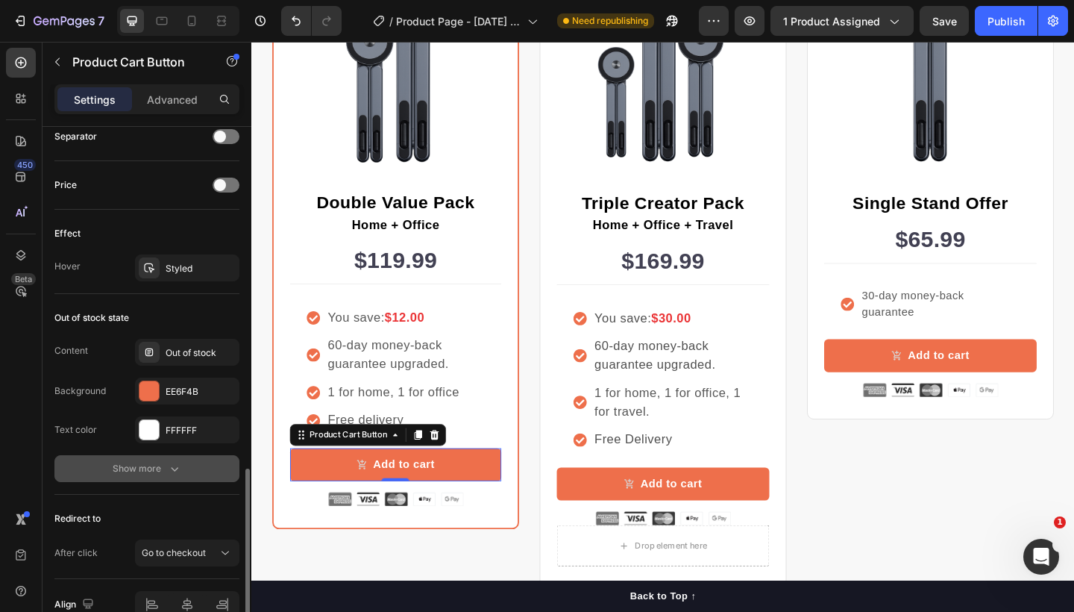
scroll to position [1189, 0]
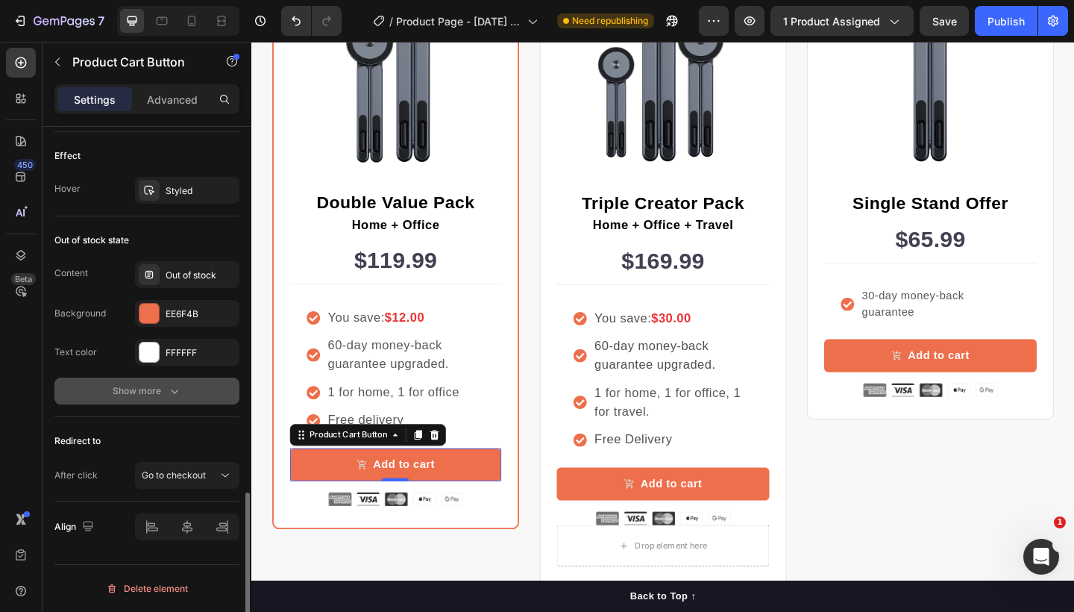
click at [170, 389] on icon "button" at bounding box center [174, 390] width 15 height 15
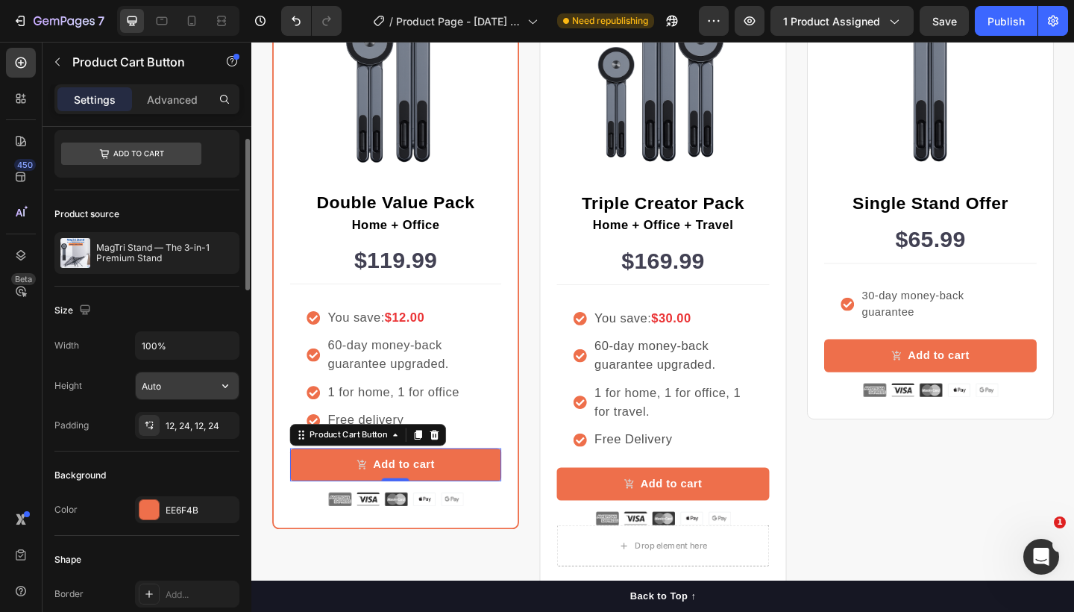
scroll to position [0, 0]
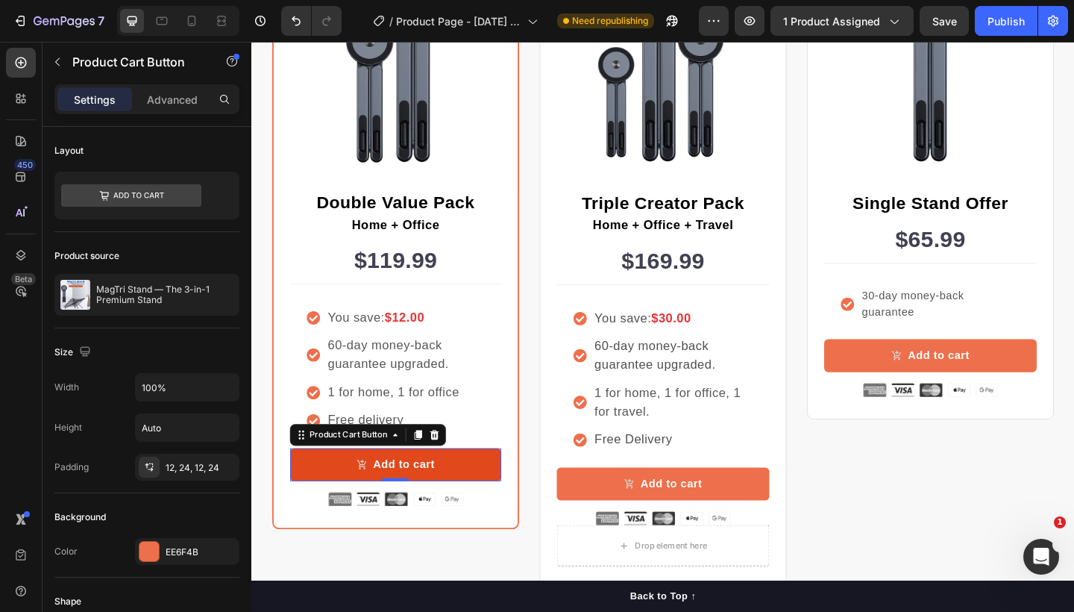
click at [480, 497] on button "Add to cart" at bounding box center [408, 502] width 230 height 36
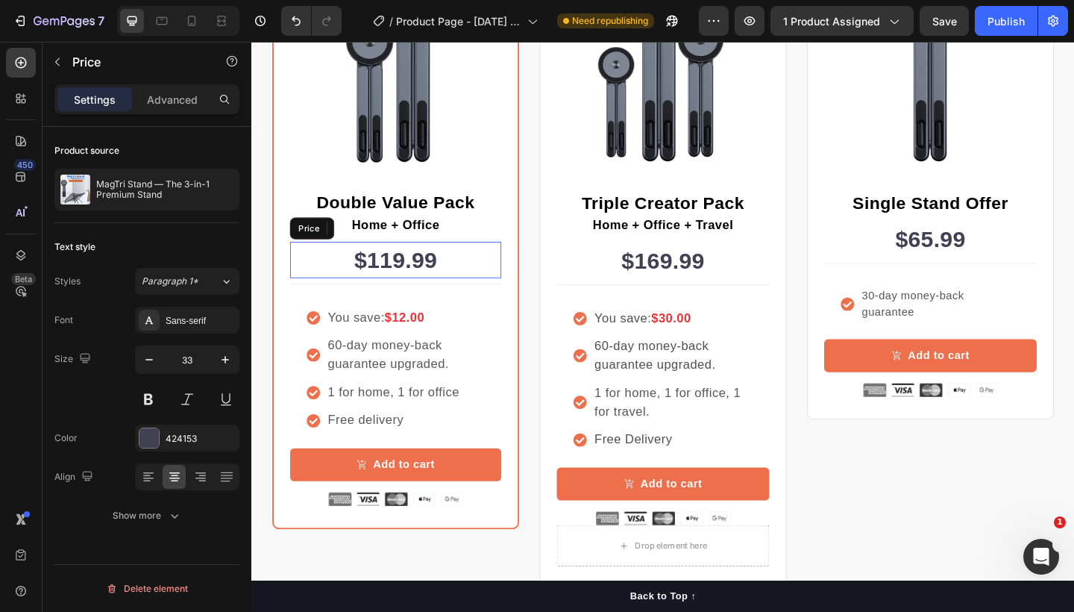
click at [467, 281] on div "$119.99" at bounding box center [408, 280] width 230 height 40
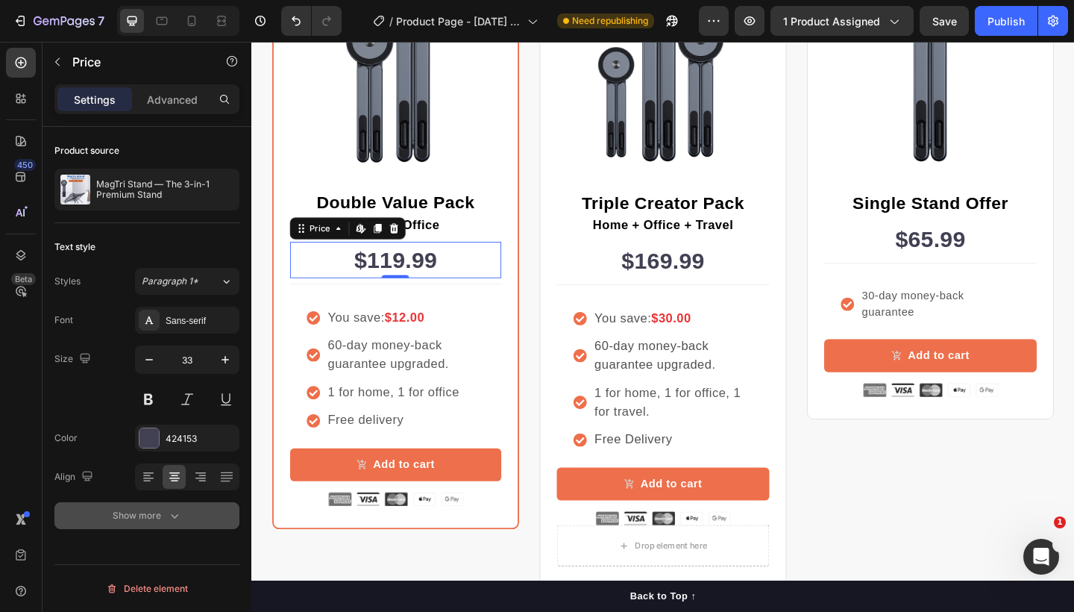
click at [177, 516] on icon "button" at bounding box center [174, 516] width 7 height 4
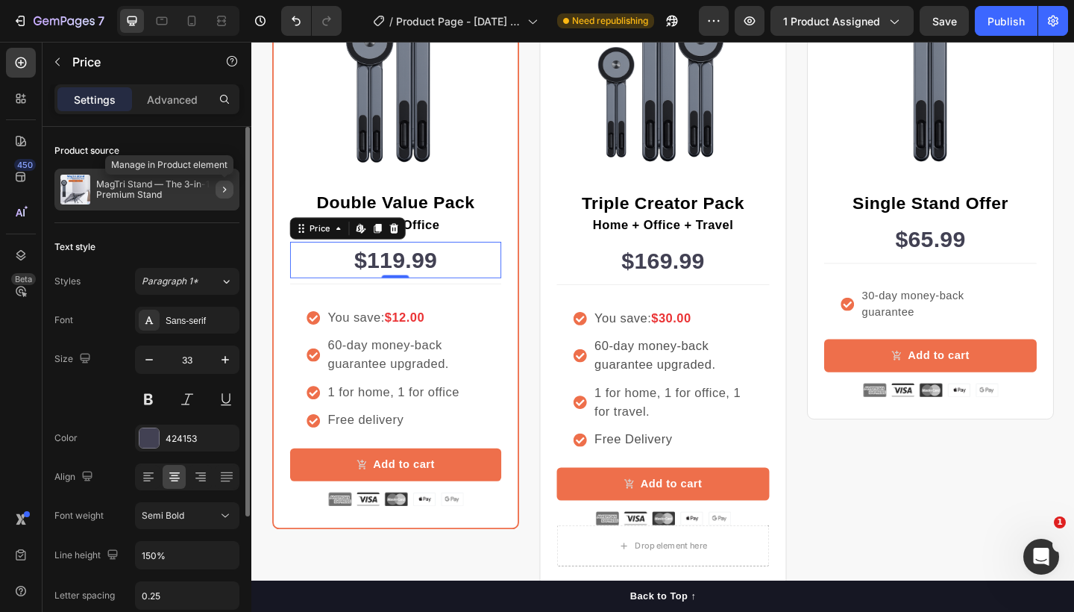
click at [225, 191] on icon "button" at bounding box center [224, 190] width 3 height 6
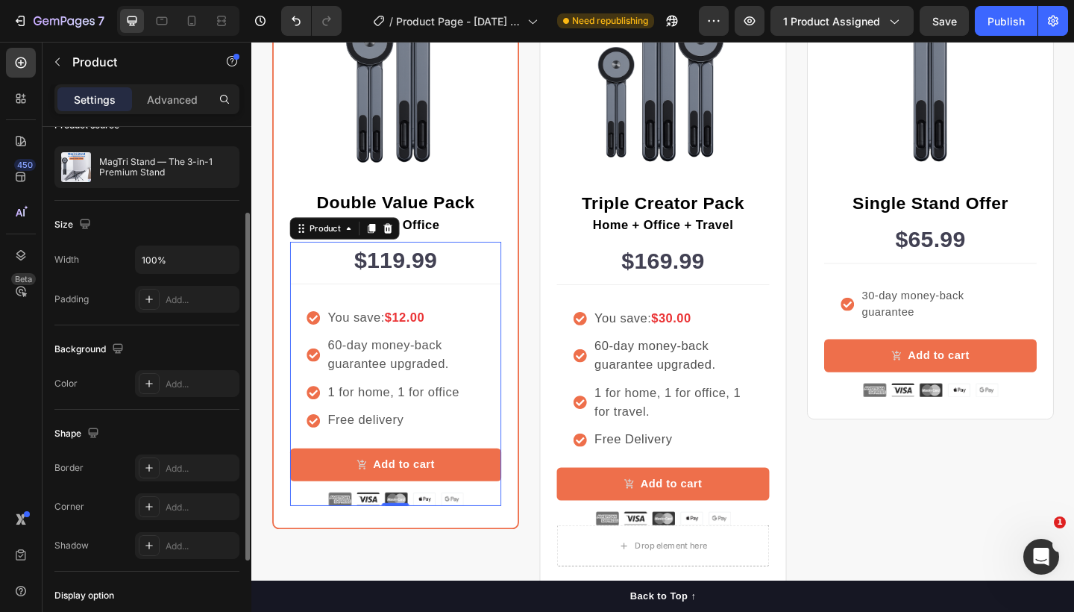
scroll to position [272, 0]
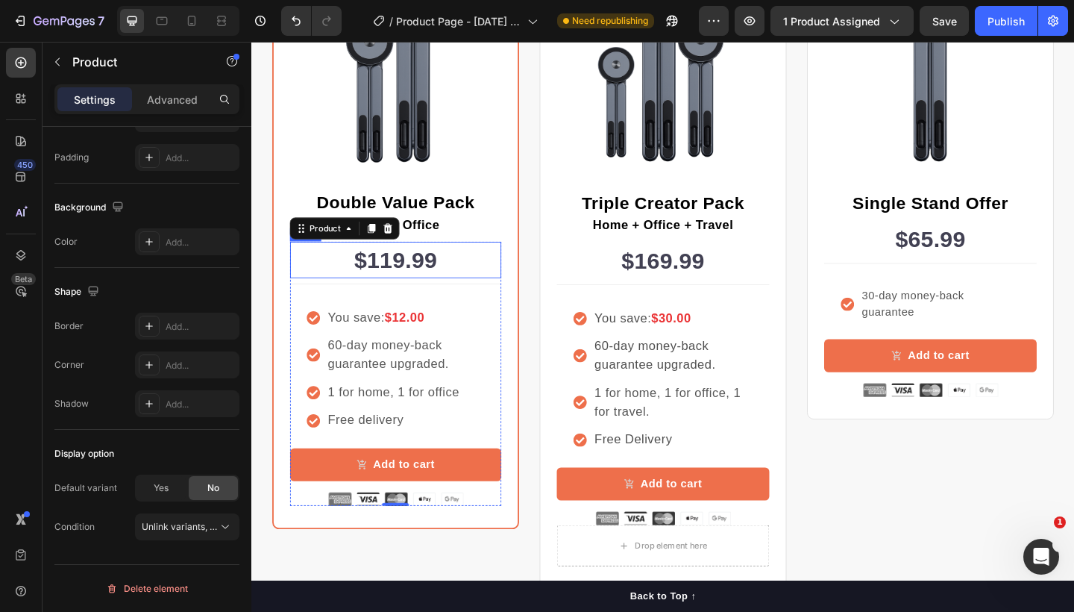
click at [433, 278] on div "$119.99" at bounding box center [408, 280] width 230 height 40
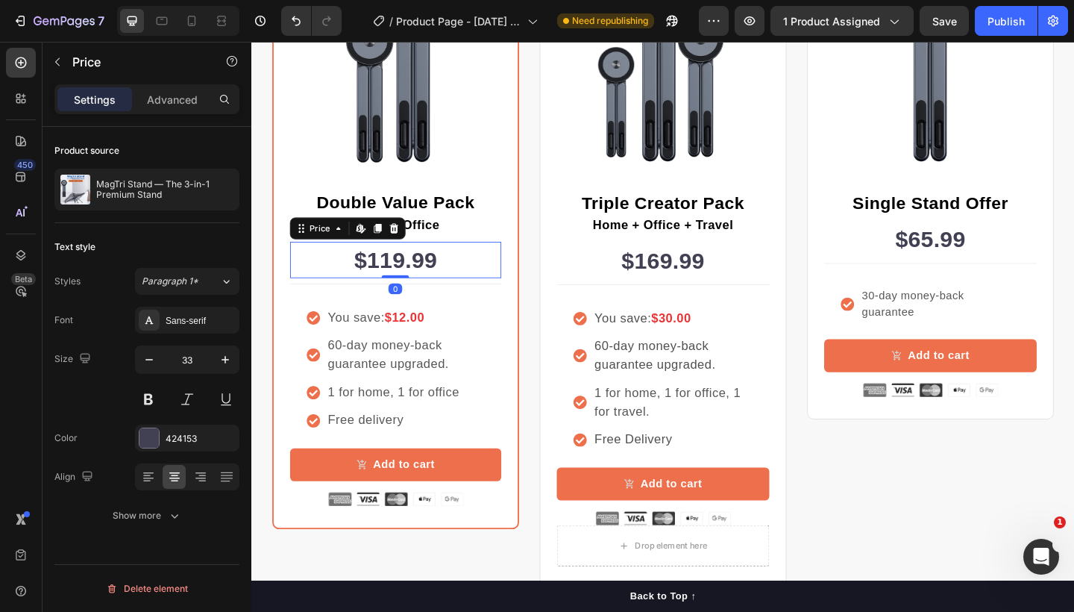
scroll to position [0, 0]
click at [189, 186] on p "MagTri Stand — The 3-in-1 Premium Stand" at bounding box center [164, 189] width 137 height 21
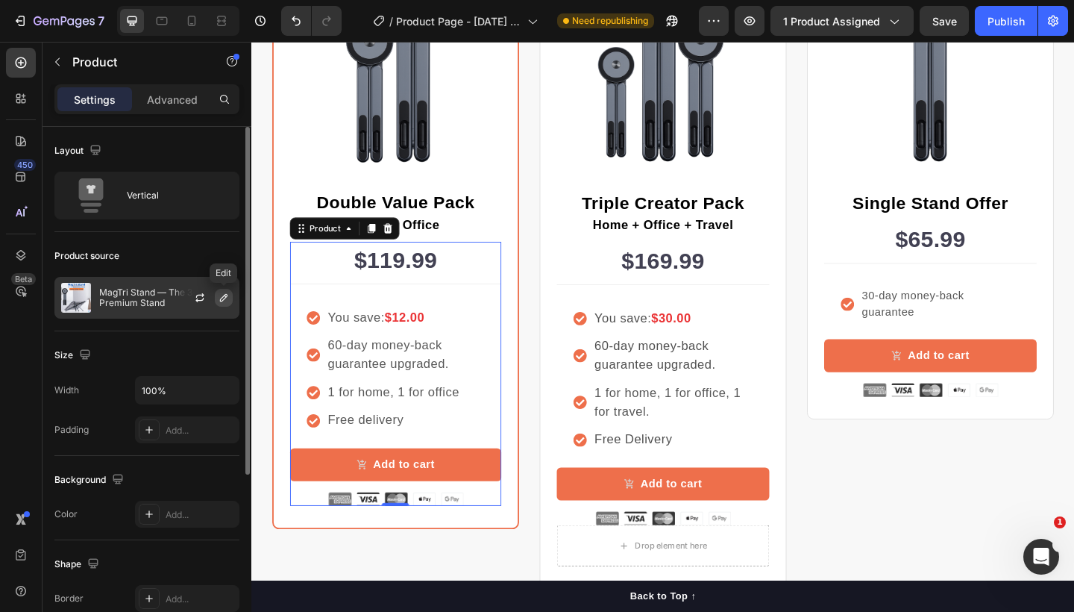
click at [225, 300] on icon "button" at bounding box center [224, 298] width 12 height 12
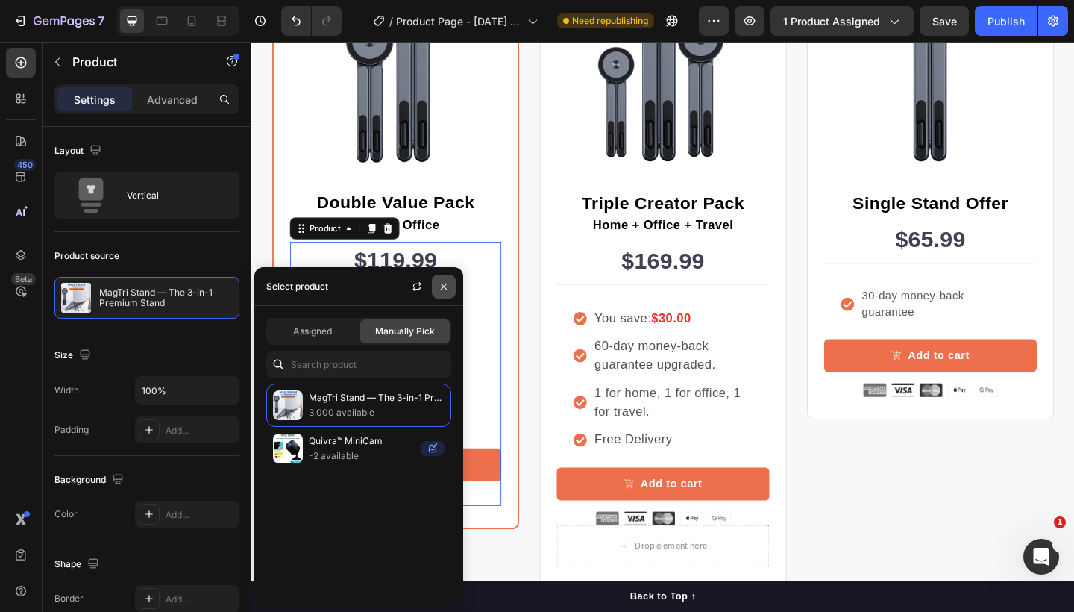
click at [442, 285] on icon "button" at bounding box center [444, 287] width 12 height 12
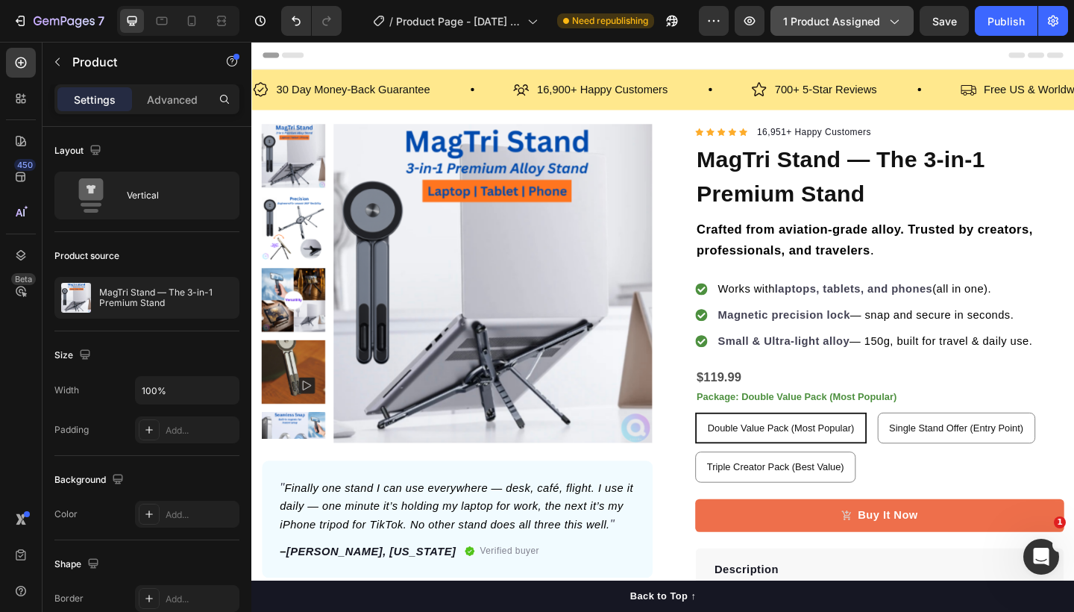
click at [895, 24] on icon "button" at bounding box center [895, 22] width 8 height 4
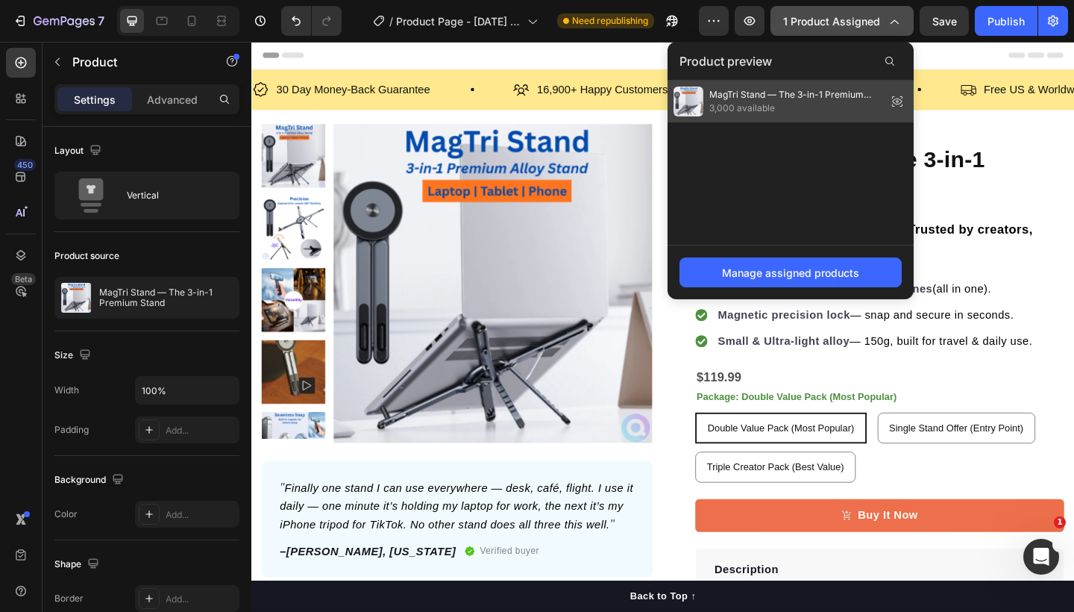
click at [798, 95] on span "MagTri Stand — The 3-in-1 Premium Stand" at bounding box center [796, 94] width 172 height 13
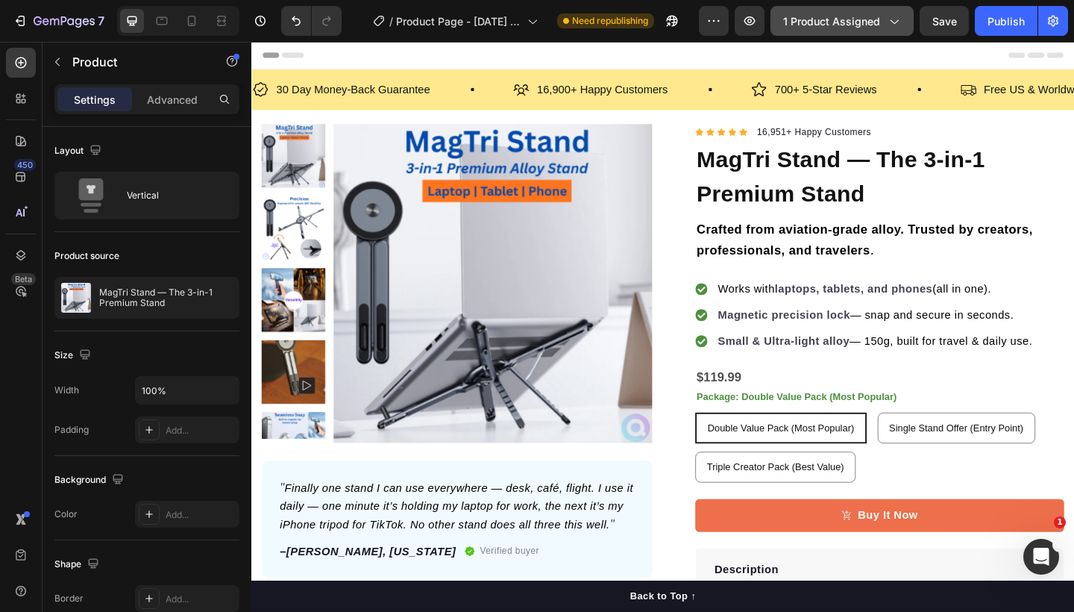
click at [896, 20] on icon "button" at bounding box center [893, 20] width 15 height 15
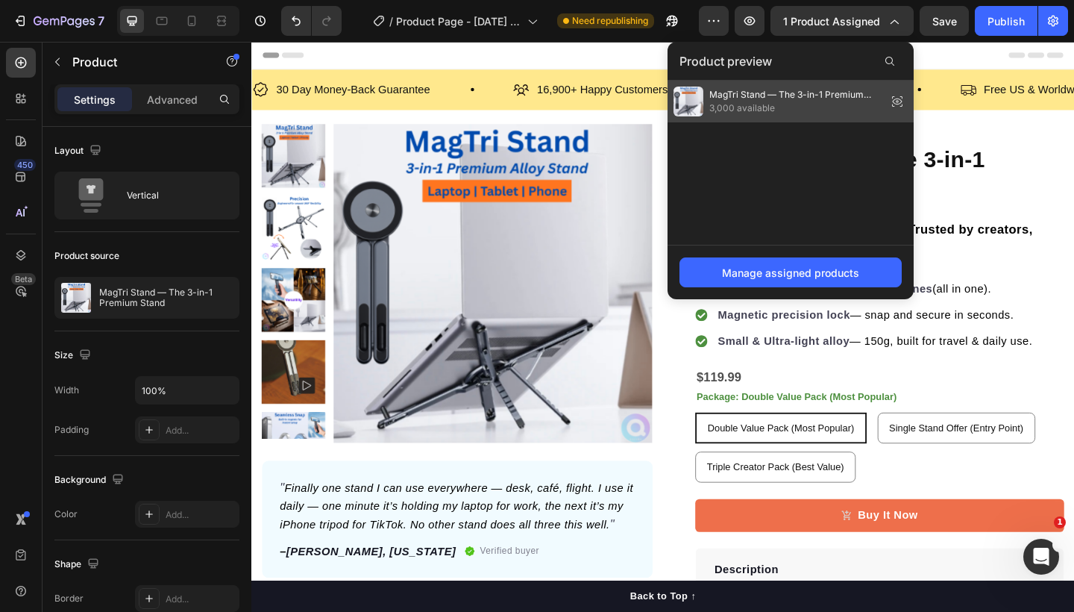
click at [899, 101] on icon at bounding box center [897, 101] width 3 height 3
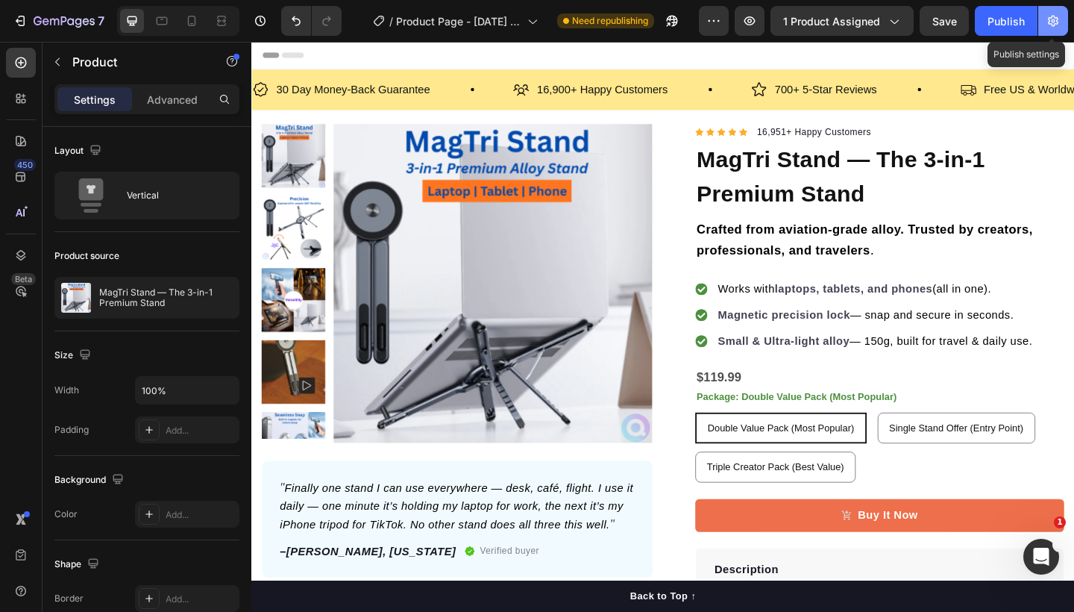
click at [1051, 20] on icon "button" at bounding box center [1053, 20] width 15 height 15
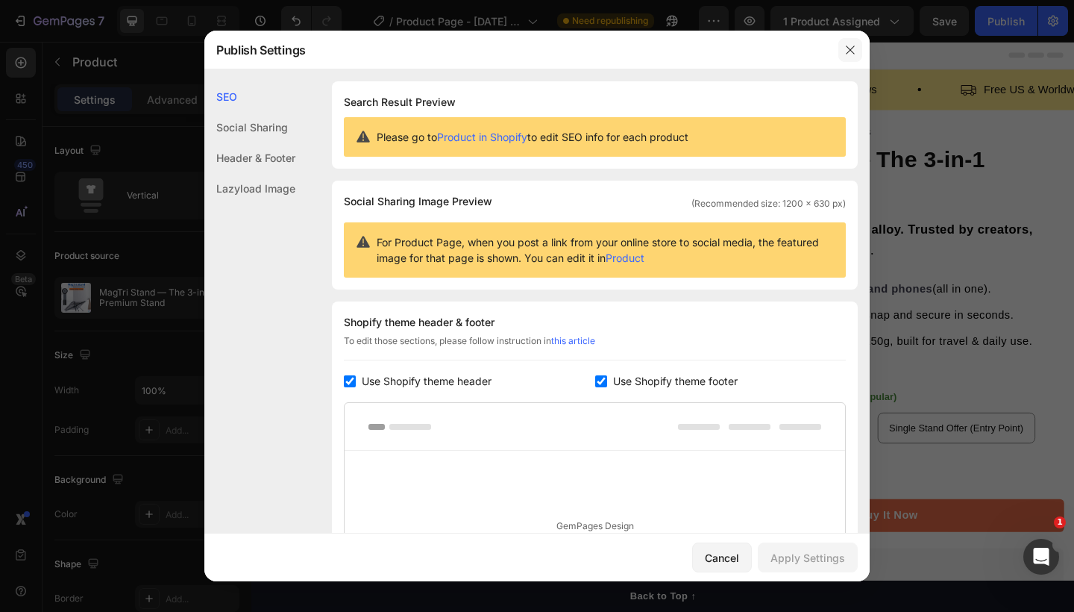
click at [858, 46] on button "button" at bounding box center [851, 50] width 24 height 24
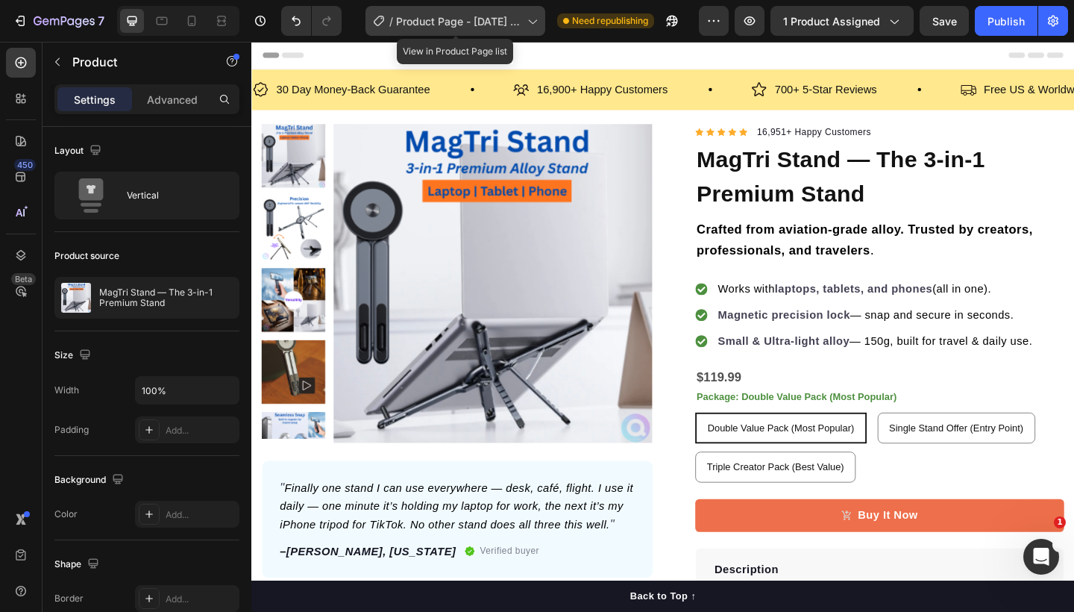
click at [537, 19] on icon at bounding box center [531, 20] width 15 height 15
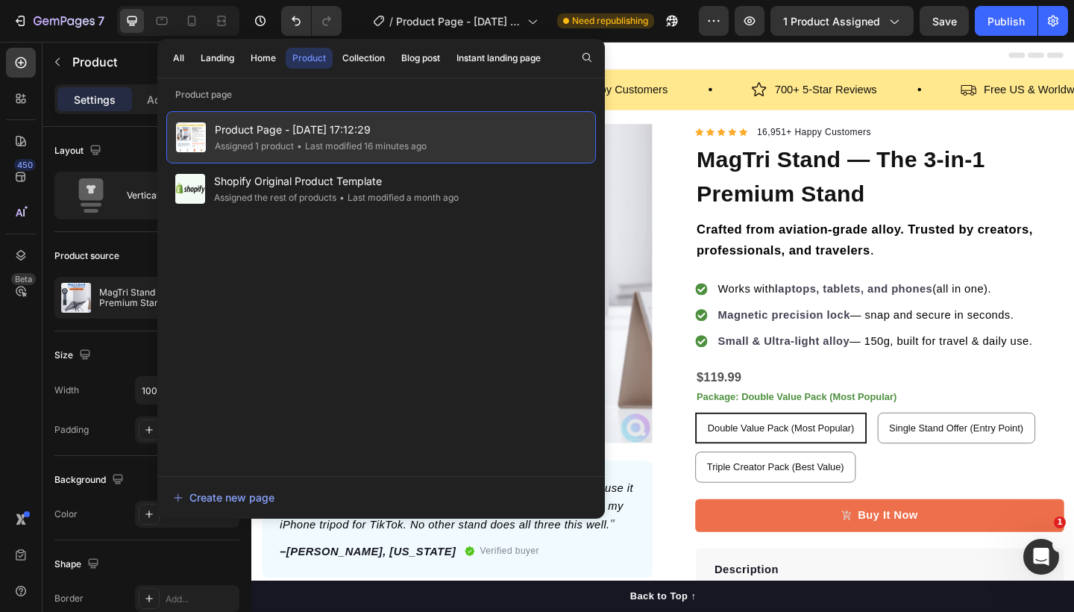
click at [313, 128] on span "Product Page - [DATE] 17:12:29" at bounding box center [321, 130] width 212 height 18
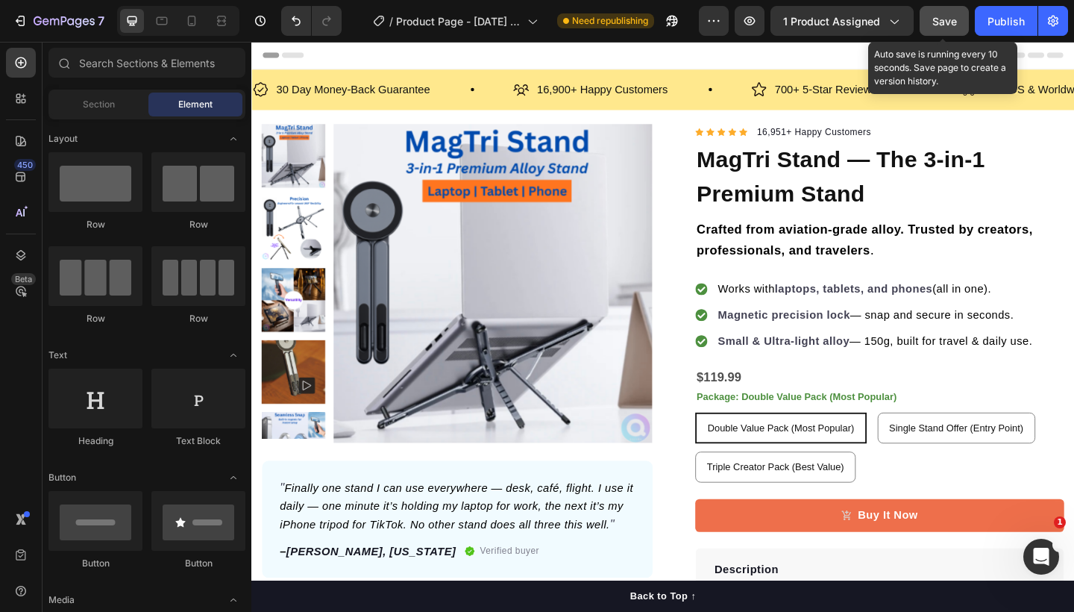
click at [942, 15] on span "Save" at bounding box center [945, 21] width 25 height 13
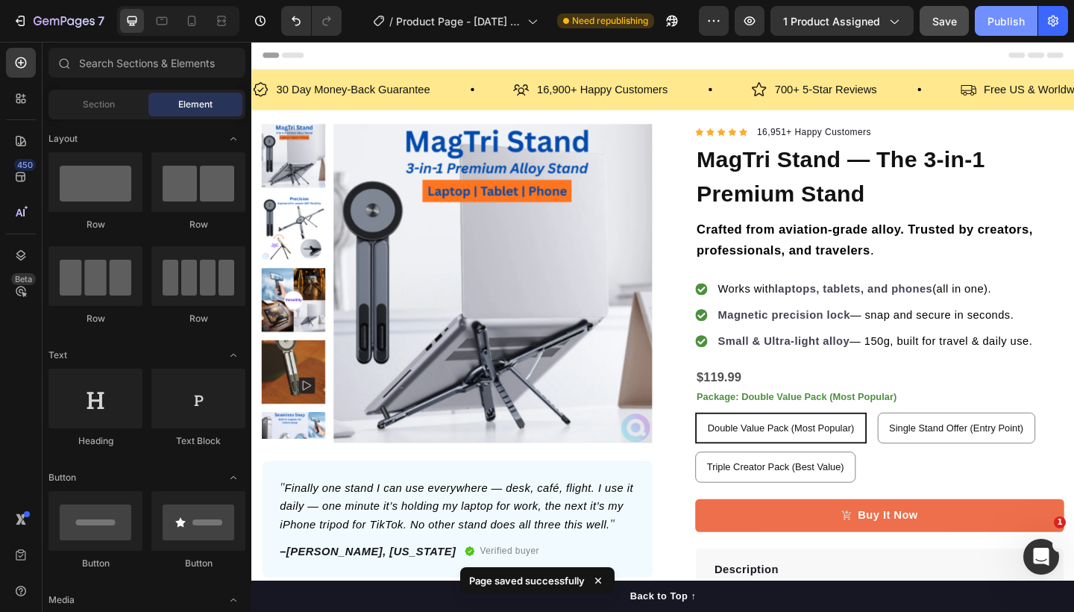
click at [1003, 24] on div "Publish" at bounding box center [1006, 21] width 37 height 16
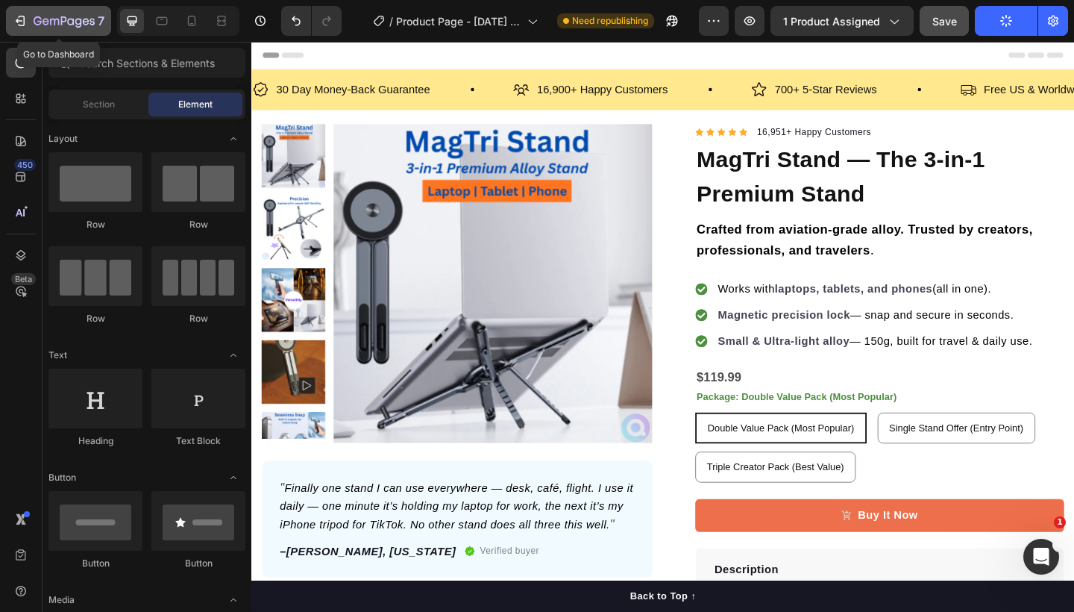
click at [18, 25] on icon "button" at bounding box center [20, 20] width 15 height 15
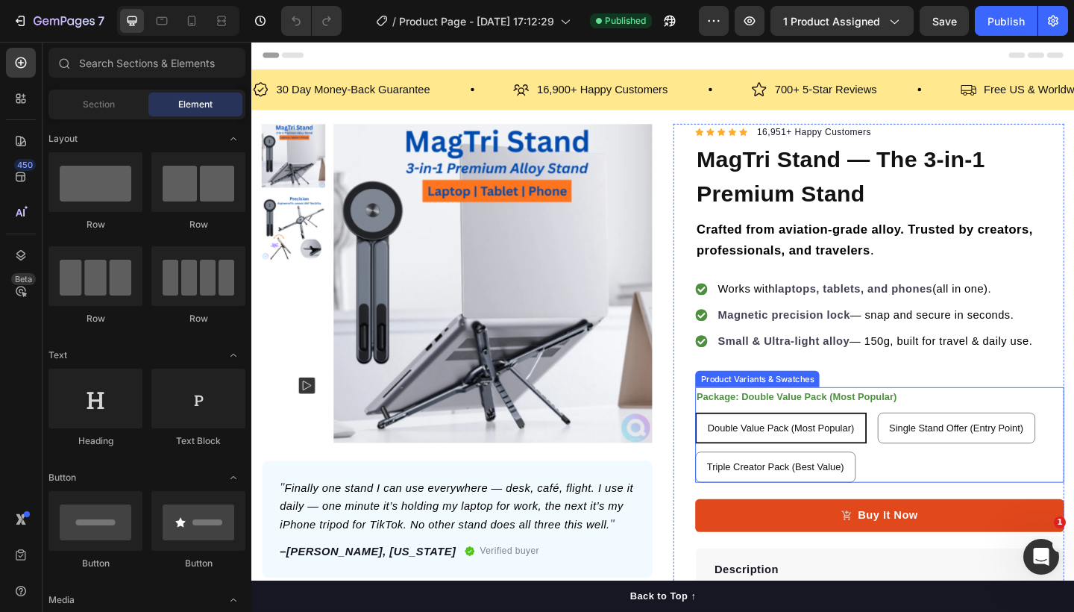
scroll to position [228, 0]
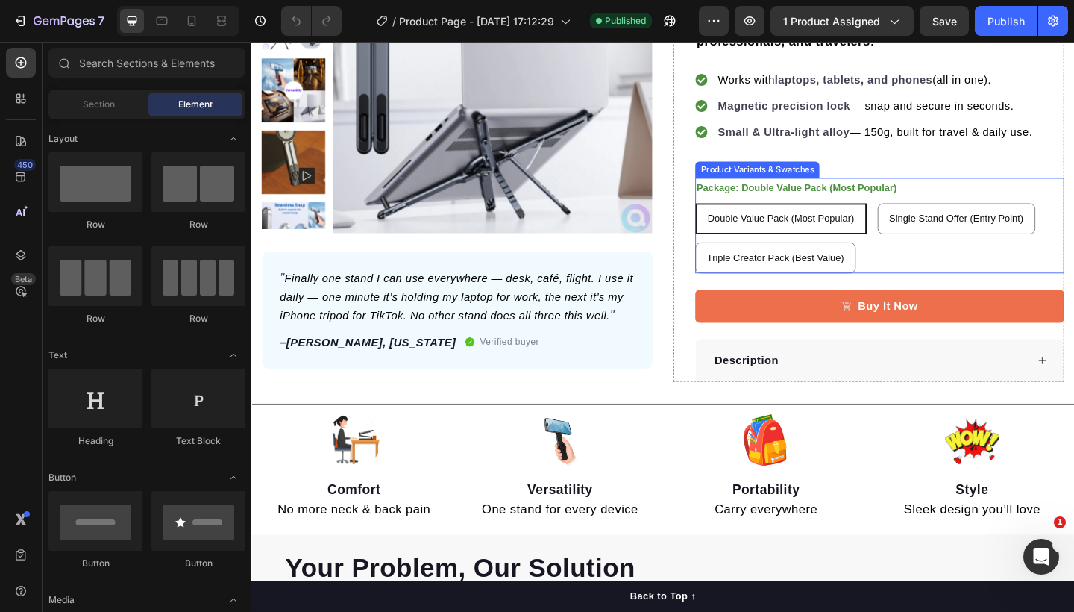
click at [1058, 257] on div "Double Value Pack (Most Popular) Double Value Pack (Most Popular) Double Value …" at bounding box center [934, 256] width 401 height 76
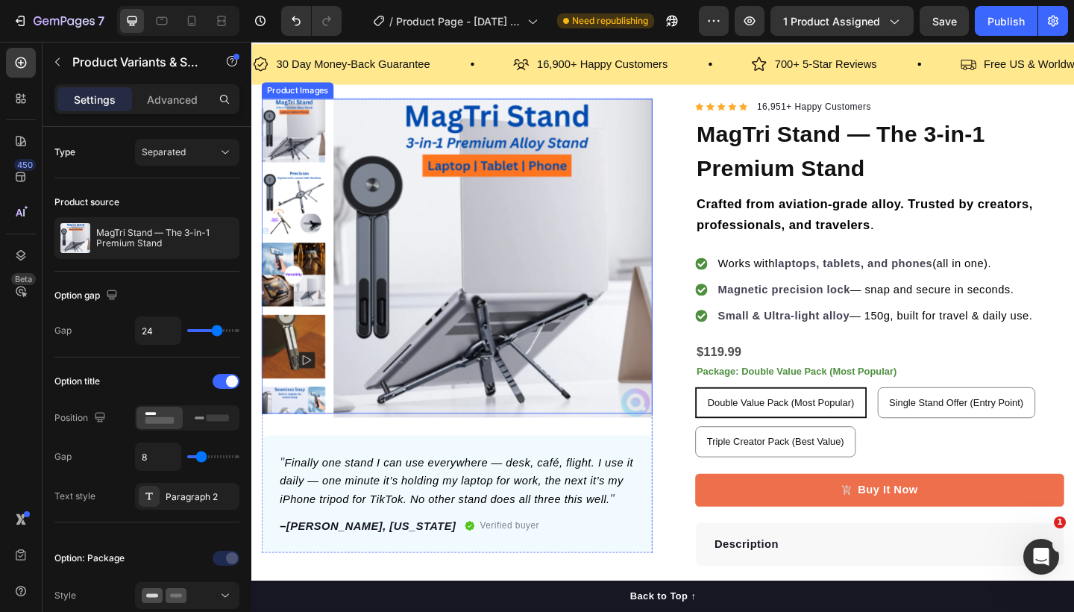
scroll to position [62, 0]
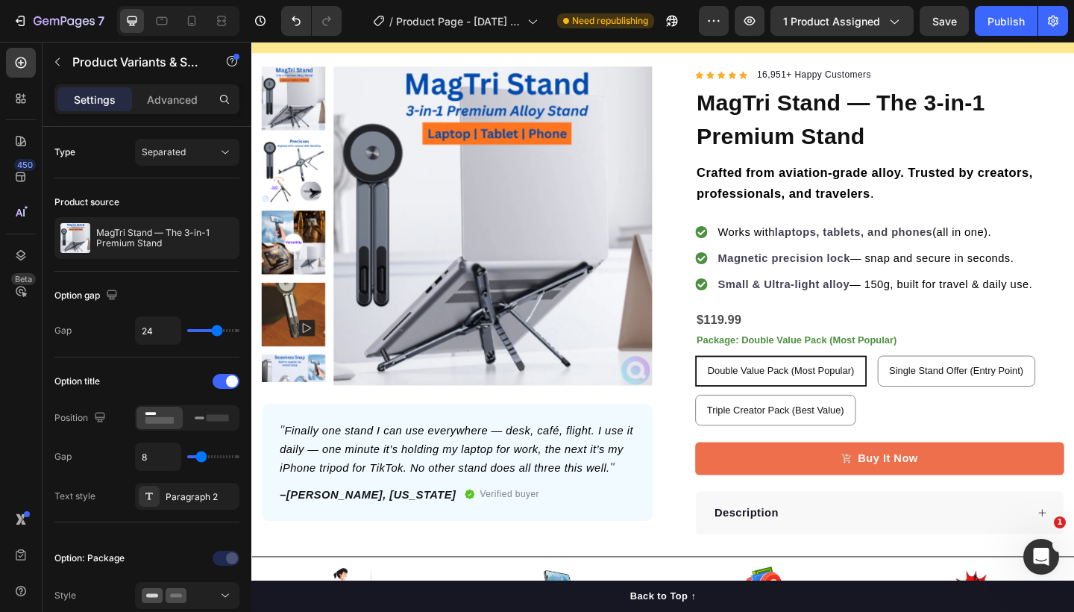
click at [953, 442] on div "Double Value Pack (Most Popular) Double Value Pack (Most Popular) Double Value …" at bounding box center [934, 421] width 401 height 76
click at [917, 363] on legend "Package: Double Value Pack (Most Popular)" at bounding box center [844, 367] width 221 height 22
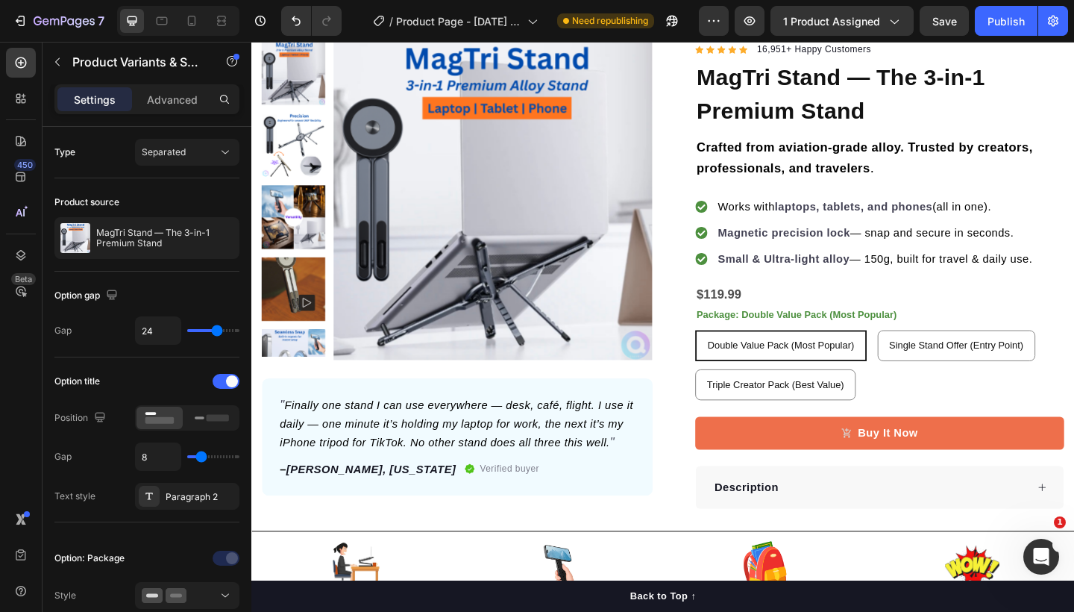
click at [945, 421] on div "Double Value Pack (Most Popular) Double Value Pack (Most Popular) Double Value …" at bounding box center [934, 394] width 401 height 76
click at [1074, 403] on div "Double Value Pack (Most Popular) Double Value Pack (Most Popular) Double Value …" at bounding box center [934, 394] width 401 height 76
click at [227, 154] on icon at bounding box center [225, 152] width 15 height 15
click at [895, 404] on div "Triple Creator Pack (Best Value)" at bounding box center [821, 415] width 173 height 31
click at [734, 398] on input "Triple Creator Pack (Best Value) Triple Creator Pack (Best Value) Triple Creato…" at bounding box center [733, 398] width 1 height 1
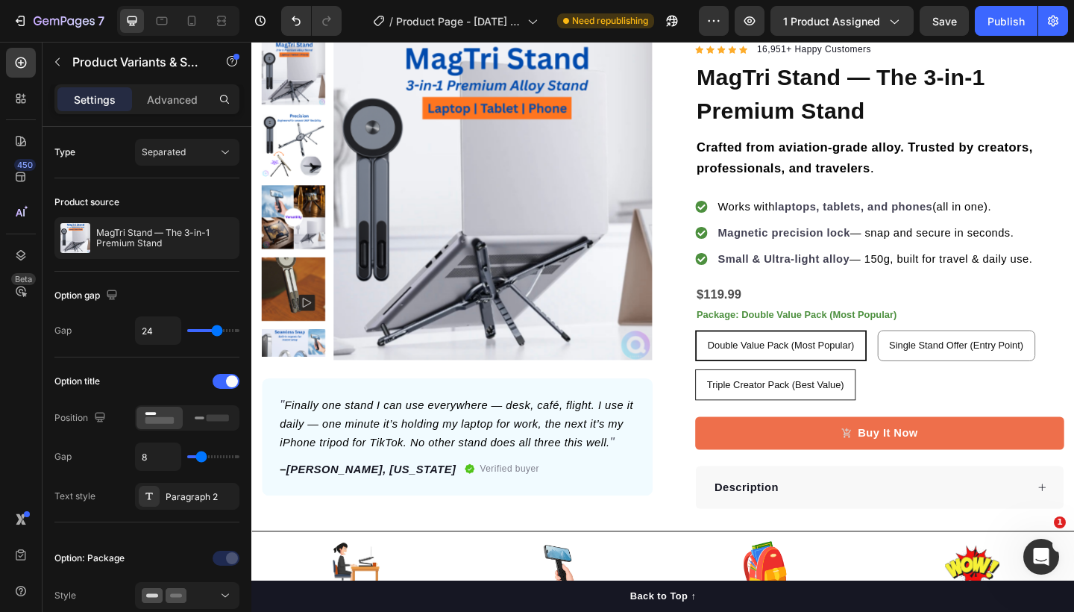
radio input "true"
click at [929, 410] on div "Double Value Pack (Most Popular) Double Value Pack (Most Popular) Double Value …" at bounding box center [934, 394] width 401 height 76
click at [840, 370] on span "Double Value Pack (Most Popular)" at bounding box center [827, 372] width 160 height 12
click at [734, 356] on input "Double Value Pack (Most Popular) Double Value Pack (Most Popular) Double Value …" at bounding box center [733, 355] width 1 height 1
radio input "true"
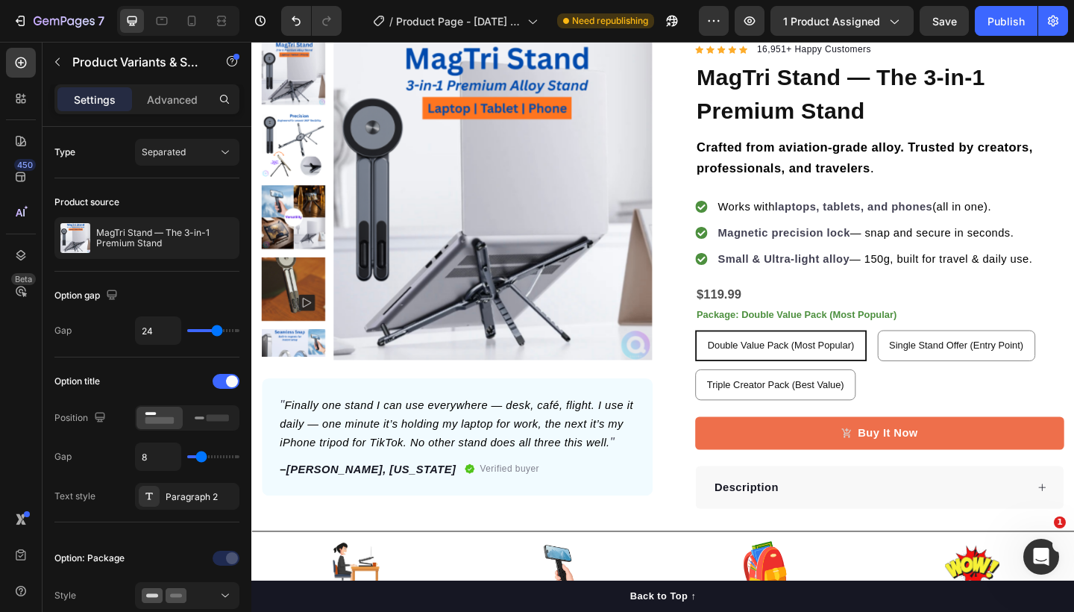
click at [937, 328] on legend "Package: Double Value Pack (Most Popular)" at bounding box center [844, 339] width 221 height 22
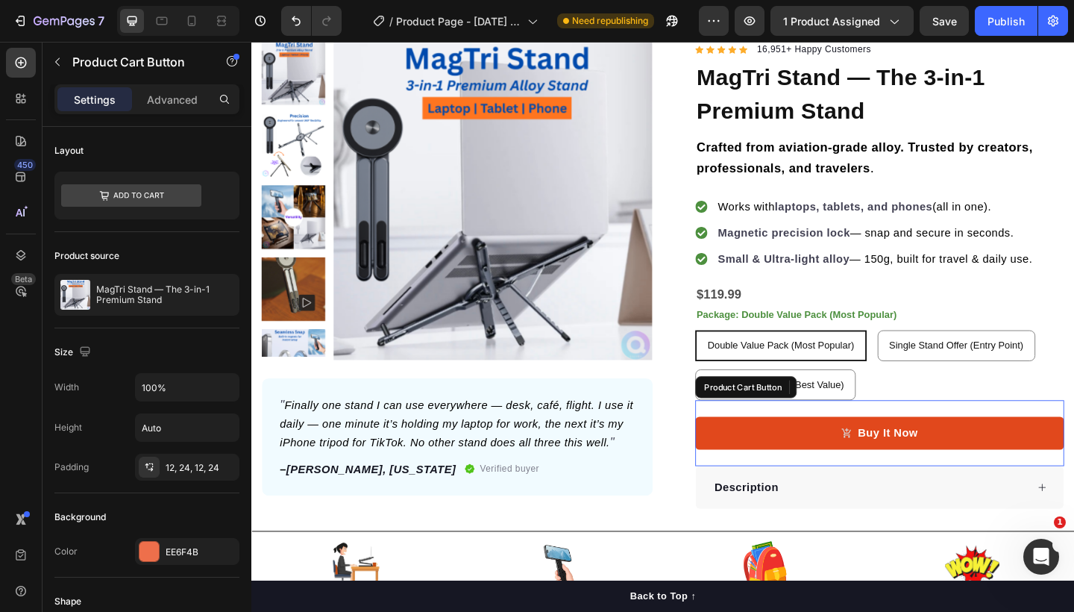
click at [859, 476] on button "Buy It Now" at bounding box center [934, 468] width 401 height 36
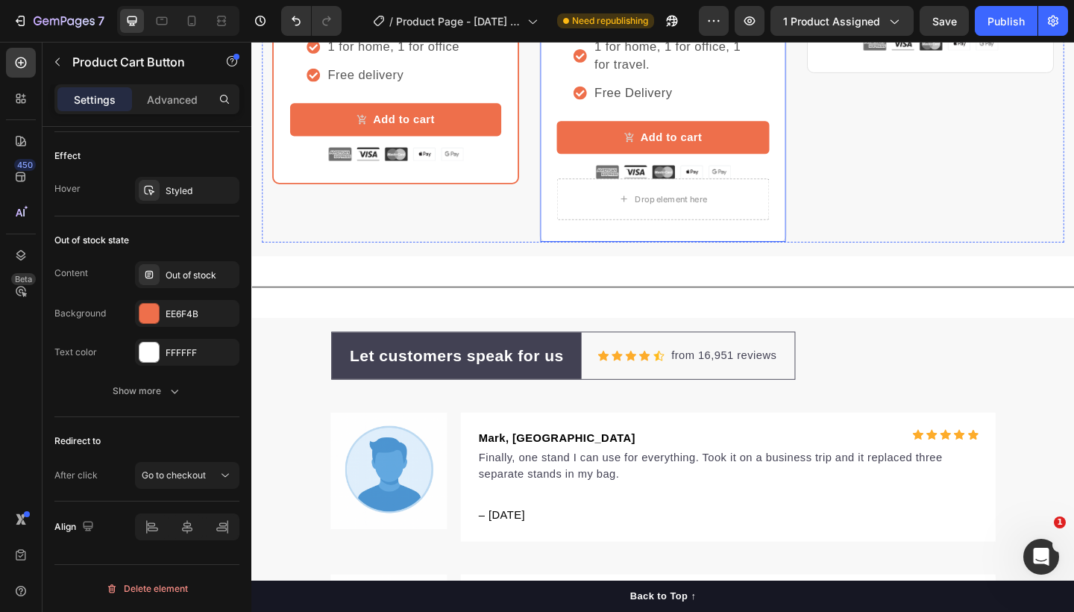
scroll to position [3576, 0]
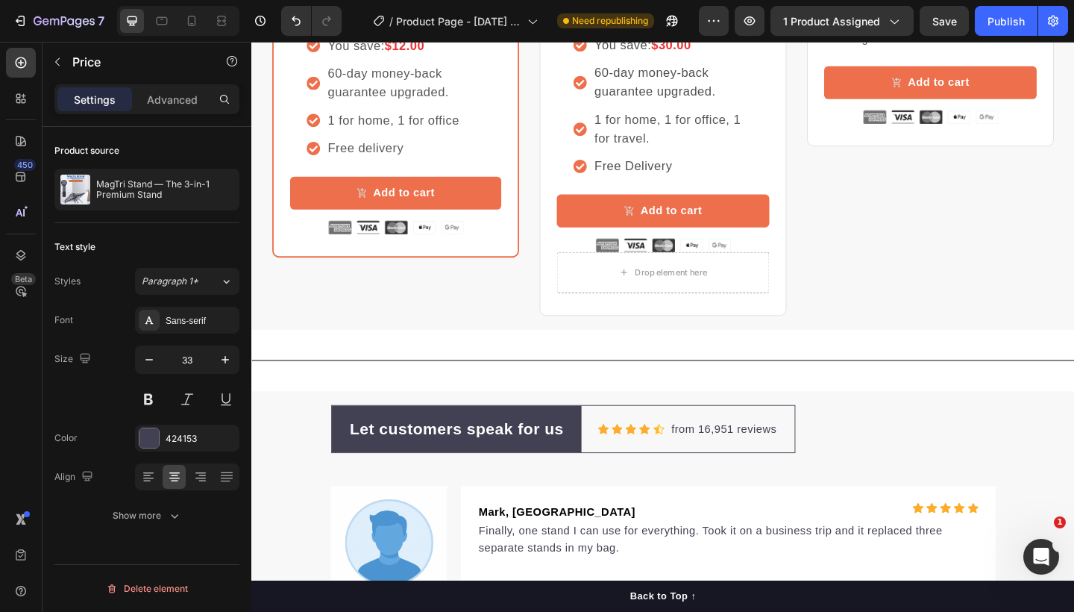
click at [224, 189] on icon "button" at bounding box center [225, 190] width 12 height 12
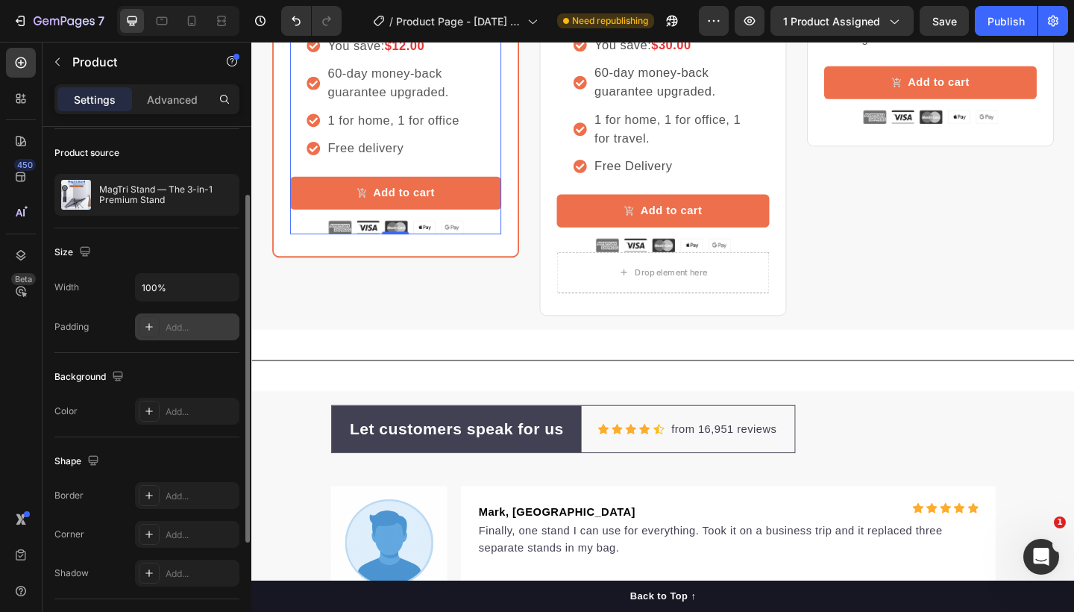
scroll to position [272, 0]
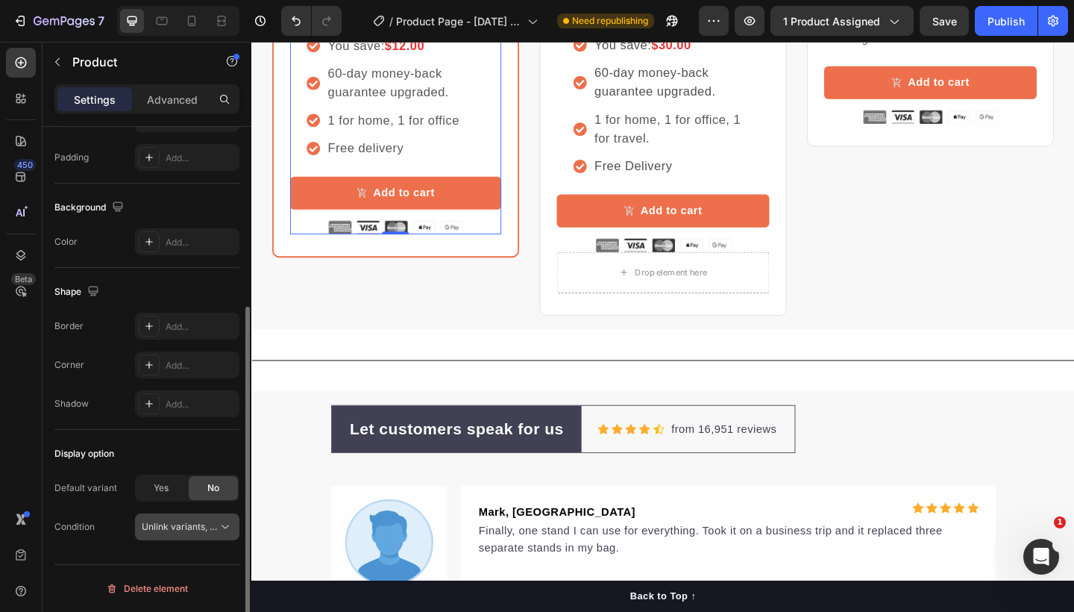
click at [215, 523] on span "Unlink variants, quantity <br> between same products" at bounding box center [256, 526] width 229 height 11
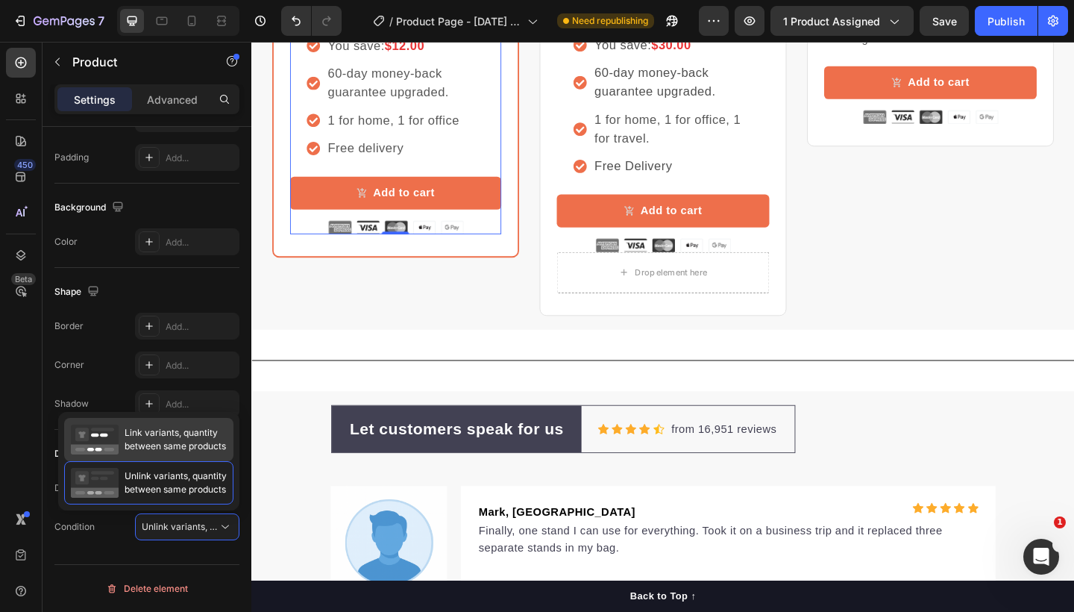
click at [198, 450] on span "Link variants, quantity between same products" at bounding box center [175, 439] width 101 height 27
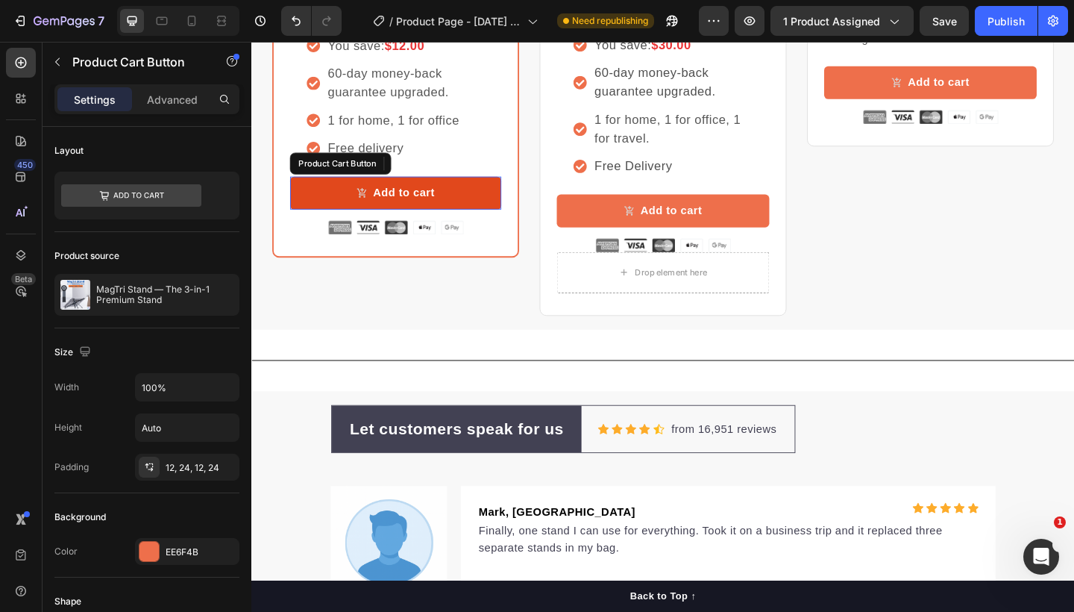
click at [493, 225] on button "Add to cart" at bounding box center [408, 207] width 230 height 36
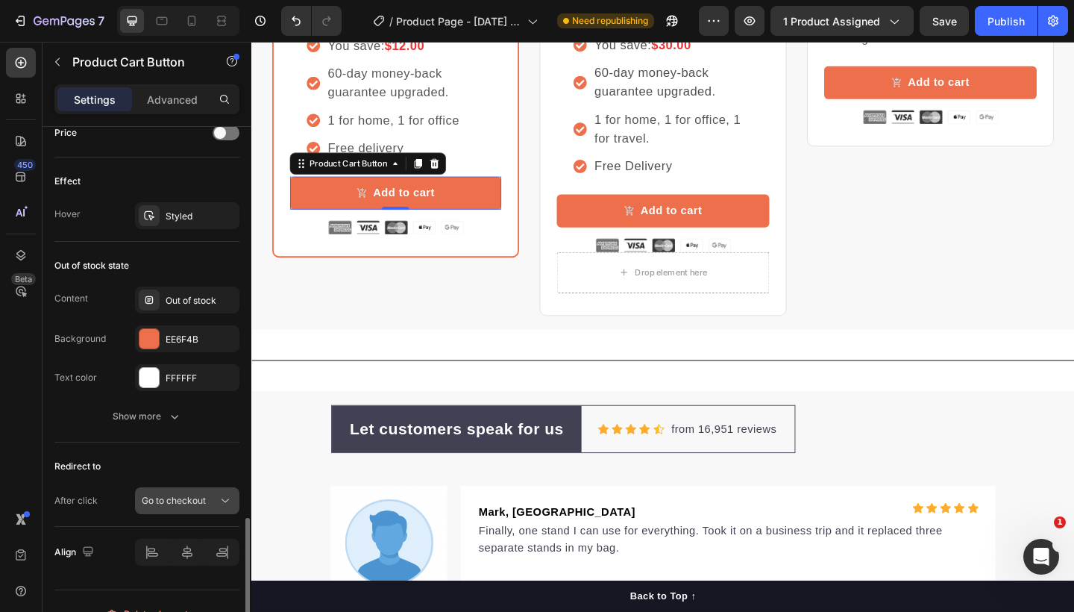
scroll to position [1189, 0]
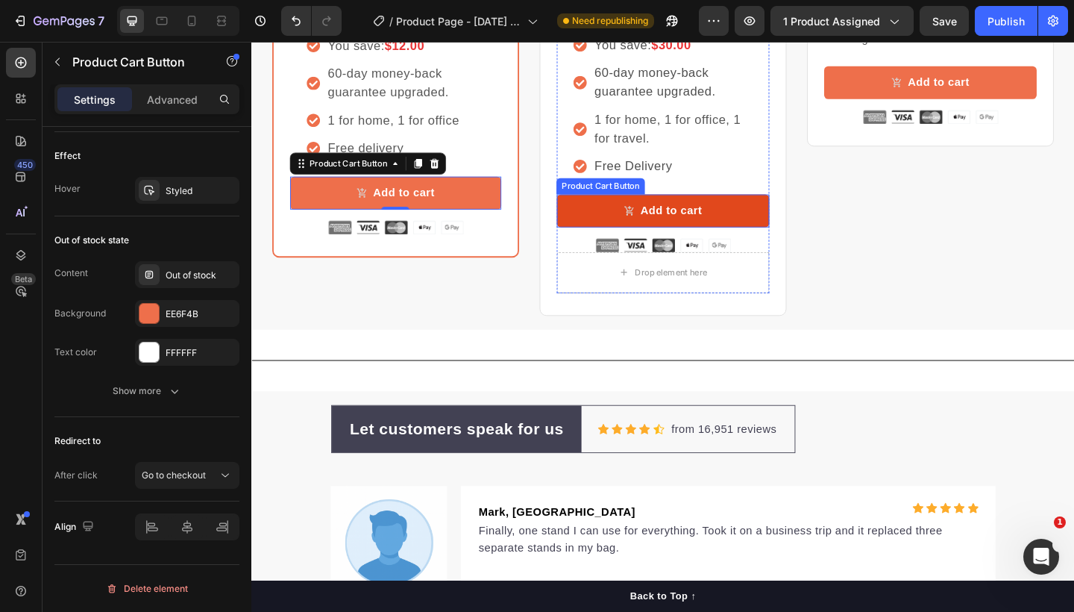
click at [783, 244] on button "Add to cart" at bounding box center [698, 226] width 231 height 36
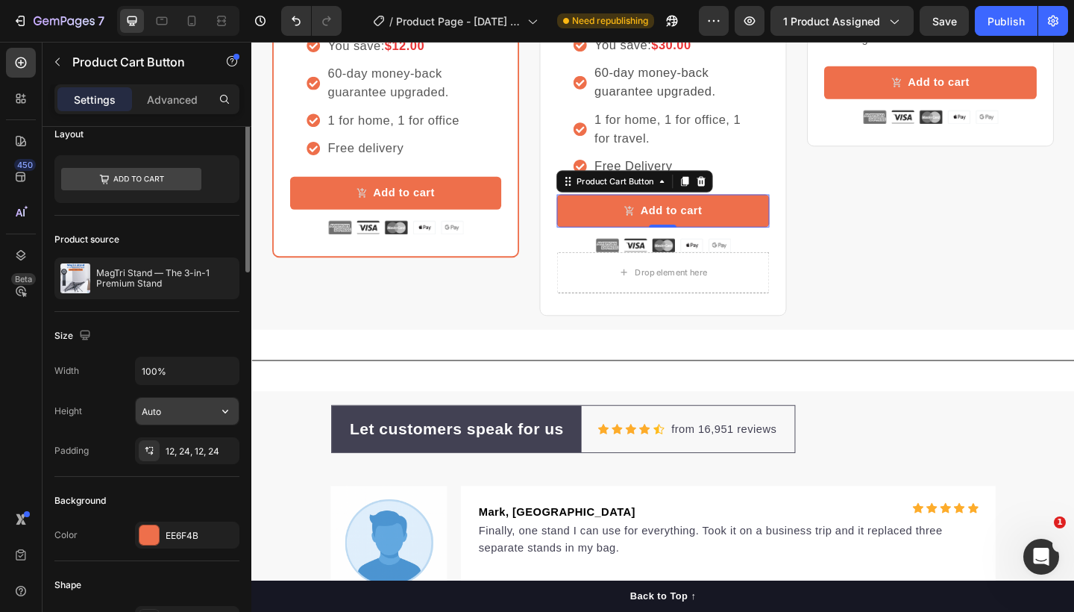
scroll to position [0, 0]
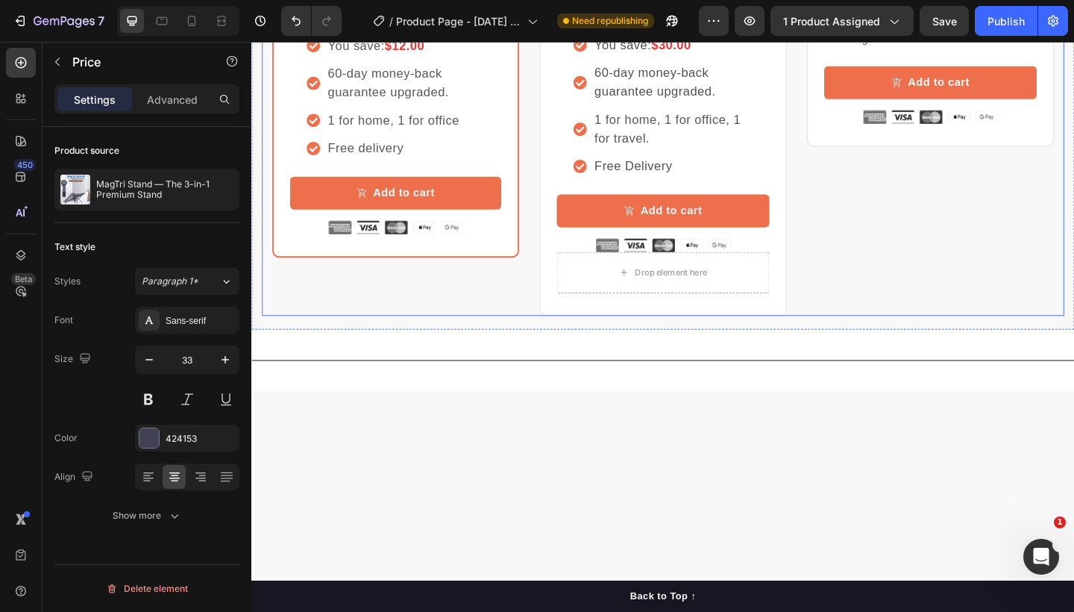
scroll to position [3386, 0]
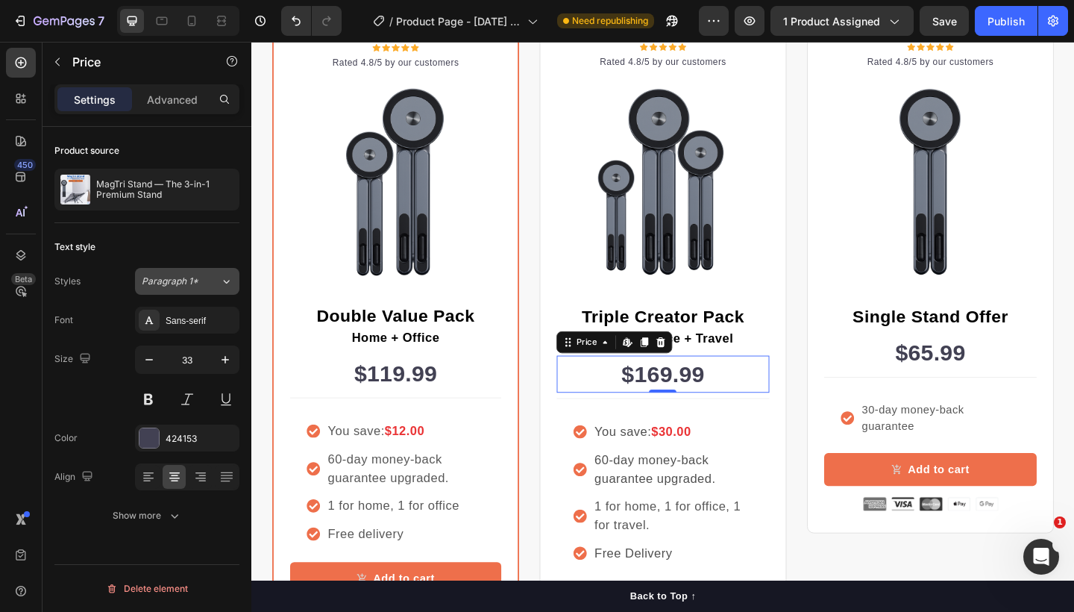
click at [227, 285] on icon at bounding box center [226, 281] width 13 height 15
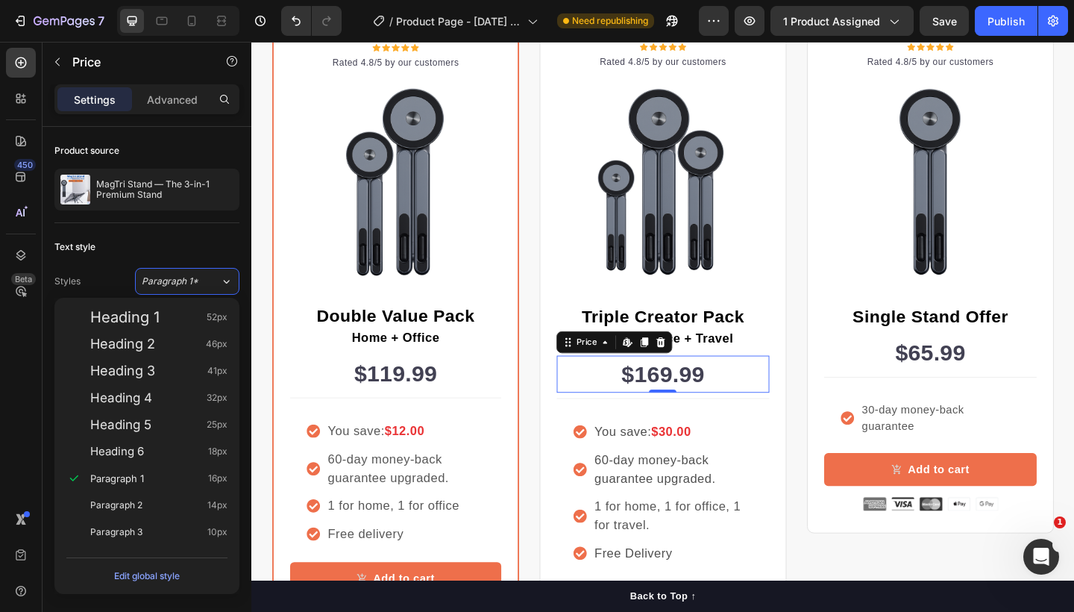
click at [220, 246] on div "Text style" at bounding box center [146, 247] width 185 height 24
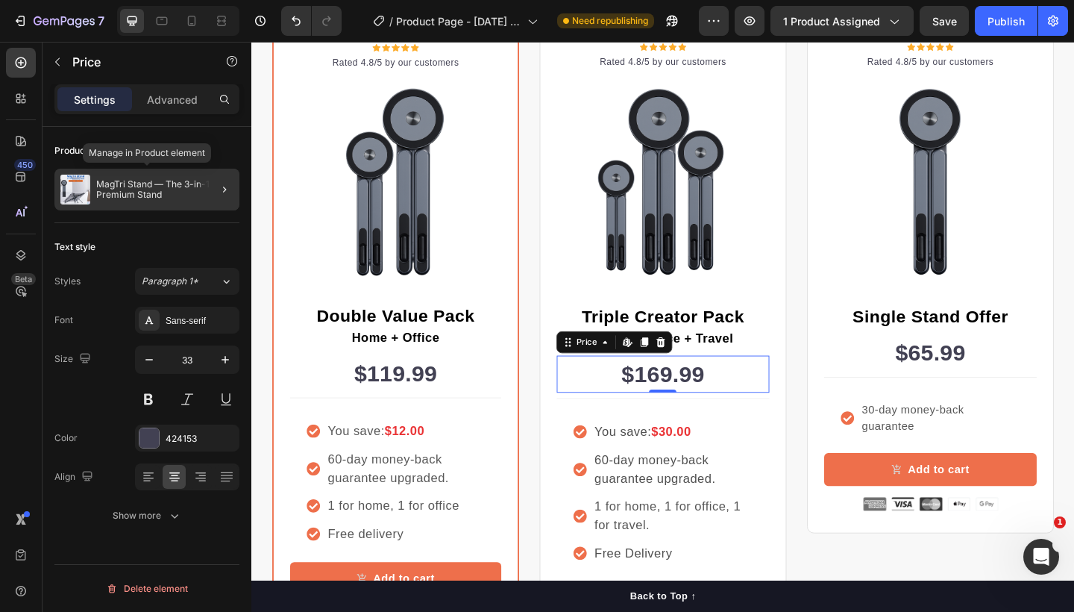
click at [187, 204] on div "MagTri Stand — The 3-in-1 Premium Stand" at bounding box center [146, 190] width 185 height 42
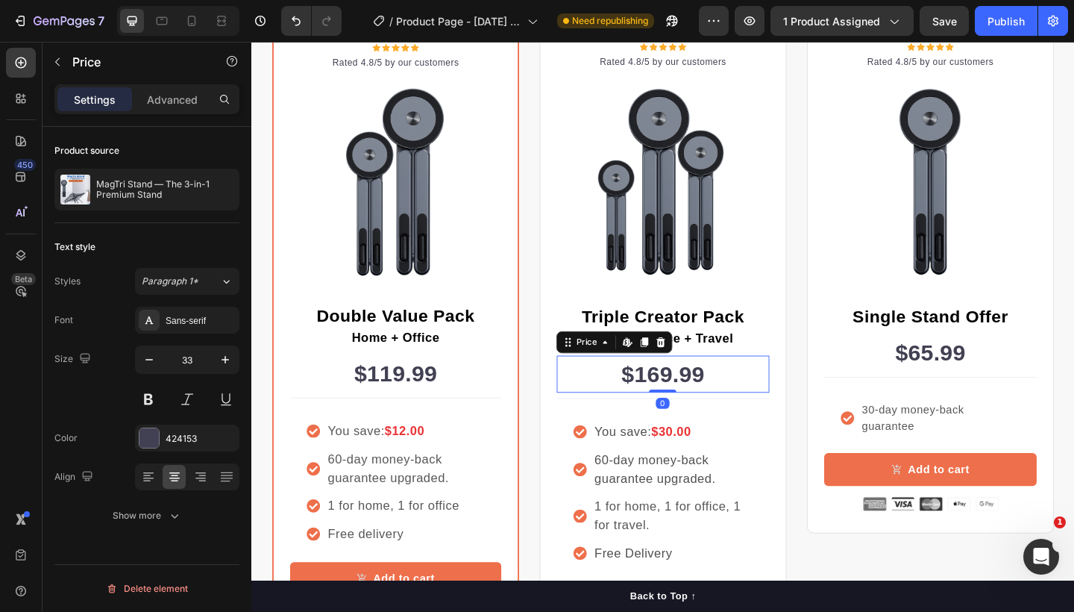
click at [741, 401] on div "$169.99" at bounding box center [698, 403] width 231 height 40
click at [174, 510] on icon "button" at bounding box center [174, 515] width 15 height 15
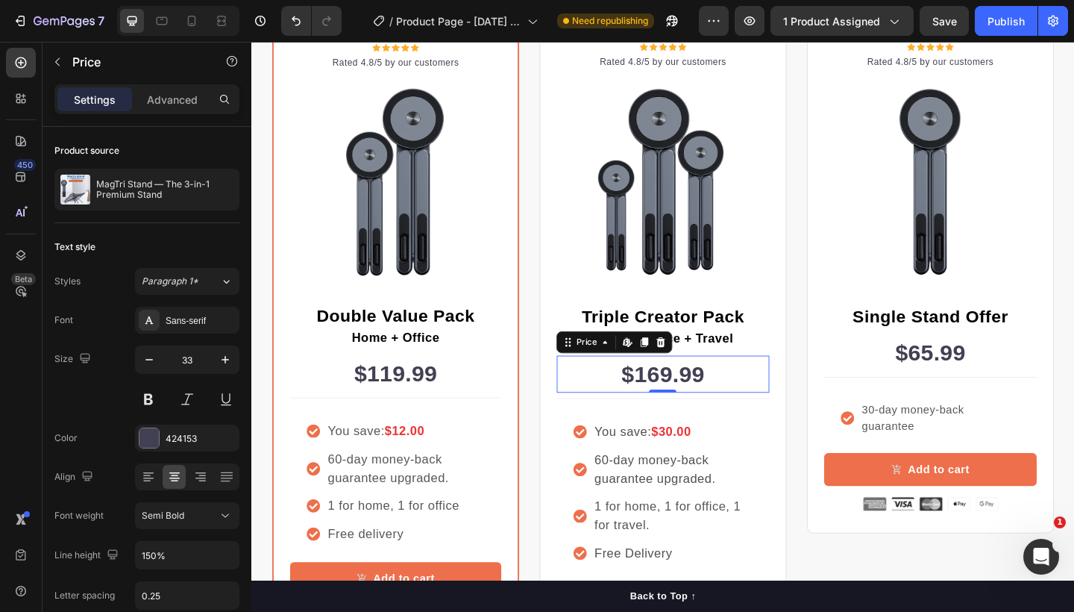
scroll to position [186, 0]
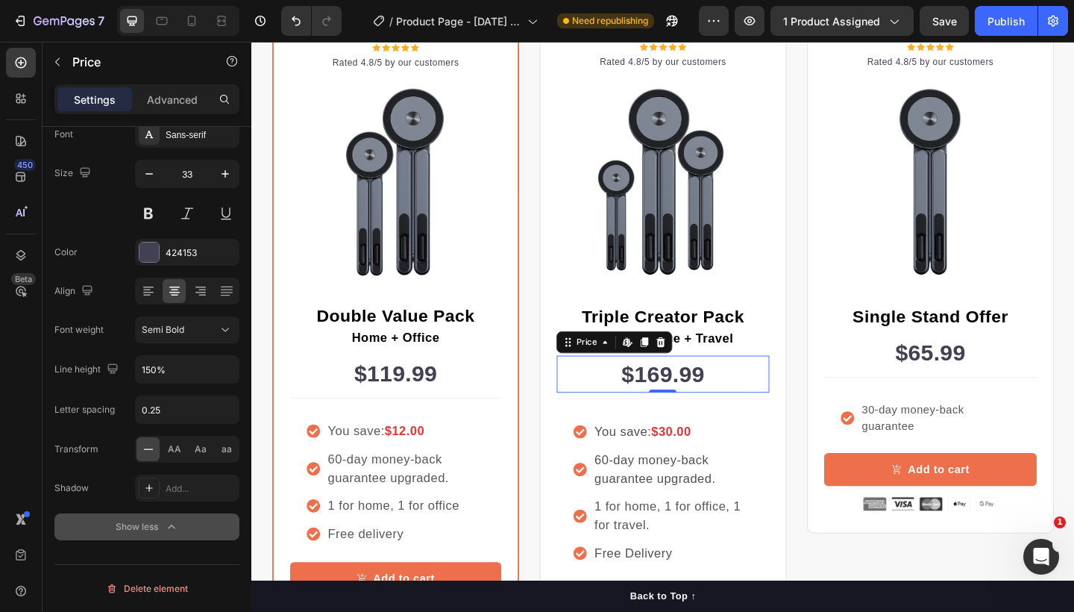
click at [696, 404] on div "$169.99" at bounding box center [698, 403] width 231 height 40
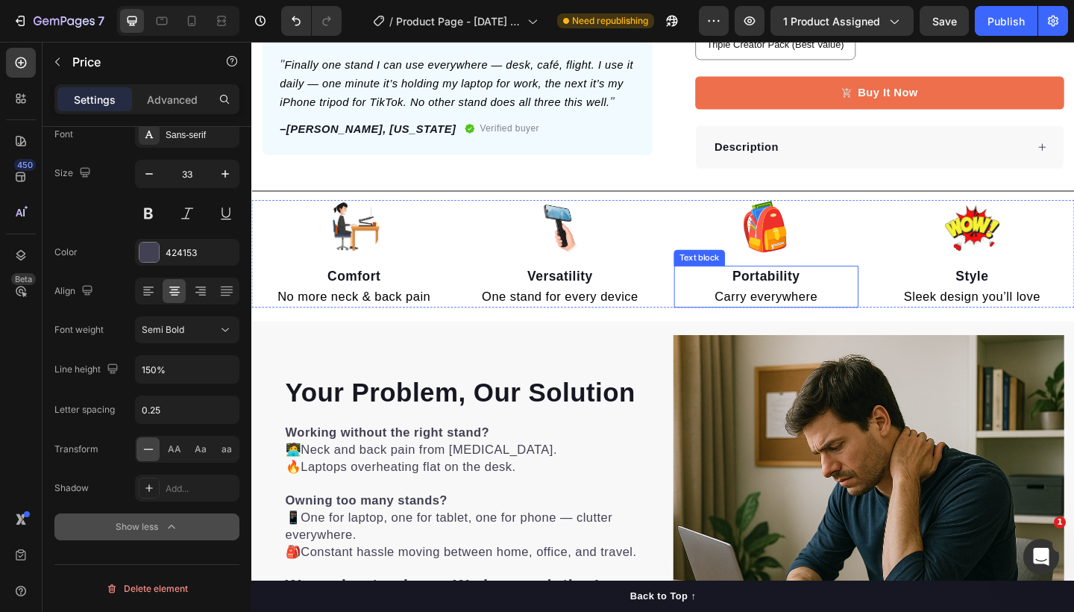
scroll to position [0, 0]
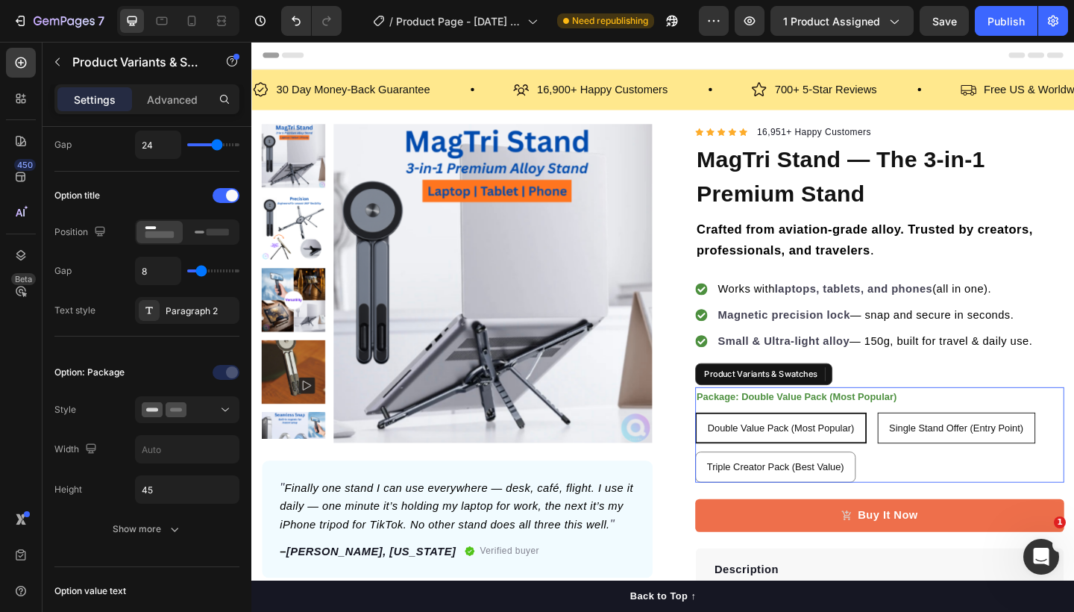
click at [980, 465] on div "Single Stand Offer (Entry Point)" at bounding box center [1018, 462] width 170 height 31
click at [933, 445] on input "Single Stand Offer (Entry Point) Single Stand Offer (Entry Point) Single Stand …" at bounding box center [932, 445] width 1 height 1
radio input "true"
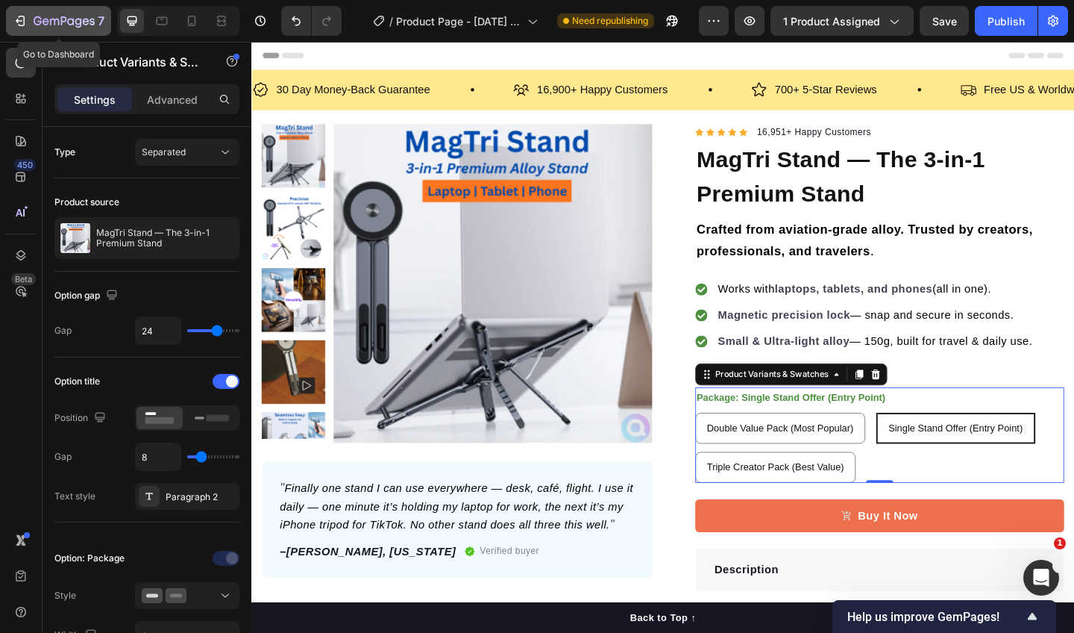
click at [23, 16] on icon "button" at bounding box center [22, 21] width 7 height 10
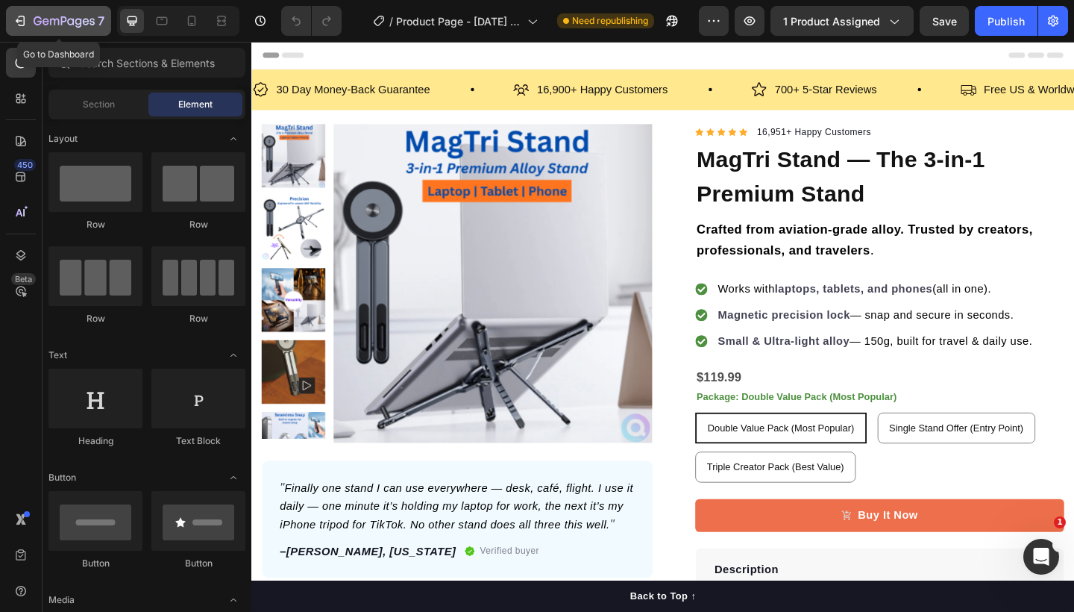
click at [19, 17] on icon "button" at bounding box center [22, 21] width 7 height 10
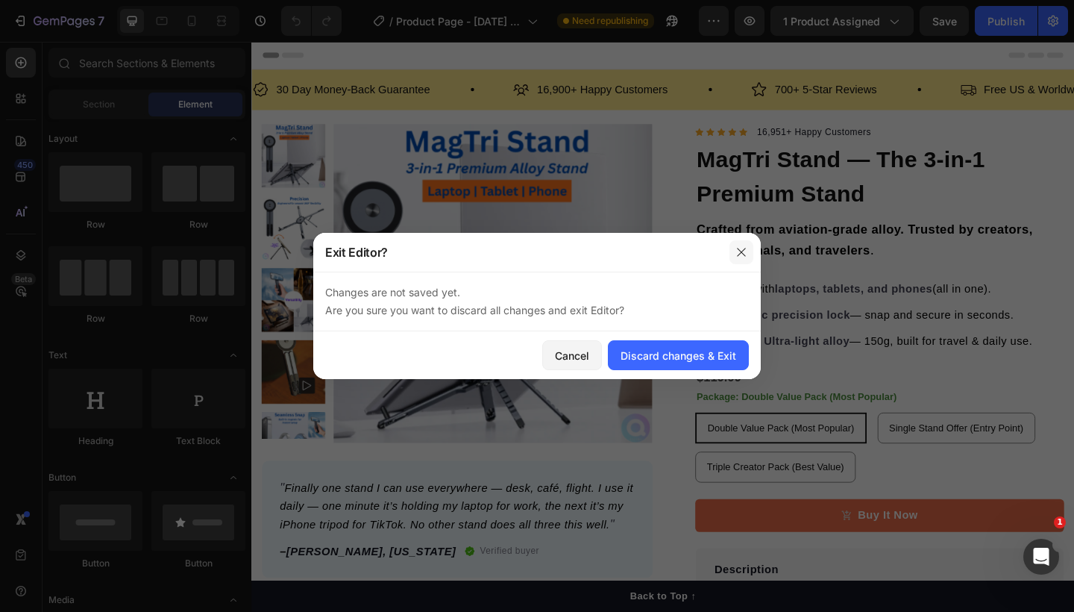
click at [745, 245] on button "button" at bounding box center [742, 252] width 24 height 24
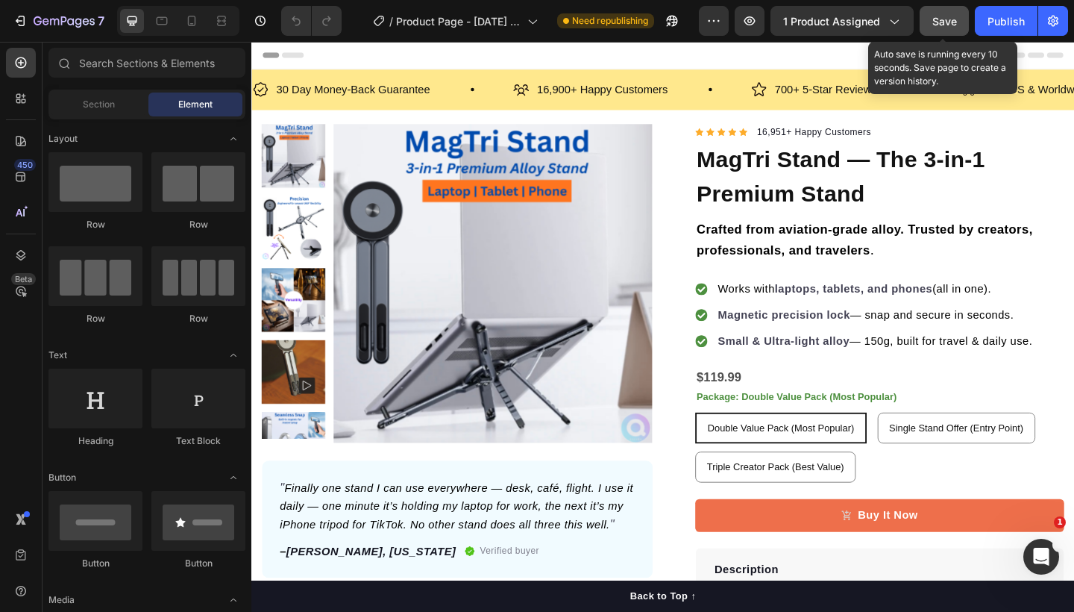
click at [931, 15] on button "Save" at bounding box center [944, 21] width 49 height 30
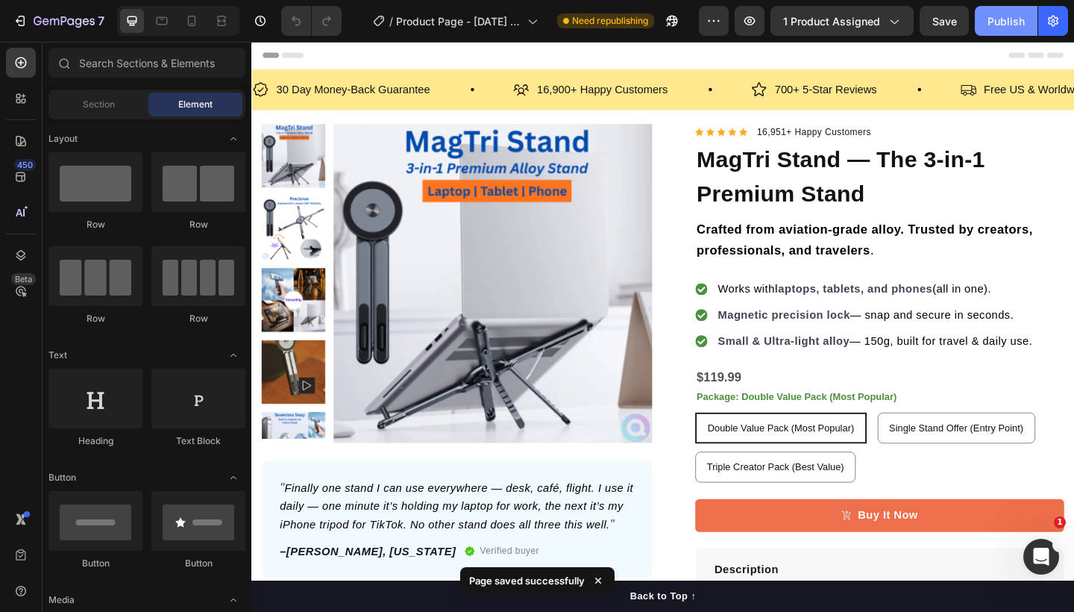
click at [986, 16] on button "Publish" at bounding box center [1006, 21] width 63 height 30
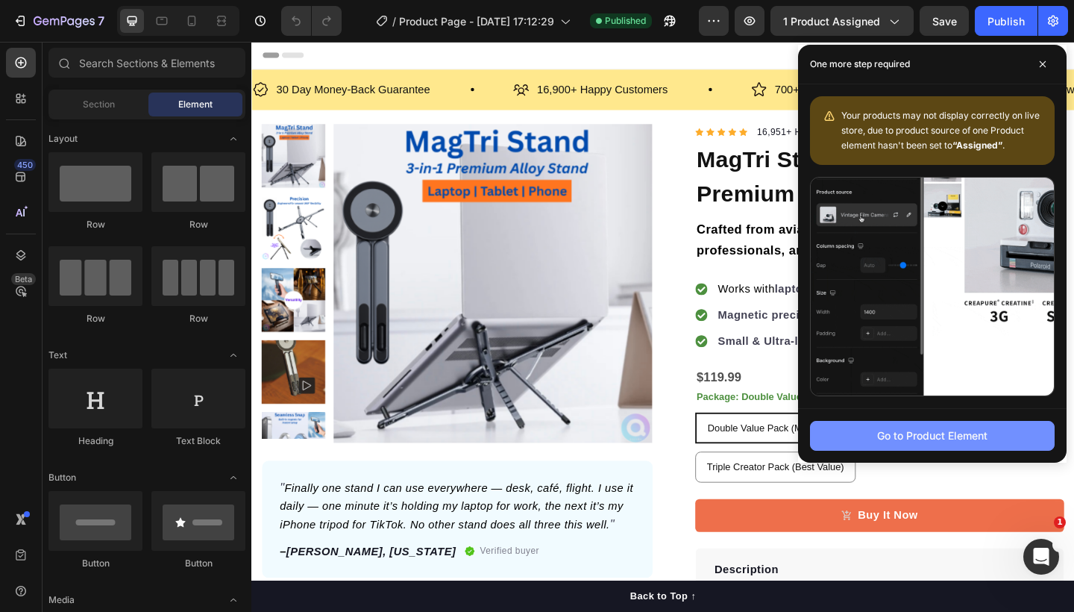
click at [937, 443] on div "Go to Product Element" at bounding box center [932, 435] width 110 height 16
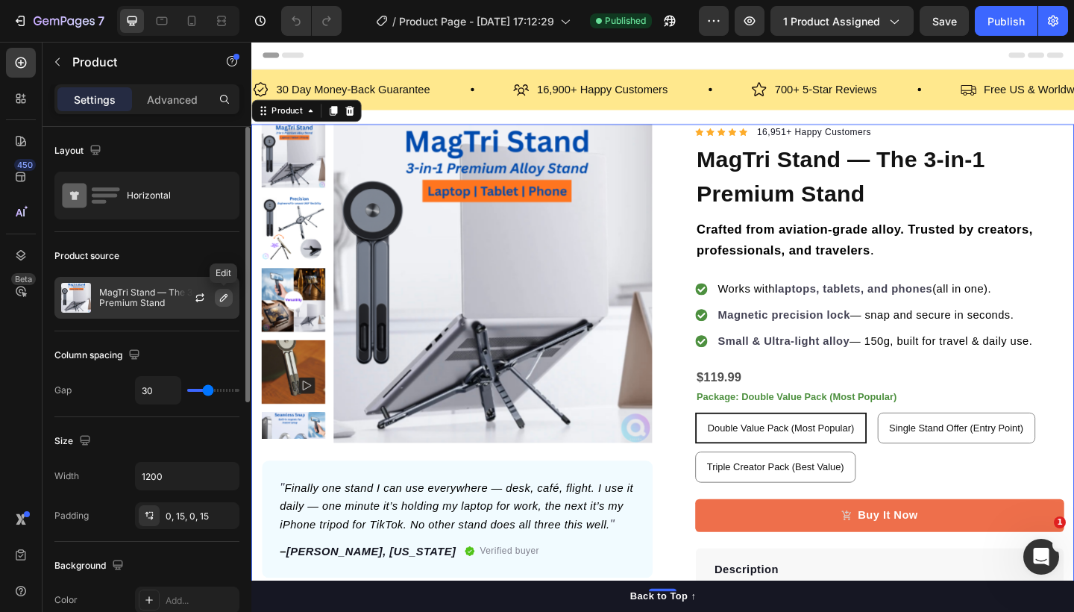
click at [223, 298] on icon "button" at bounding box center [224, 298] width 12 height 12
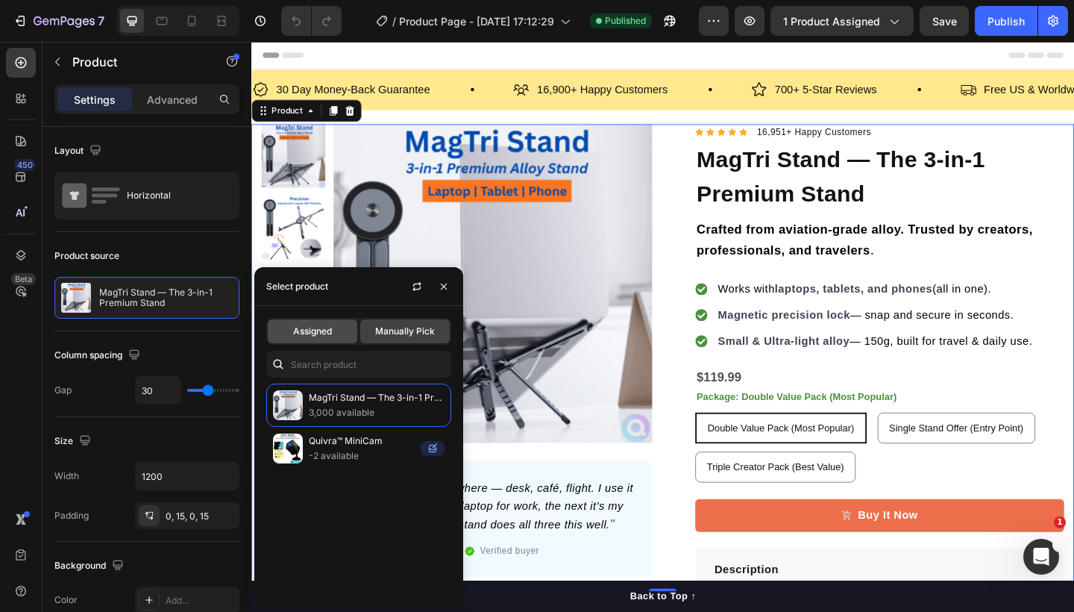
click at [328, 332] on span "Assigned" at bounding box center [312, 331] width 39 height 13
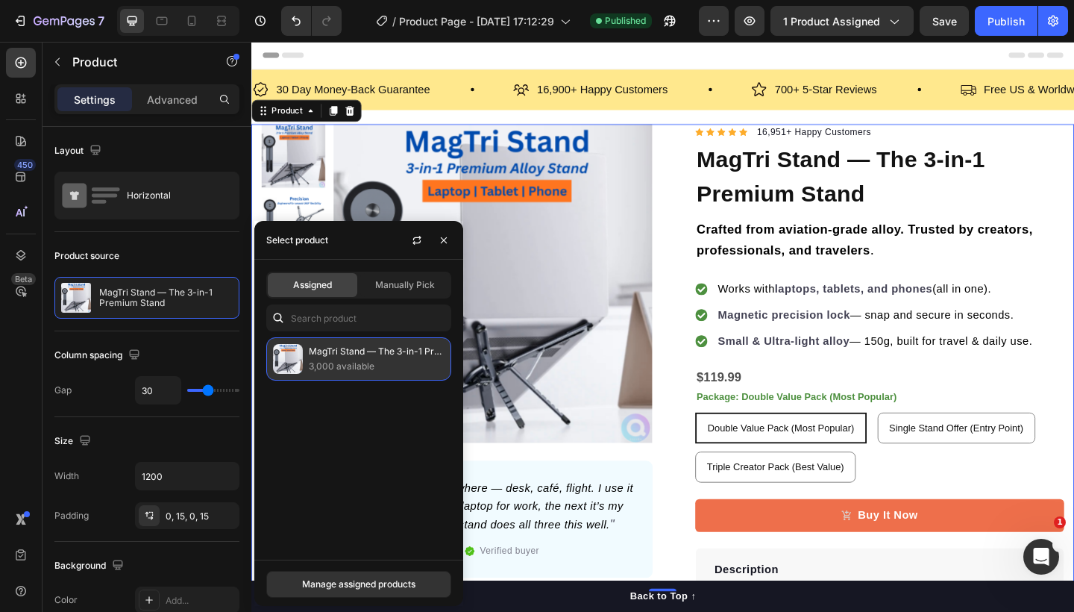
click at [379, 345] on div "MagTri Stand — The 3-in-1 Premium Stand 3,000 available" at bounding box center [358, 358] width 185 height 43
click at [379, 351] on p "MagTri Stand — The 3-in-1 Premium Stand" at bounding box center [377, 351] width 136 height 15
click at [392, 578] on div "Manage assigned products" at bounding box center [358, 583] width 113 height 13
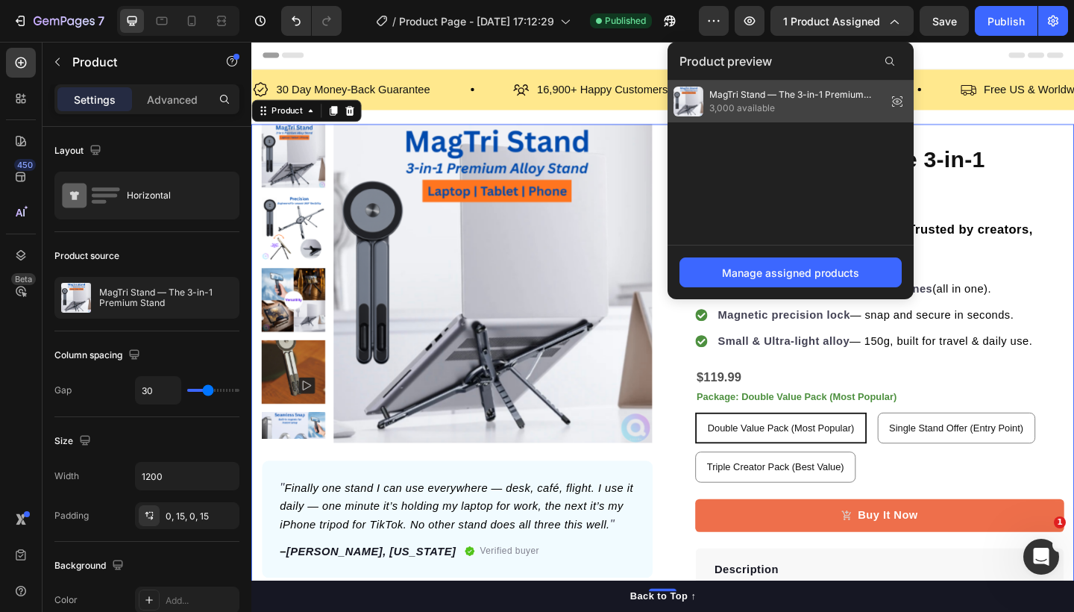
drag, startPoint x: 774, startPoint y: 103, endPoint x: 570, endPoint y: 70, distance: 207.0
click at [774, 103] on span "3,000 available" at bounding box center [796, 107] width 172 height 13
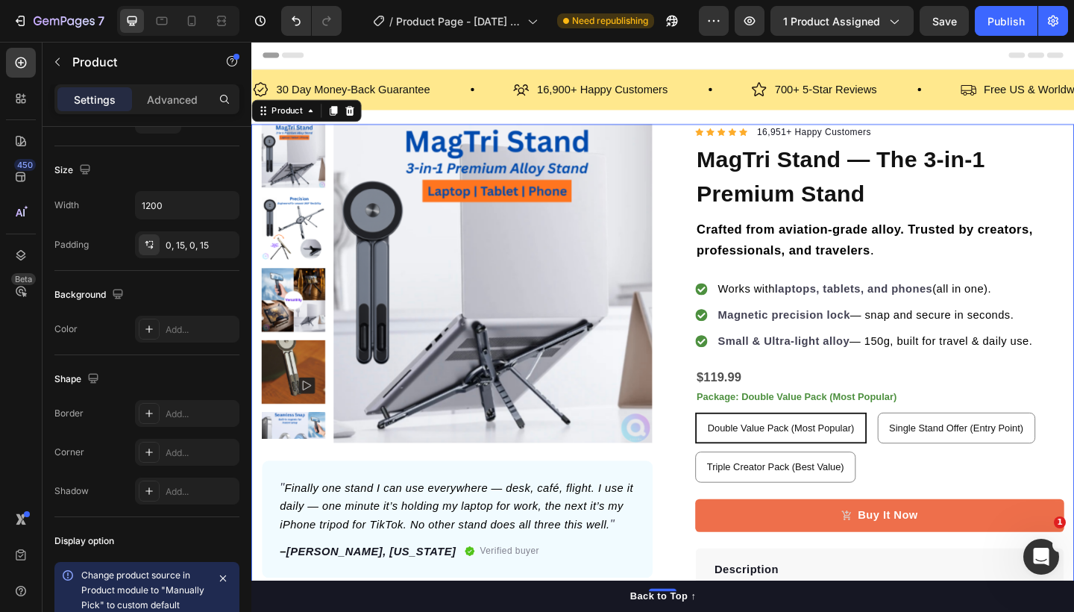
scroll to position [526, 0]
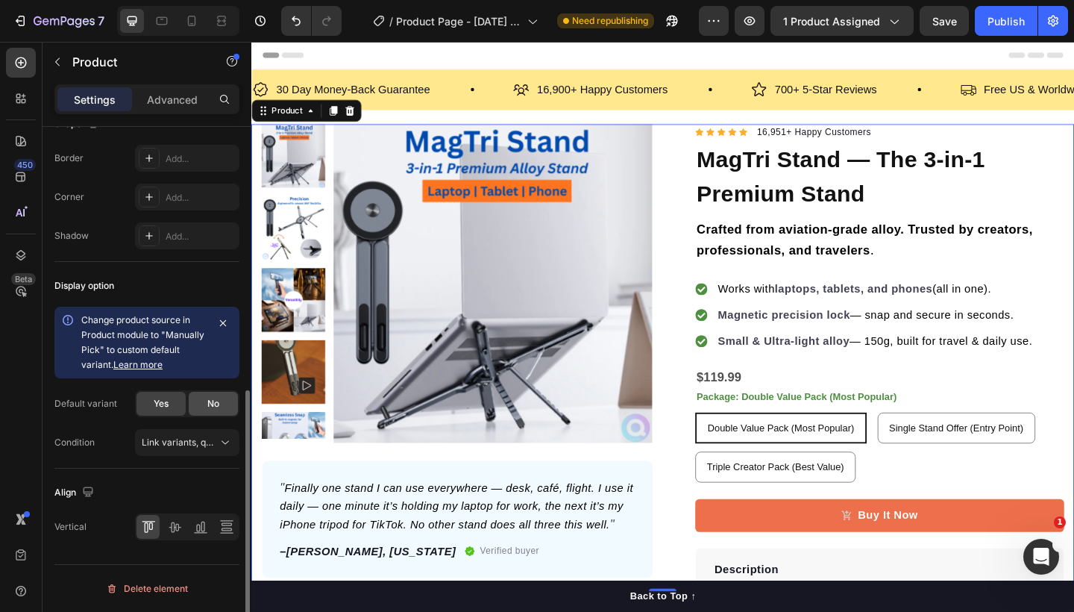
click at [199, 405] on div "No" at bounding box center [213, 404] width 49 height 24
click at [157, 405] on span "Yes" at bounding box center [161, 403] width 15 height 13
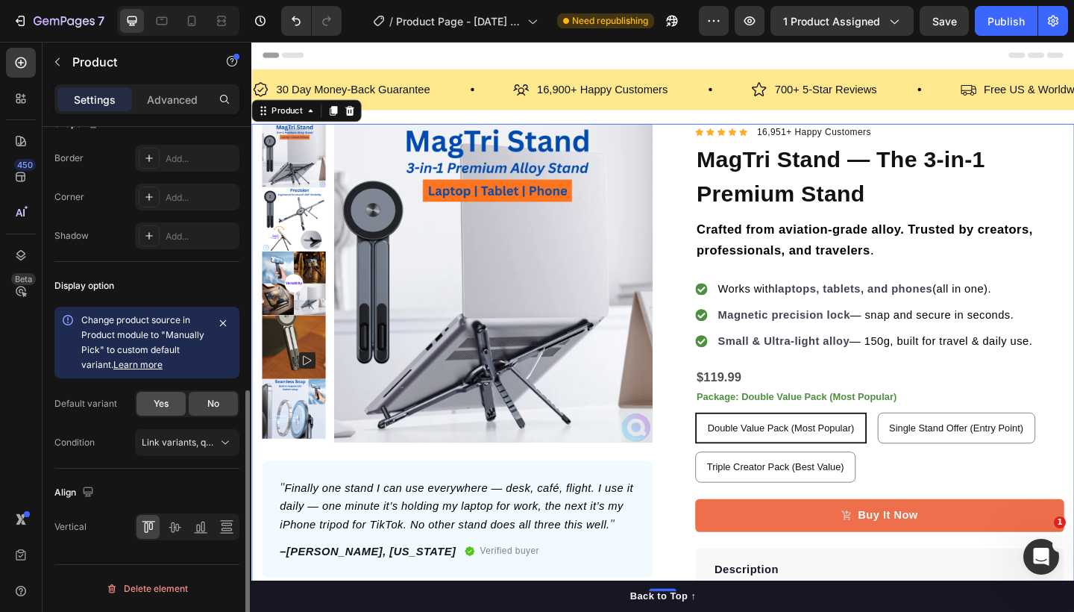
radio input "true"
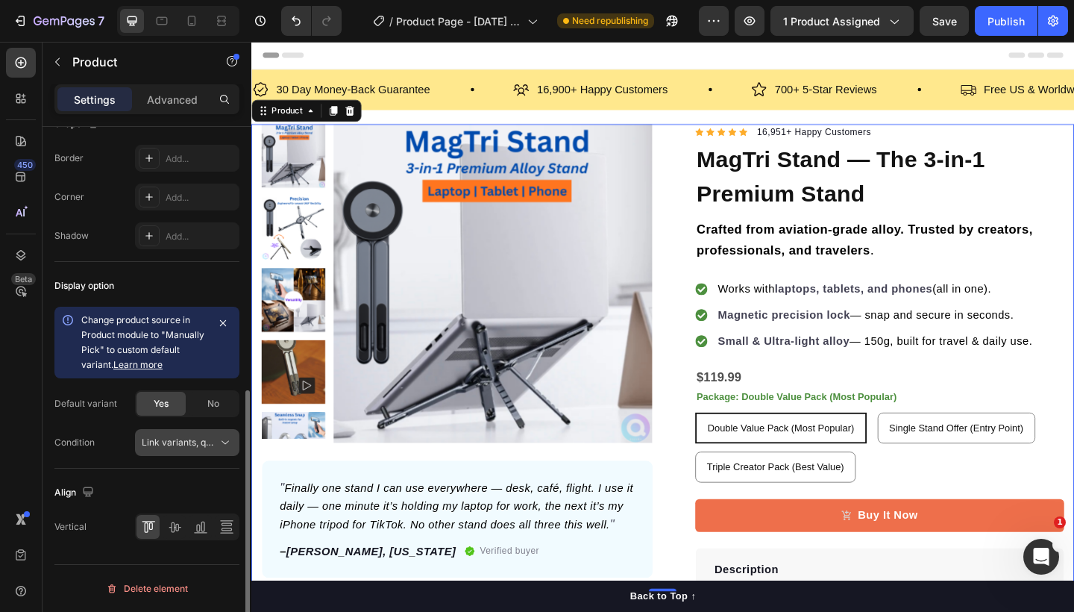
click at [203, 448] on span "Link variants, quantity <br> between same products" at bounding box center [180, 442] width 76 height 13
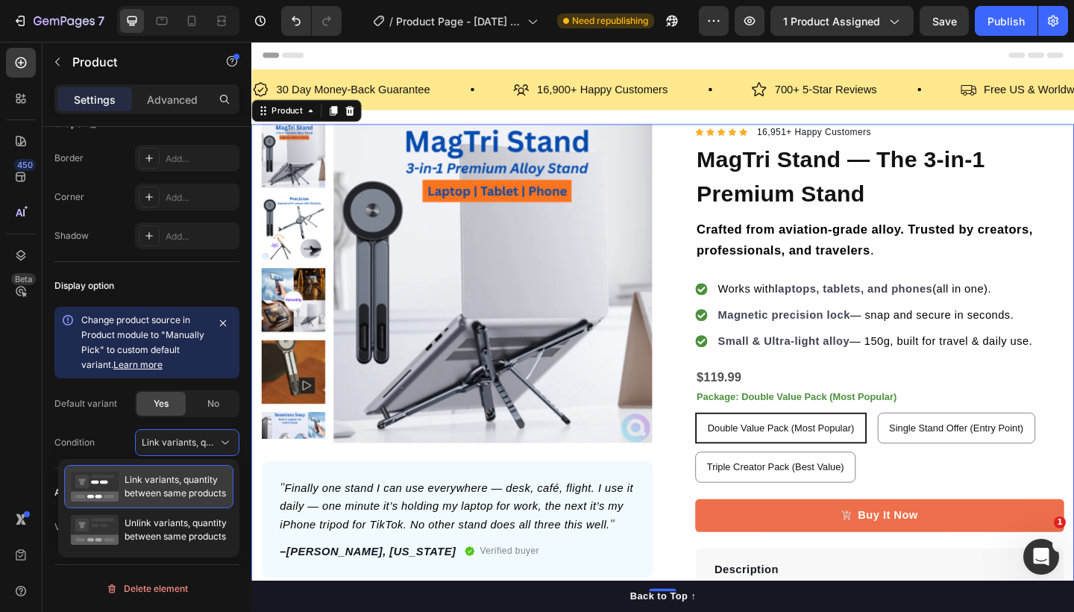
click at [191, 483] on span "Link variants, quantity between same products" at bounding box center [175, 486] width 101 height 27
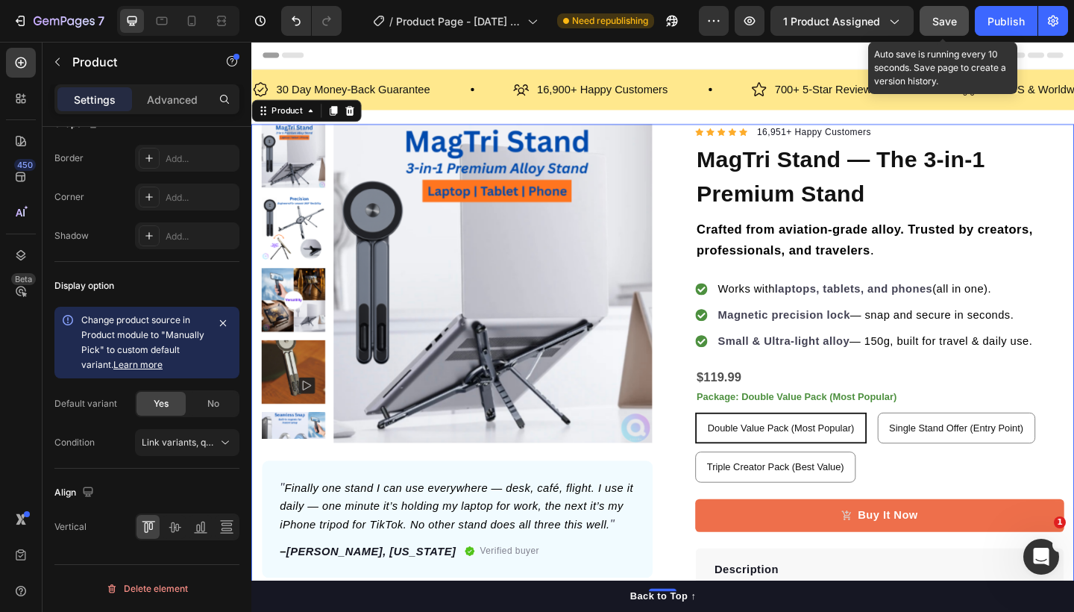
click at [944, 23] on span "Save" at bounding box center [945, 21] width 25 height 13
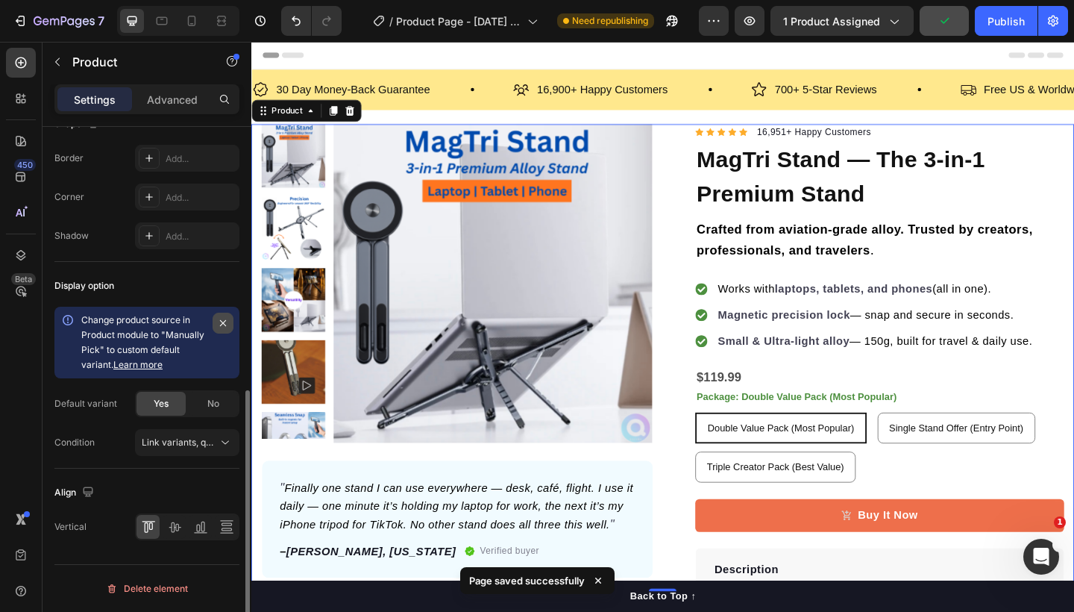
click at [226, 325] on icon "button" at bounding box center [223, 323] width 12 height 12
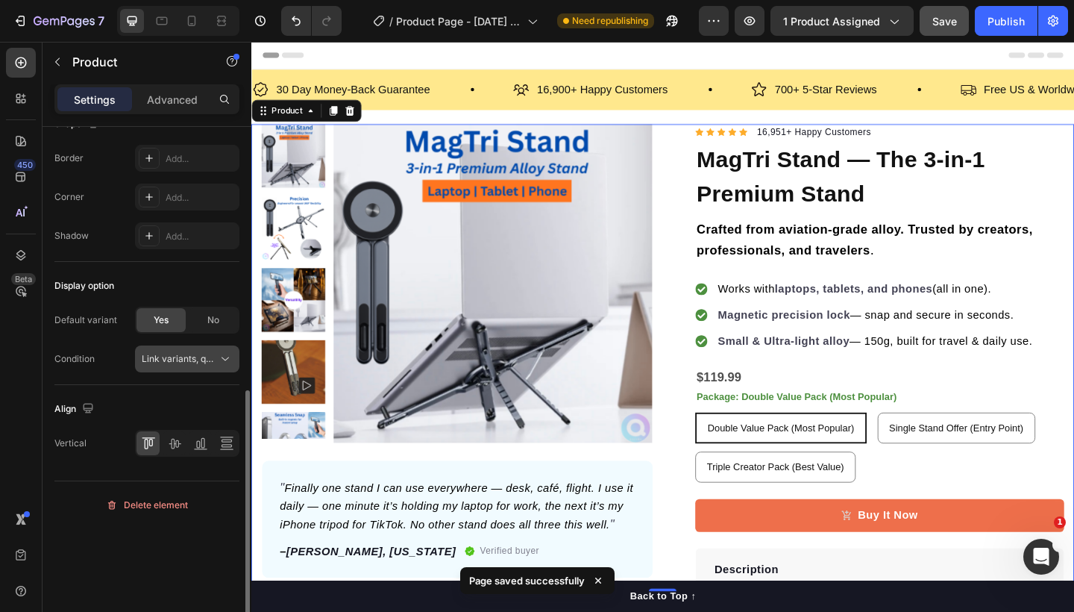
click at [184, 357] on span "Link variants, quantity <br> between same products" at bounding box center [252, 358] width 220 height 11
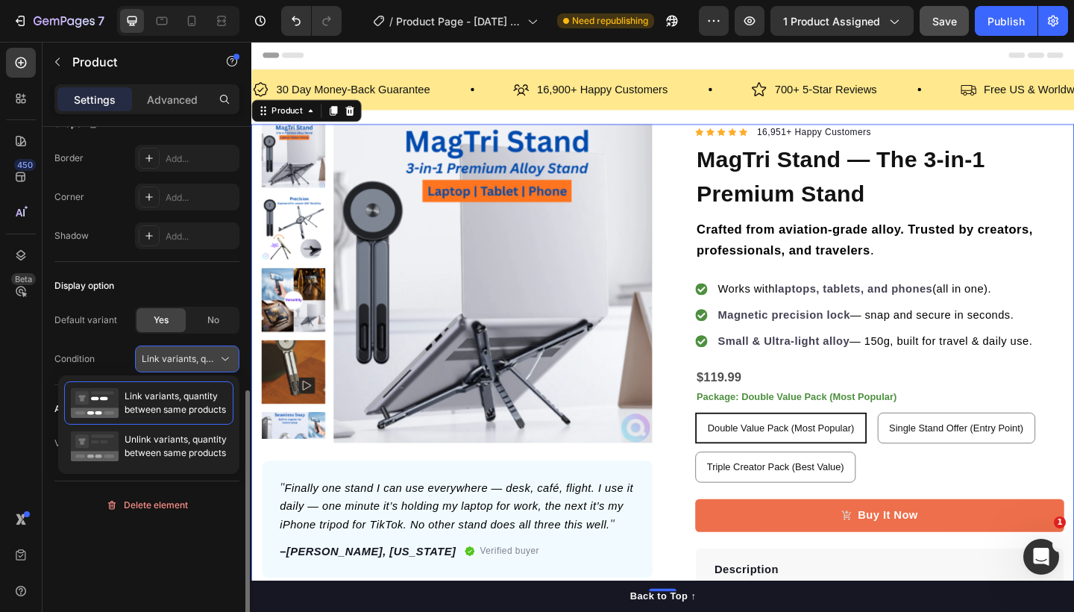
click at [184, 357] on span "Link variants, quantity <br> between same products" at bounding box center [252, 358] width 220 height 11
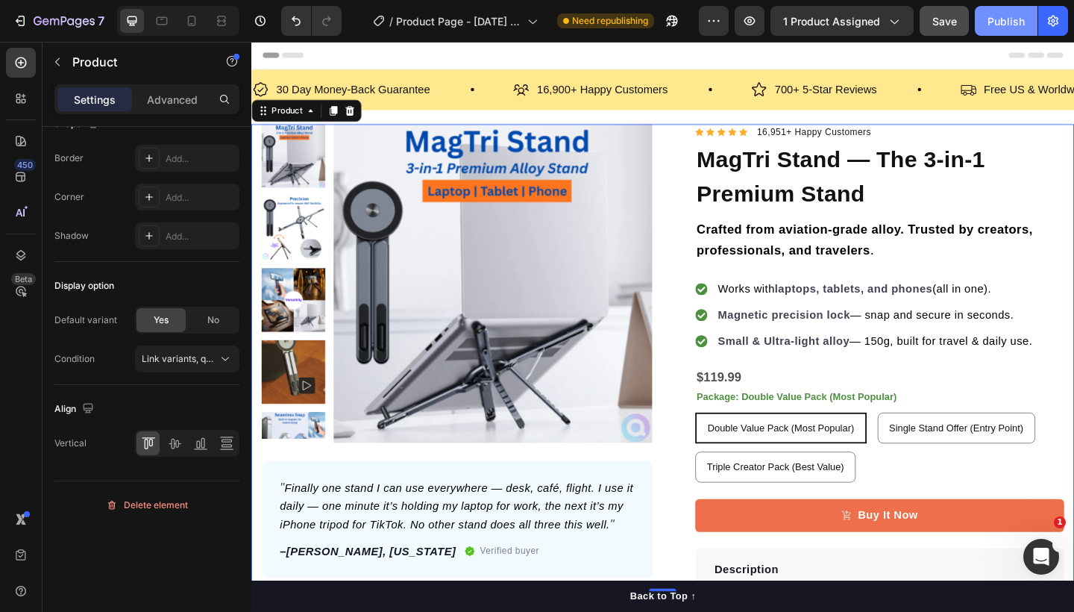
click at [1012, 24] on div "Publish" at bounding box center [1006, 21] width 37 height 16
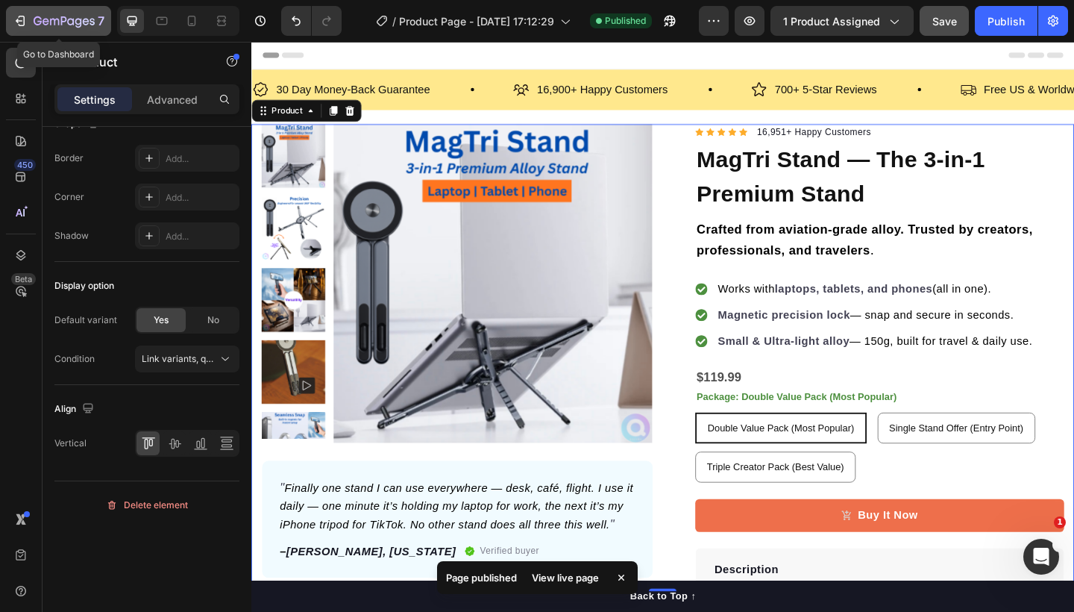
click at [19, 22] on icon "button" at bounding box center [20, 20] width 15 height 15
